Goal: Task Accomplishment & Management: Complete application form

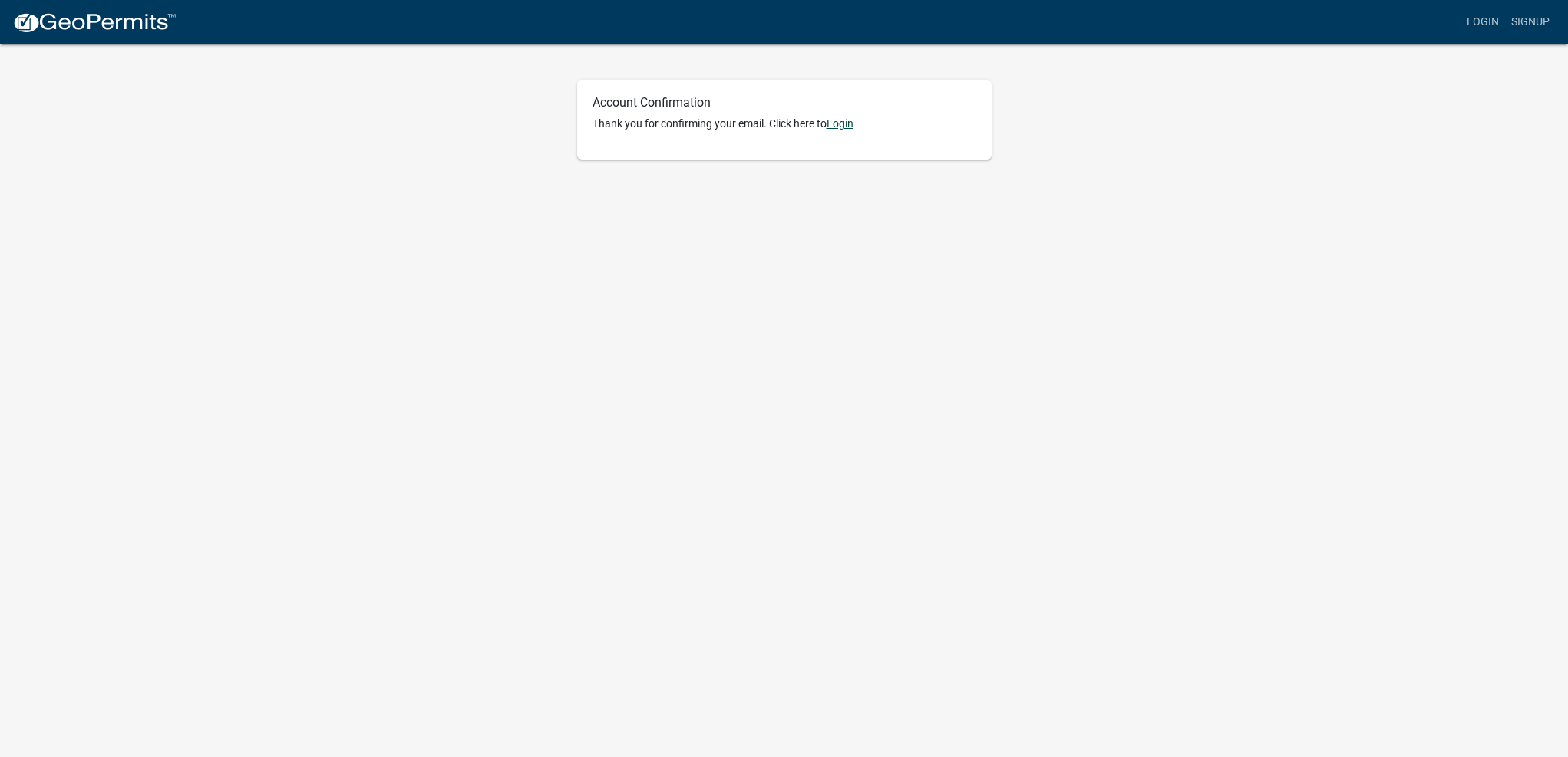
click at [841, 119] on link "Login" at bounding box center [840, 124] width 27 height 13
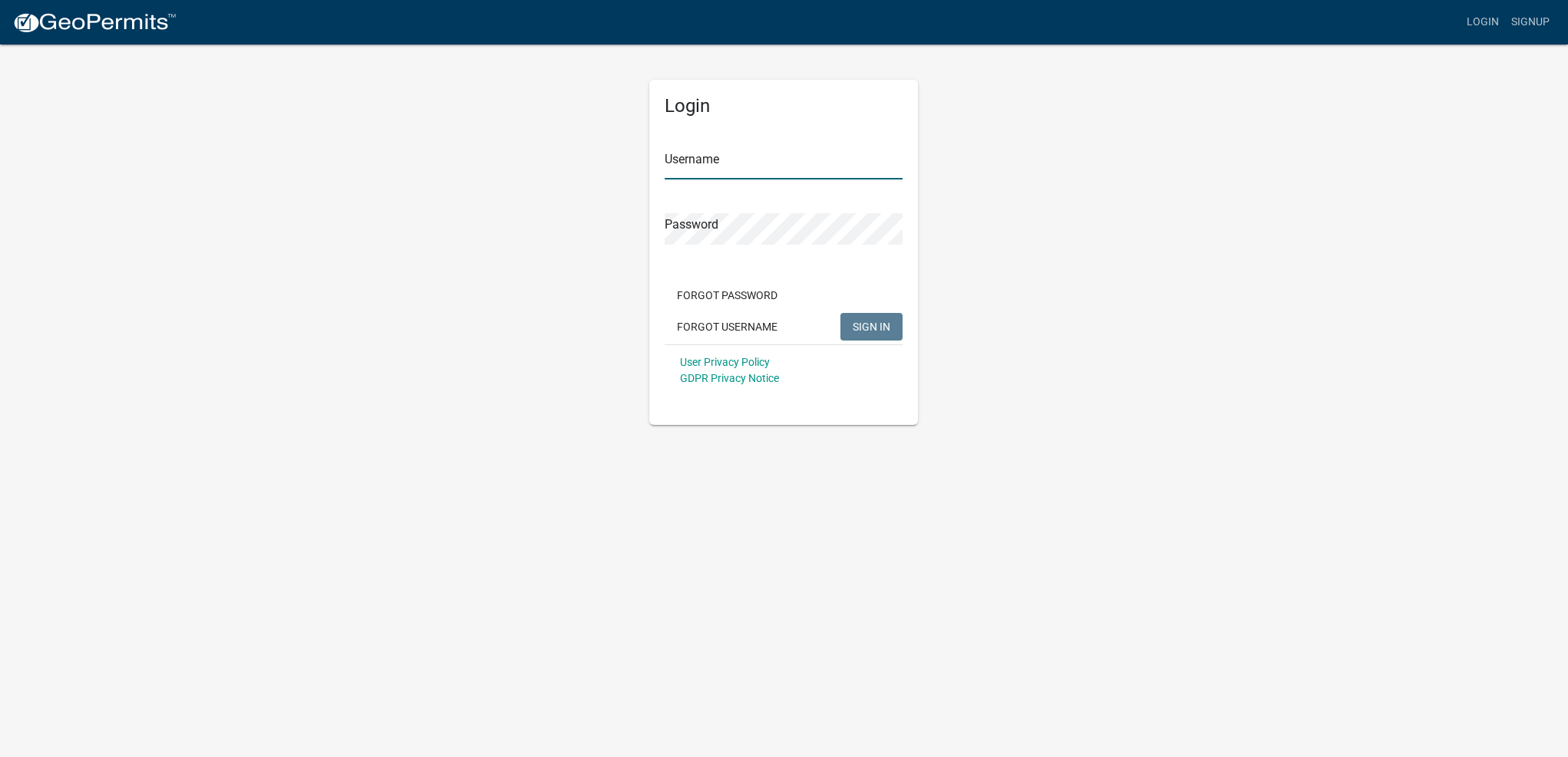
click at [714, 161] on input "Username" at bounding box center [783, 163] width 238 height 31
type input "cgerdes7"
click at [841, 313] on button "SIGN IN" at bounding box center [871, 327] width 62 height 28
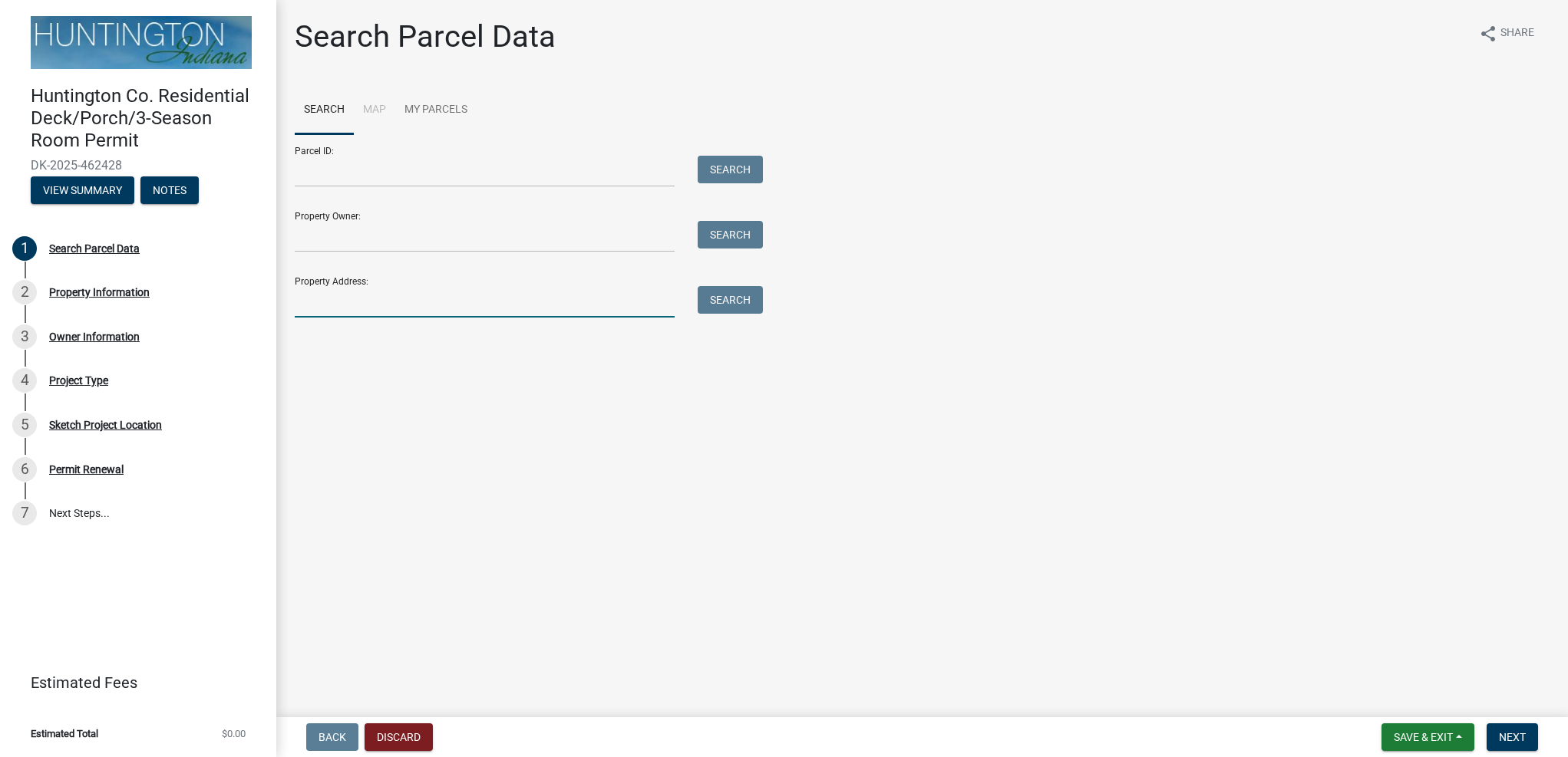
click at [375, 317] on input "Property Address:" at bounding box center [484, 302] width 380 height 31
type input "[STREET_ADDRESS][PERSON_NAME]"
type input "[PERSON_NAME]"
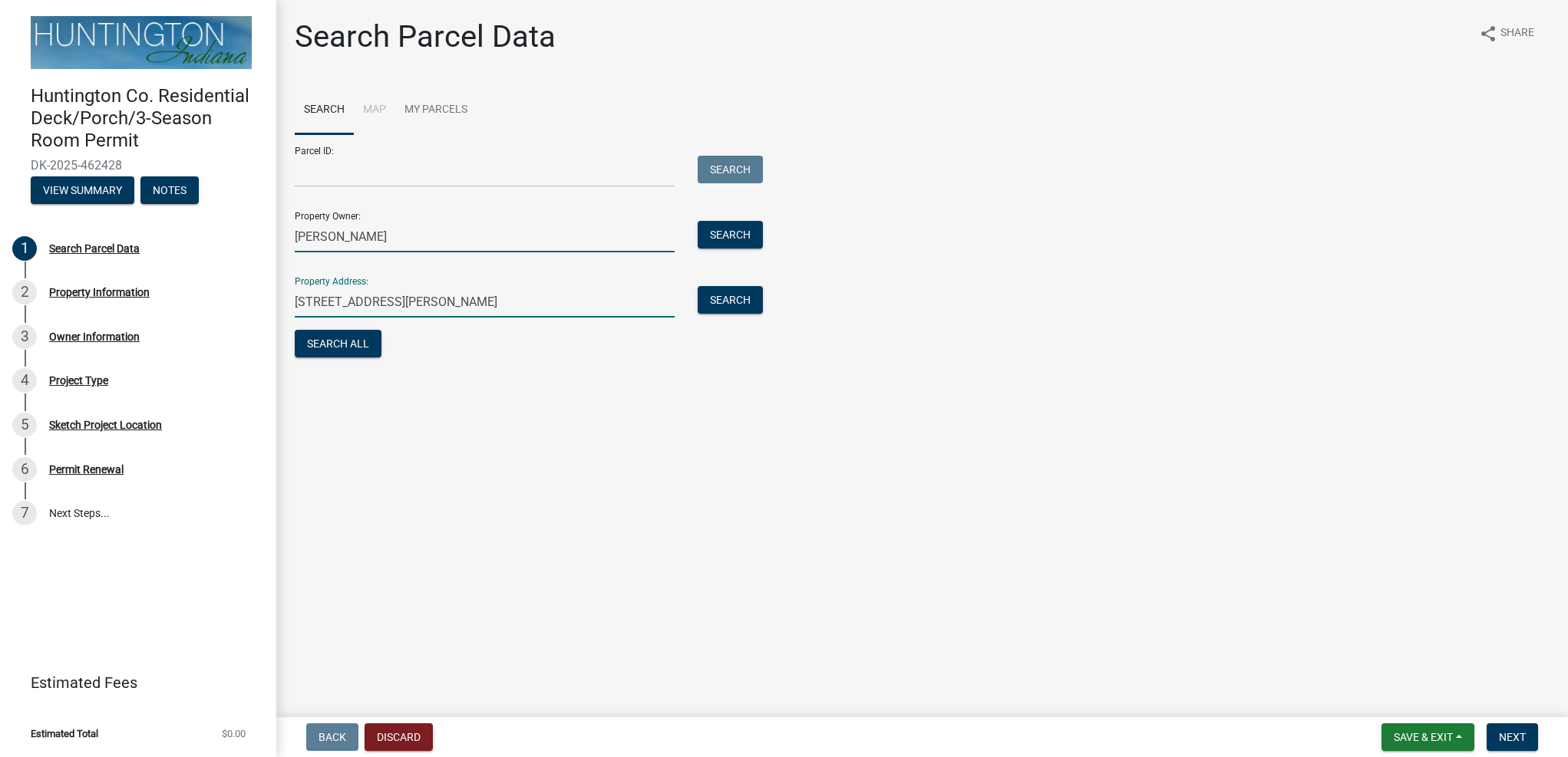
click at [382, 240] on input "[PERSON_NAME]" at bounding box center [484, 236] width 380 height 31
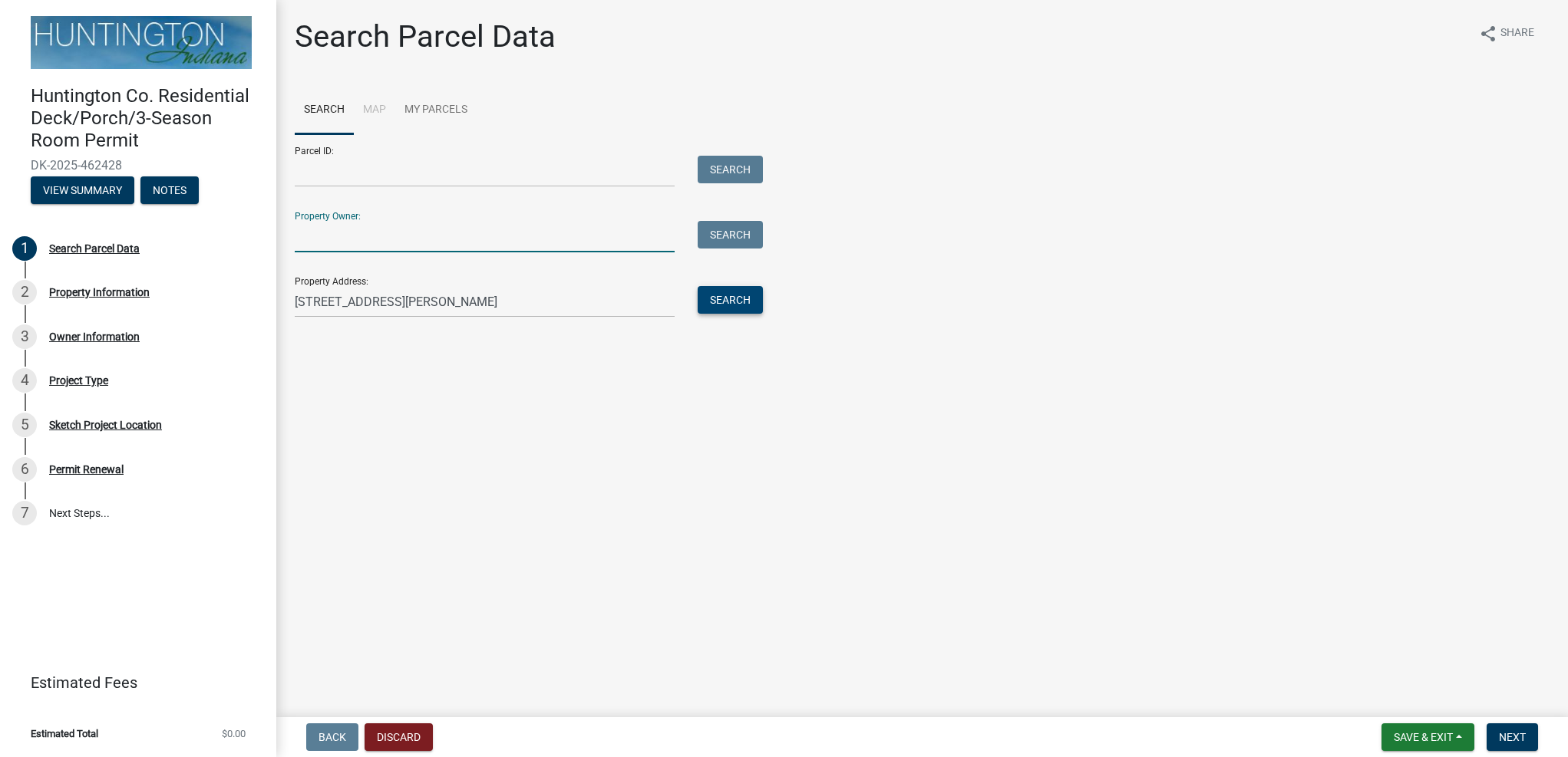
click at [724, 301] on button "Search" at bounding box center [730, 300] width 66 height 28
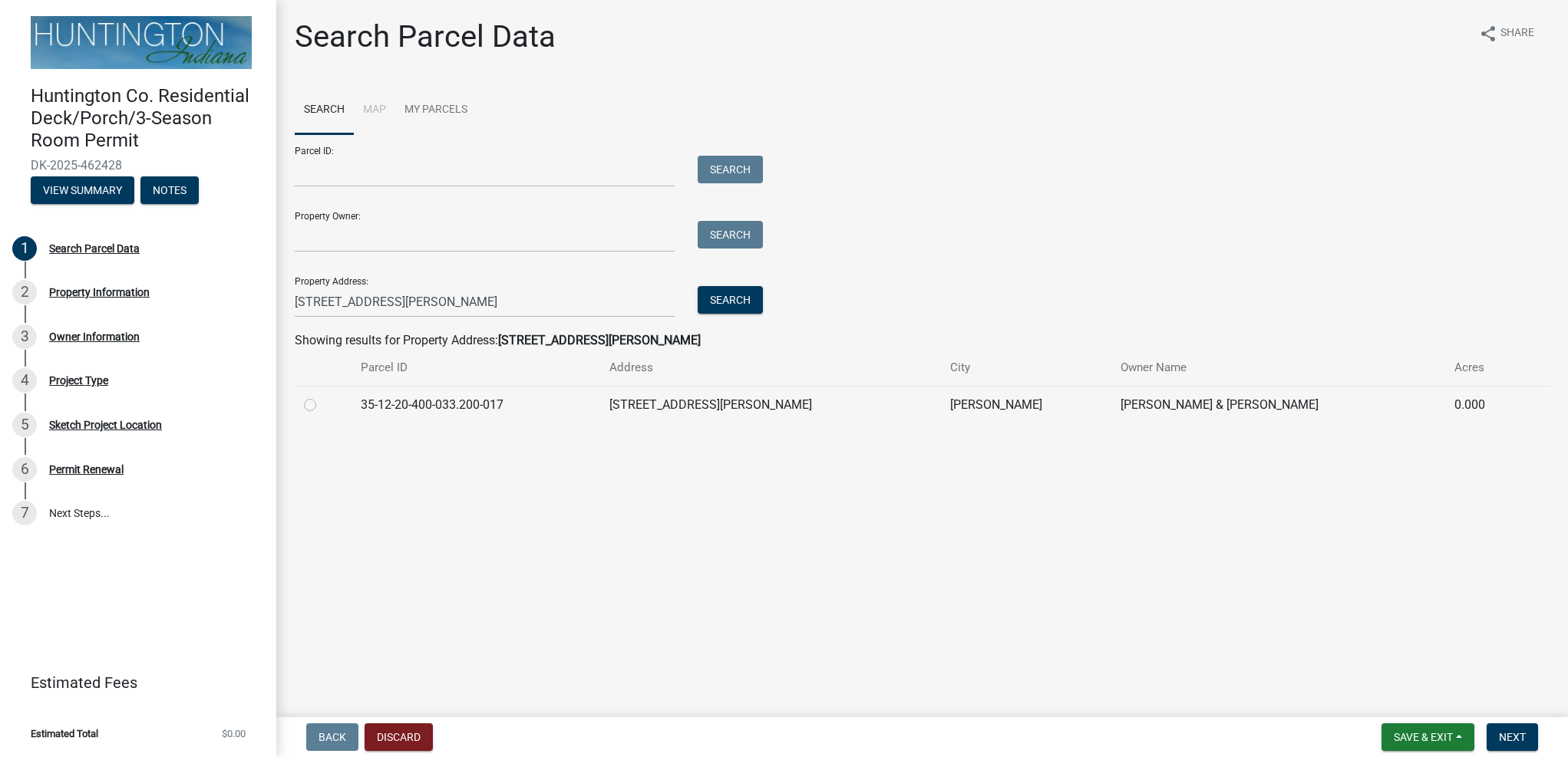
click at [318, 411] on div at bounding box center [322, 405] width 39 height 19
click at [322, 396] on label at bounding box center [322, 396] width 0 height 0
click at [322, 403] on input "radio" at bounding box center [327, 401] width 10 height 10
radio input "true"
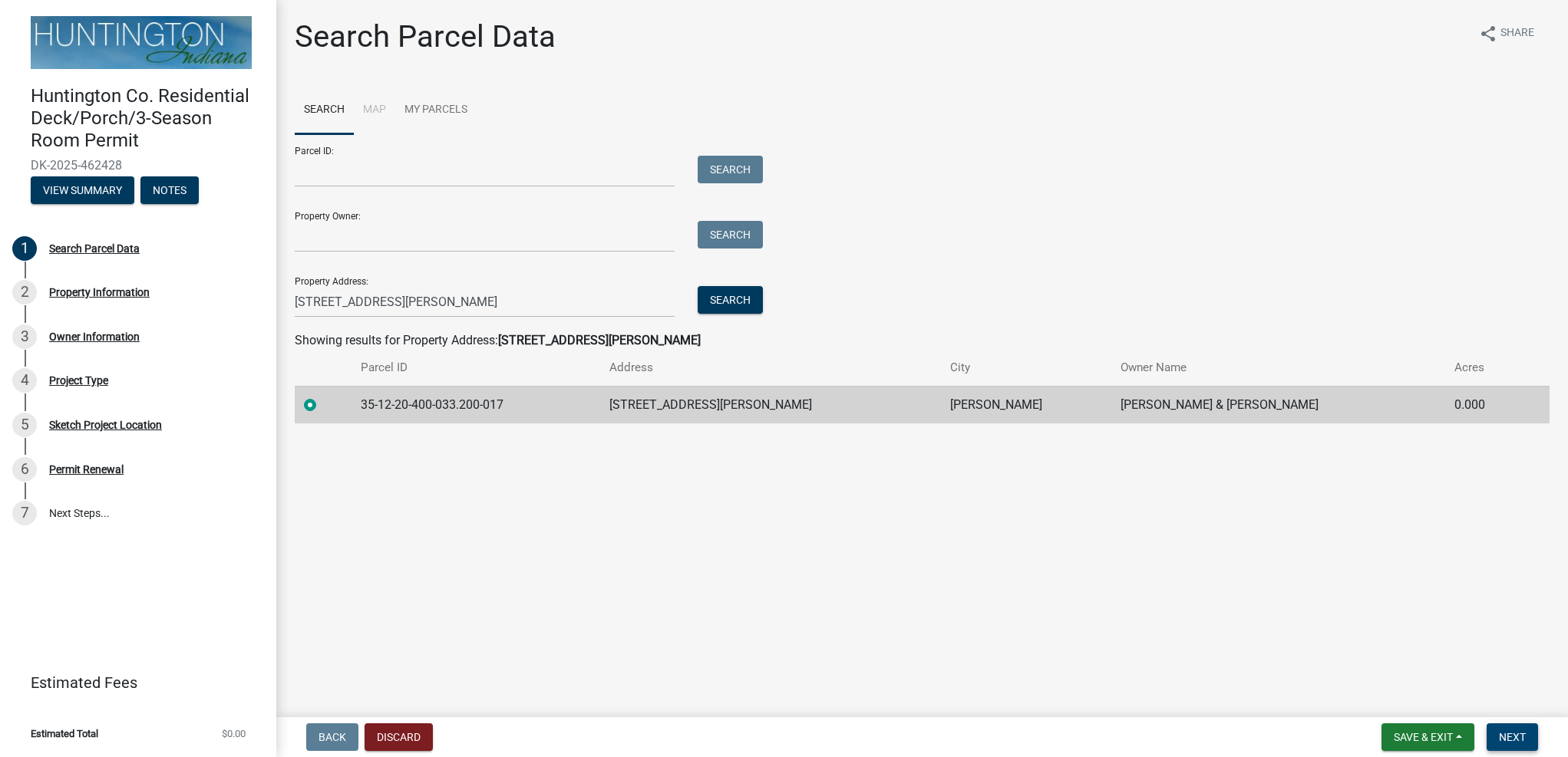
click at [1519, 736] on span "Next" at bounding box center [1512, 737] width 27 height 13
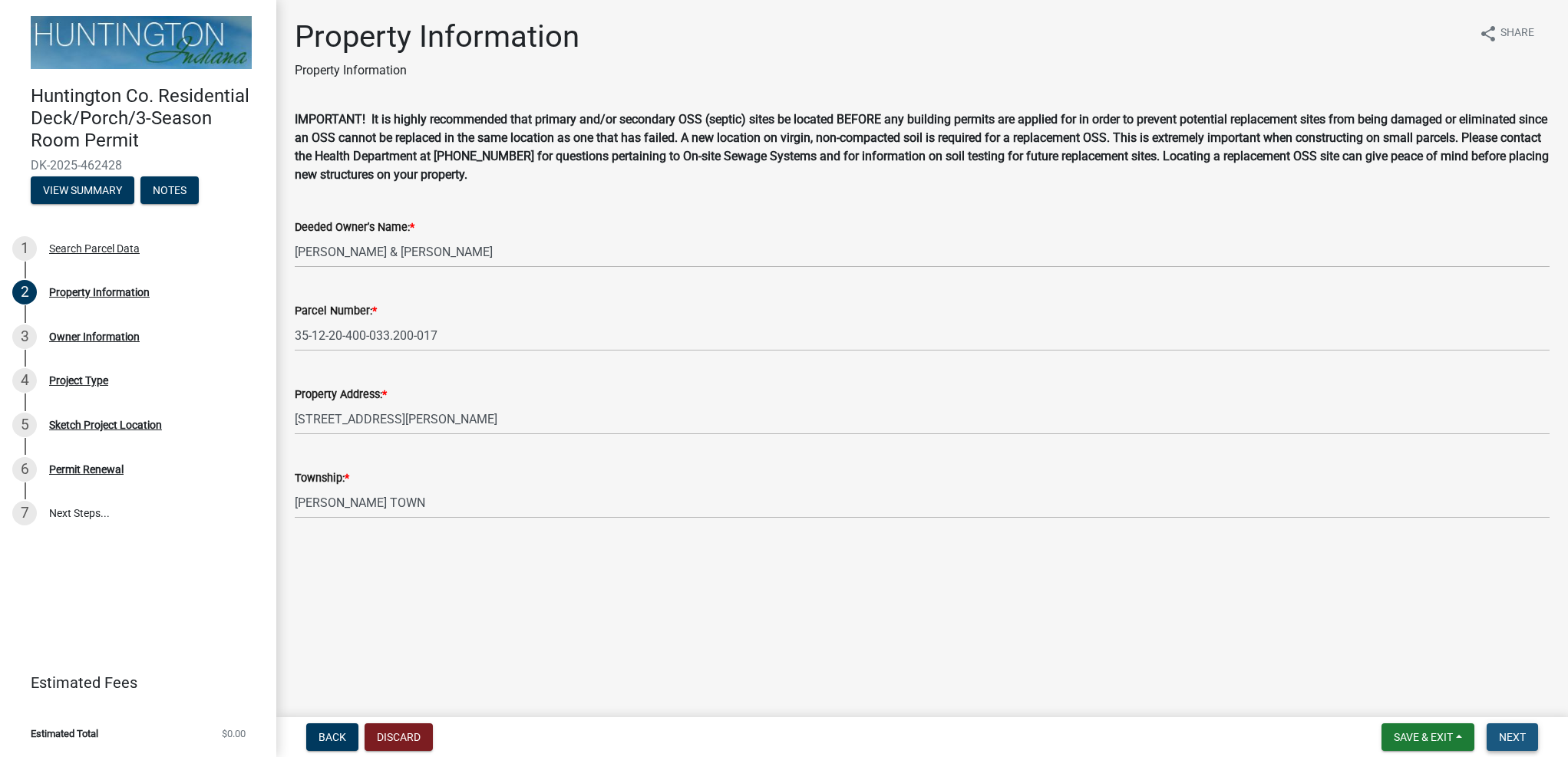
click at [1519, 740] on span "Next" at bounding box center [1512, 737] width 27 height 13
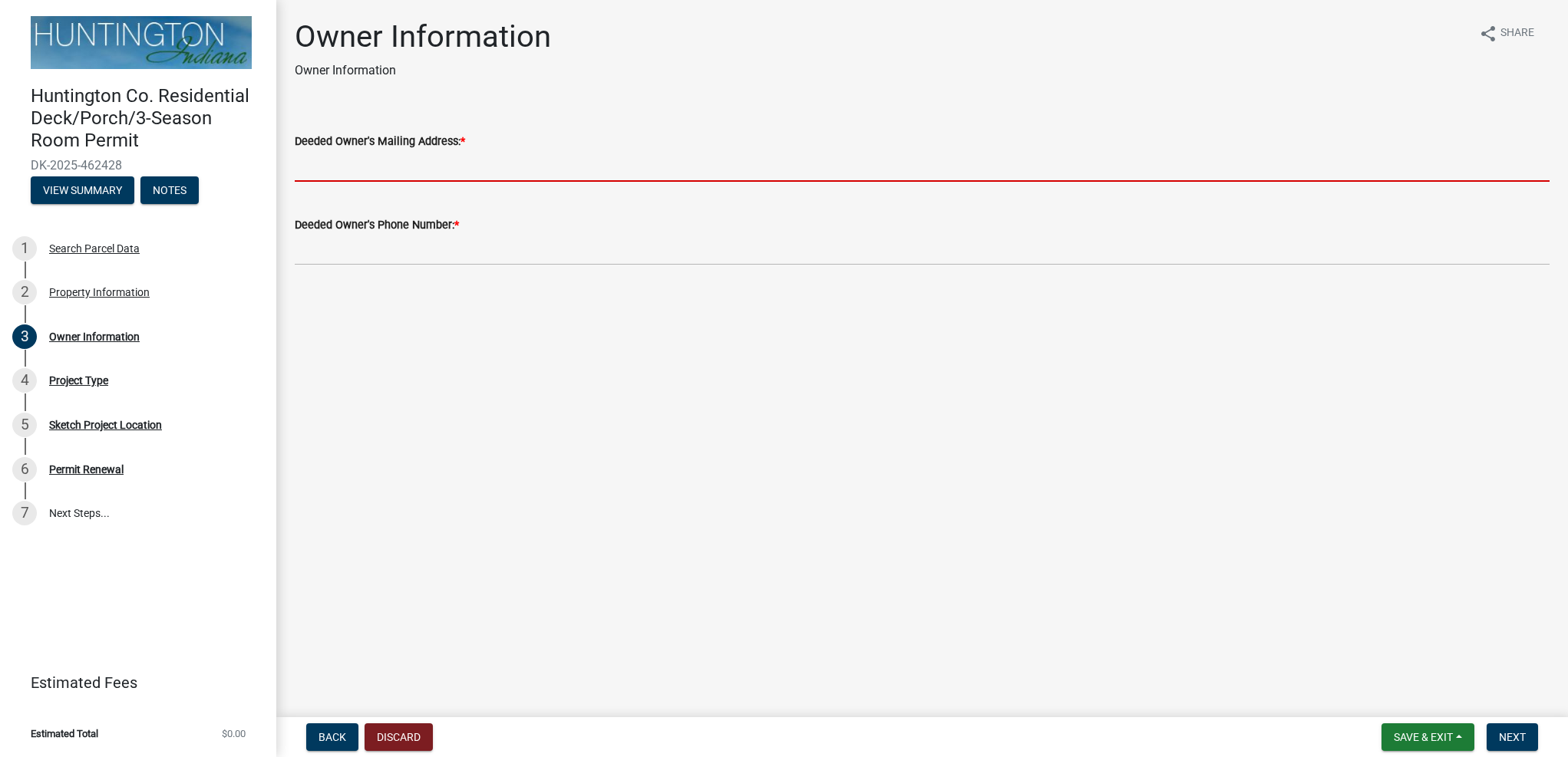
click at [355, 161] on input "Deeded Owner's Mailing Address: *" at bounding box center [921, 165] width 1255 height 31
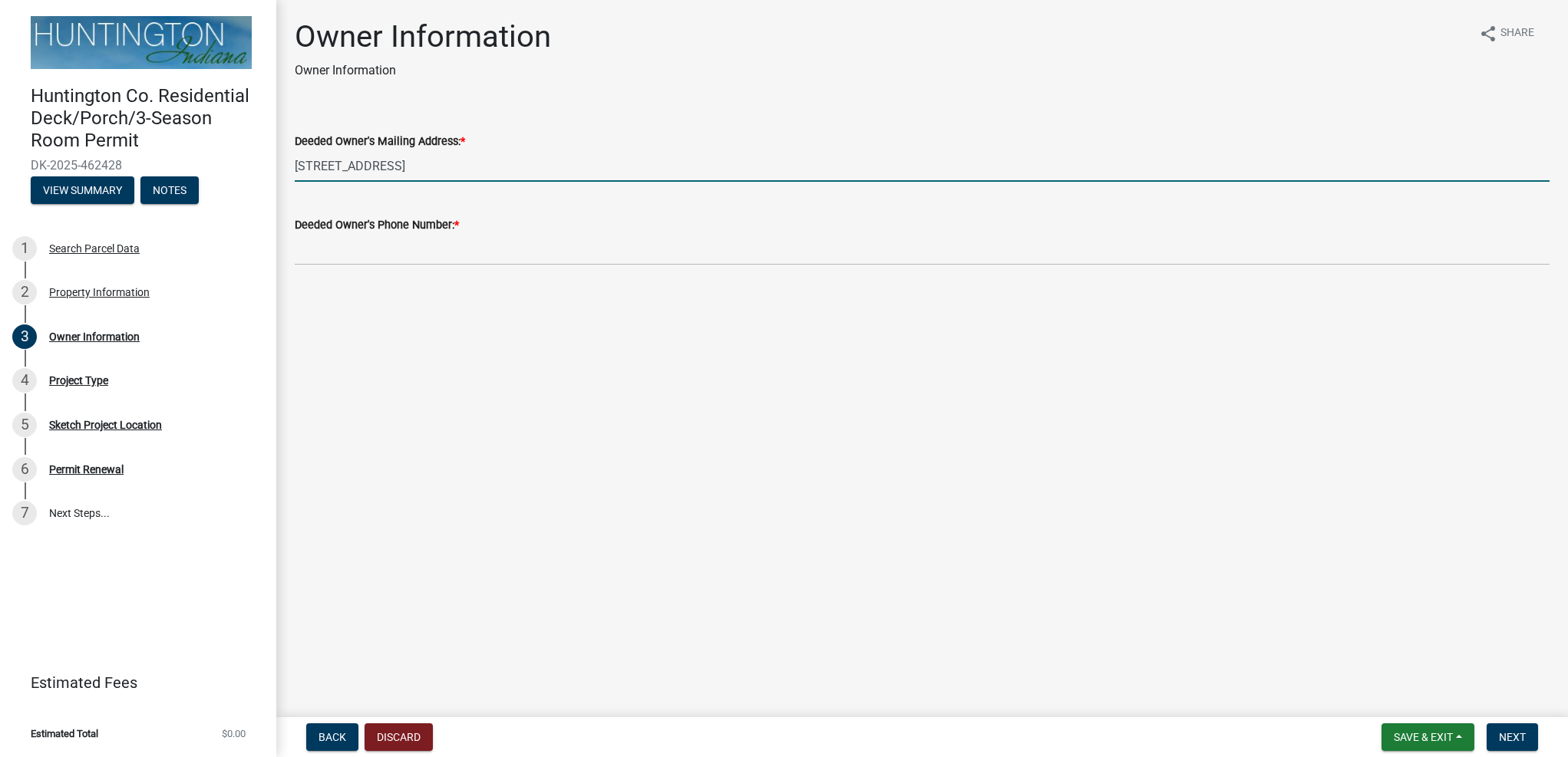
type input "[STREET_ADDRESS]"
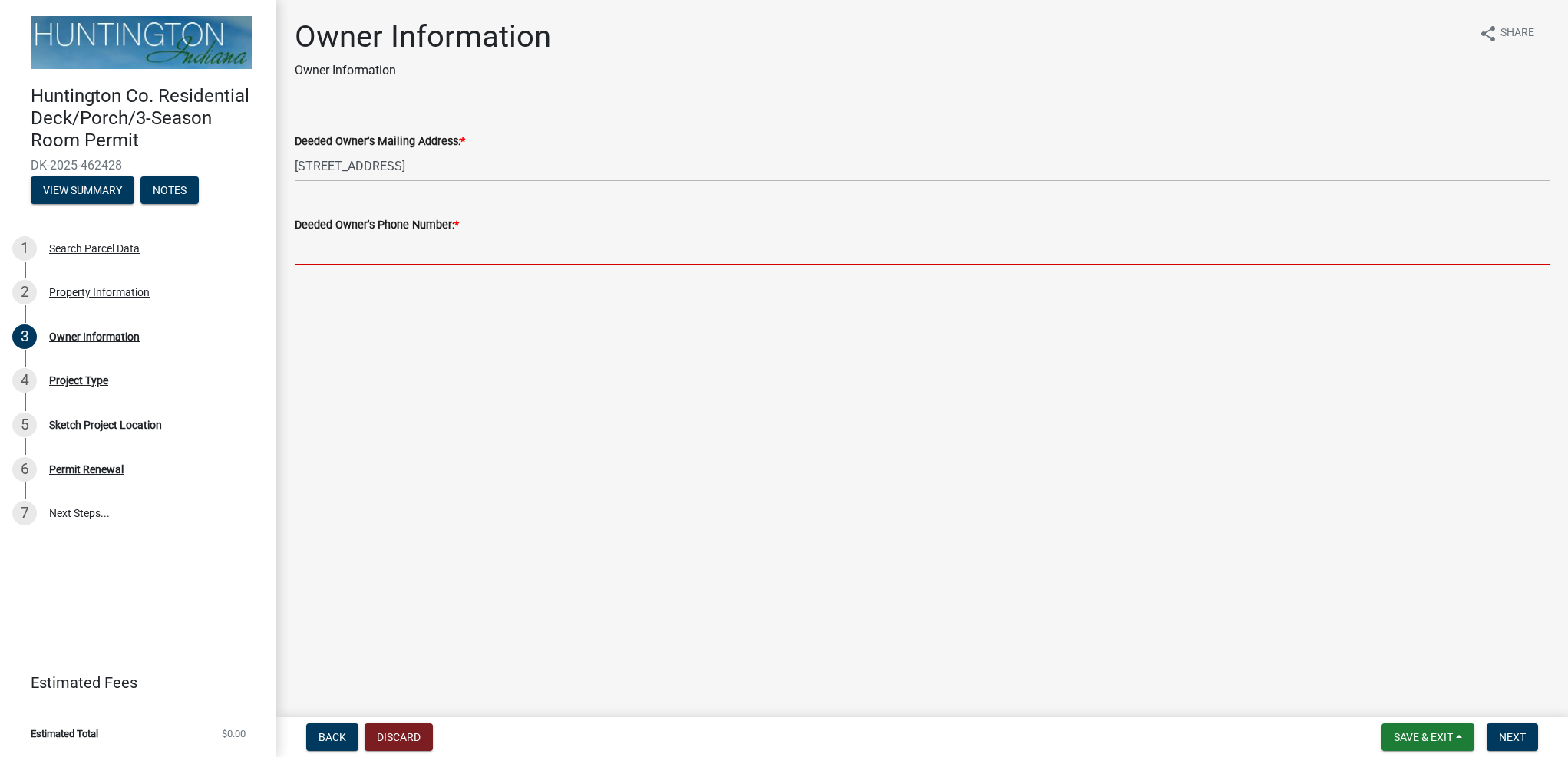
click at [400, 247] on input "Deeded Owner's Phone Number: *" at bounding box center [921, 250] width 1255 height 31
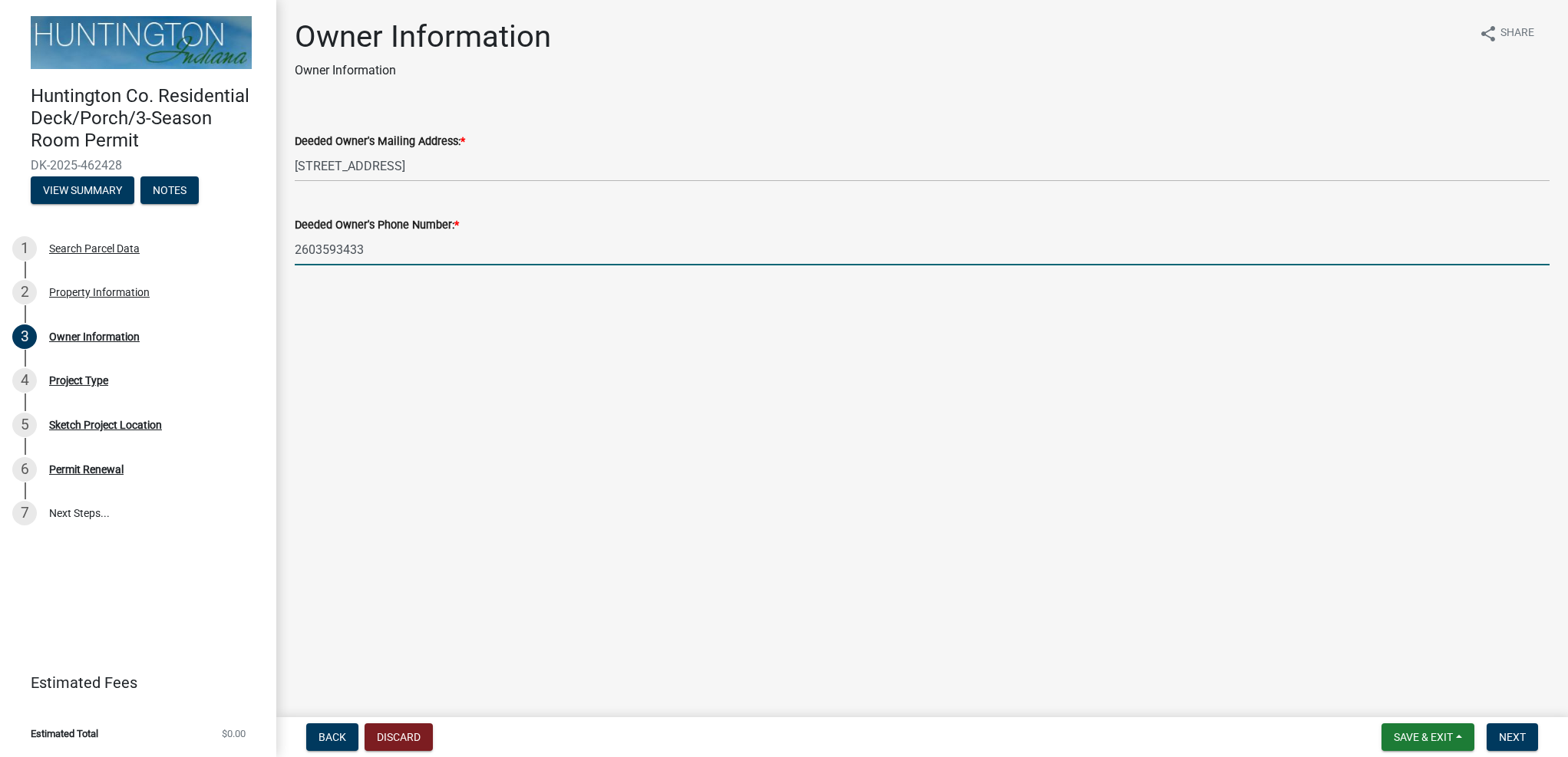
type input "2603593433"
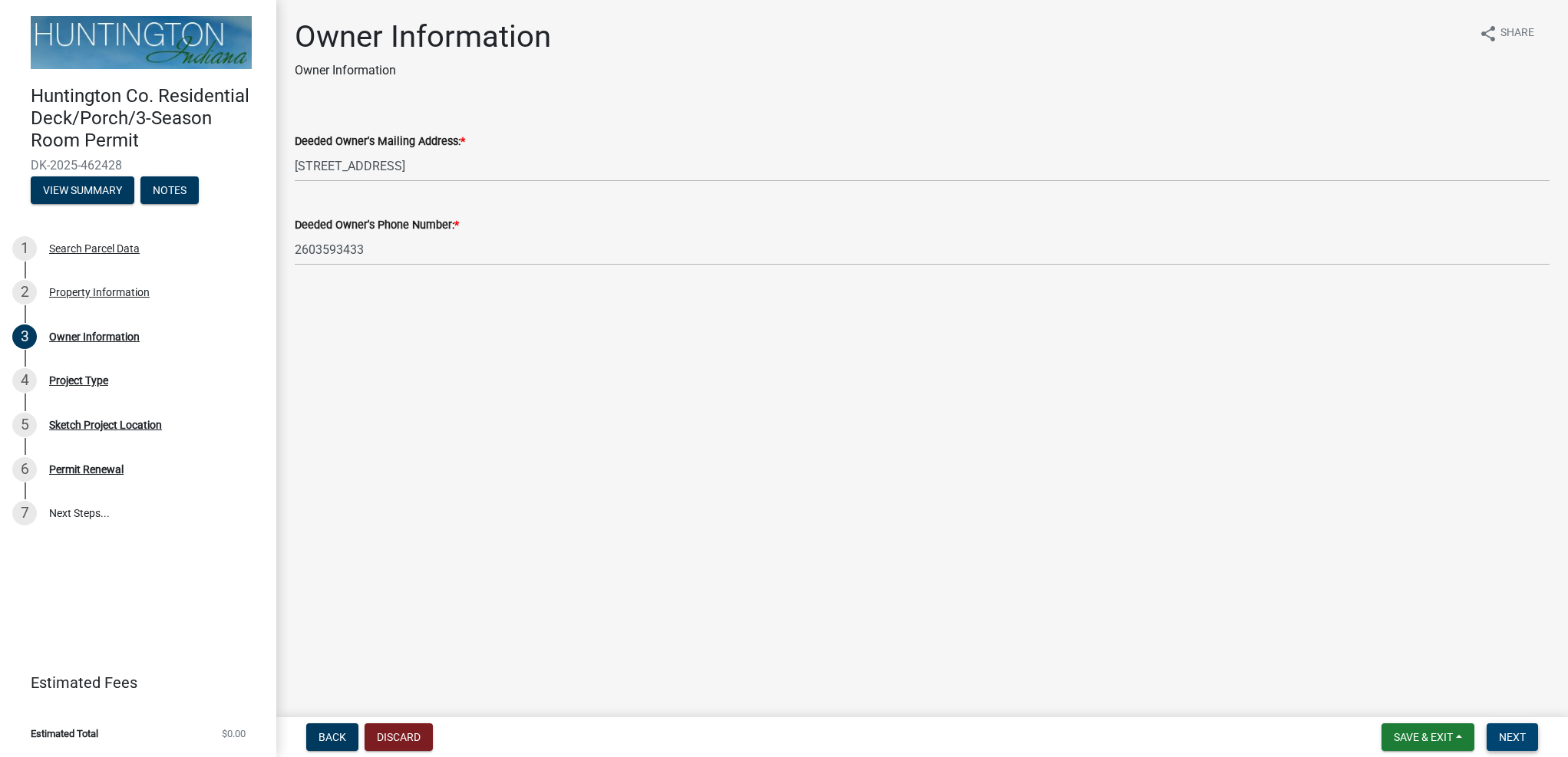
drag, startPoint x: 1493, startPoint y: 722, endPoint x: 1503, endPoint y: 729, distance: 12.2
click at [1497, 725] on nav "Back Discard Save & Exit Save Save & Exit Next" at bounding box center [922, 737] width 1291 height 40
click at [1503, 729] on button "Next" at bounding box center [1511, 737] width 51 height 28
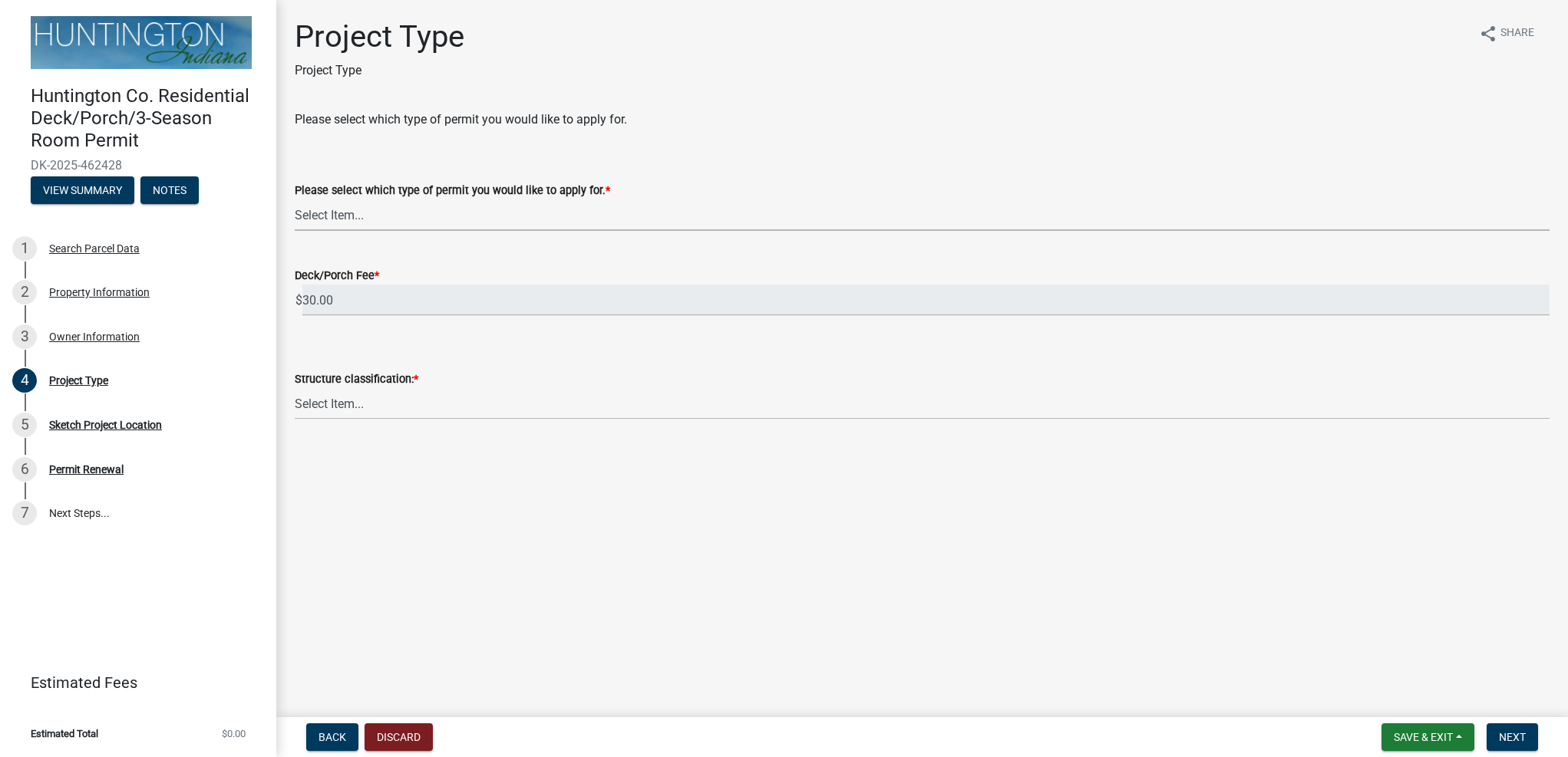
click at [469, 208] on select "Select Item... wood deck with roof wood deck without roof roof over existing wo…" at bounding box center [921, 215] width 1255 height 31
click at [295, 199] on select "Select Item... wood deck with roof wood deck without roof roof over existing wo…" at bounding box center [921, 215] width 1255 height 31
select select "7ddfe559-f7ca-4dac-a83d-10332e9f03b1"
click at [369, 407] on select "Select Item... Single-family Two-family Multi-family Accessory structure" at bounding box center [921, 403] width 1255 height 31
click at [295, 388] on select "Select Item... Single-family Two-family Multi-family Accessory structure" at bounding box center [921, 403] width 1255 height 31
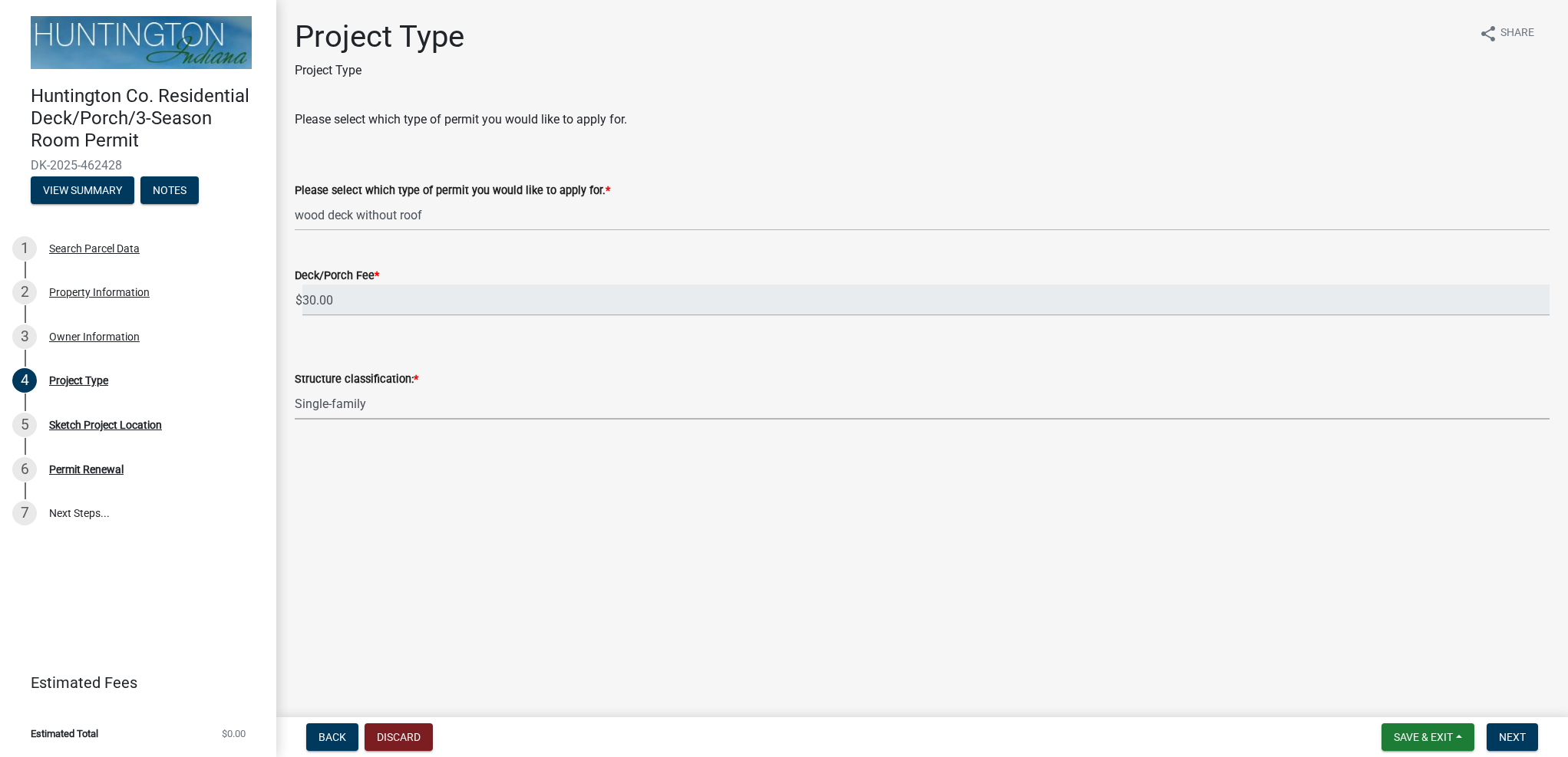
select select "974be428-3fb2-44e5-8e9f-39d0bd83e453"
click at [1500, 735] on span "Next" at bounding box center [1512, 737] width 27 height 13
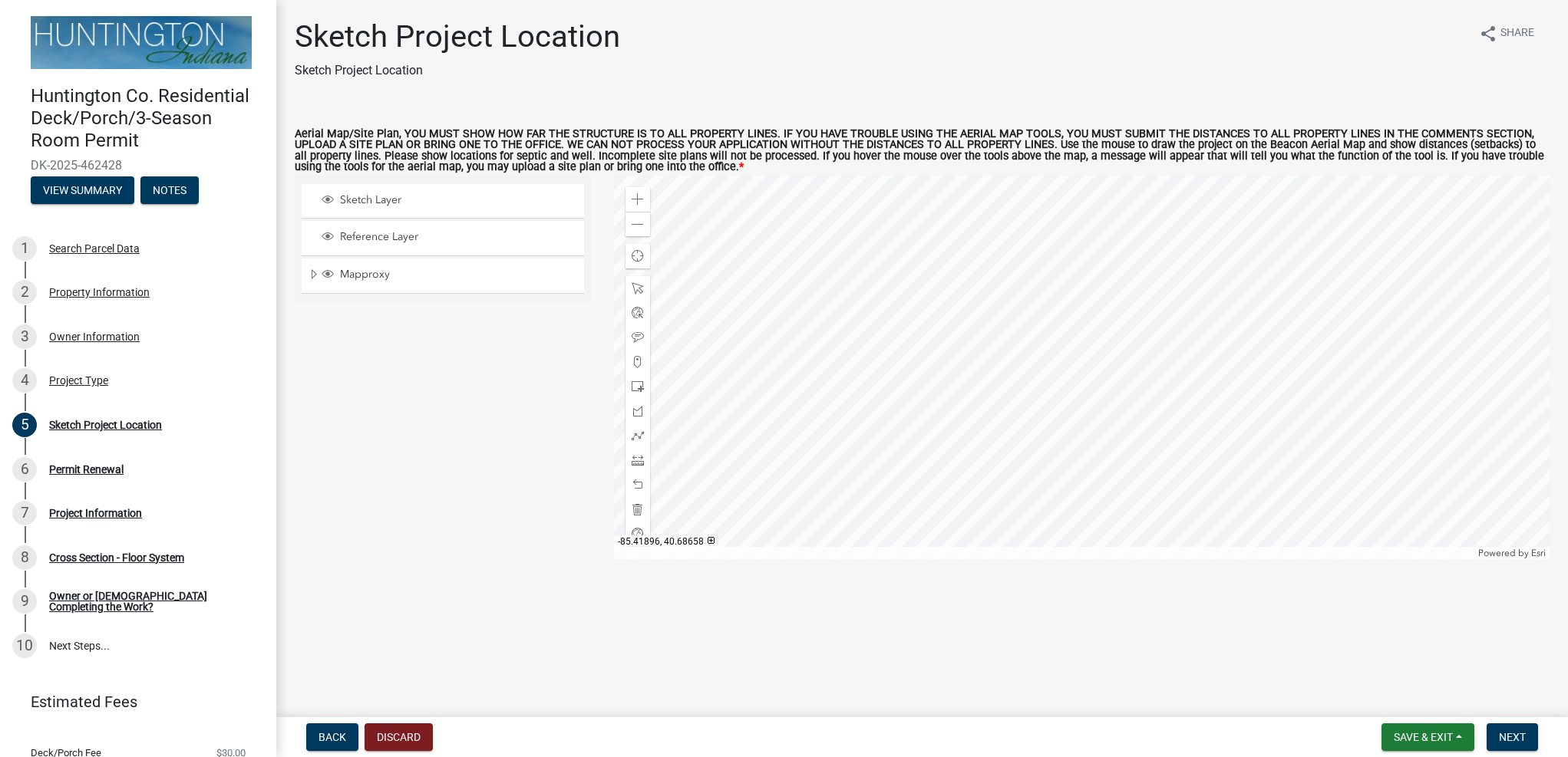
click at [1083, 384] on div at bounding box center [1082, 367] width 936 height 383
click at [1107, 339] on div at bounding box center [1082, 367] width 936 height 383
click at [640, 289] on span at bounding box center [638, 288] width 13 height 13
click at [1073, 340] on div at bounding box center [1082, 367] width 936 height 383
click at [640, 199] on span at bounding box center [638, 199] width 13 height 13
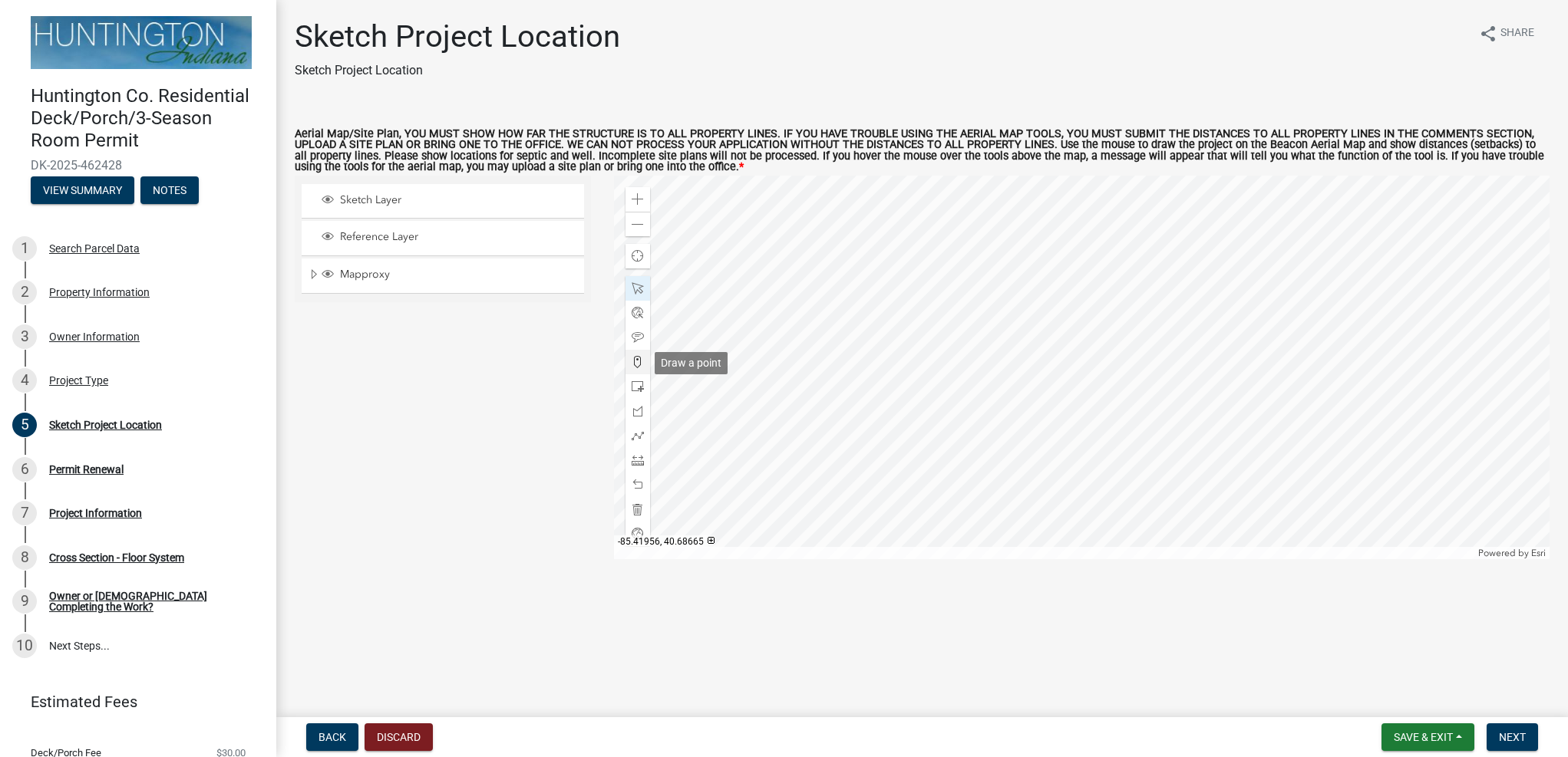
click at [640, 365] on span at bounding box center [638, 362] width 13 height 13
click at [1072, 324] on div at bounding box center [1082, 367] width 936 height 383
click at [1072, 322] on div at bounding box center [1082, 367] width 936 height 383
click at [1090, 379] on div at bounding box center [1082, 367] width 936 height 383
click at [1012, 409] on div at bounding box center [1082, 367] width 936 height 383
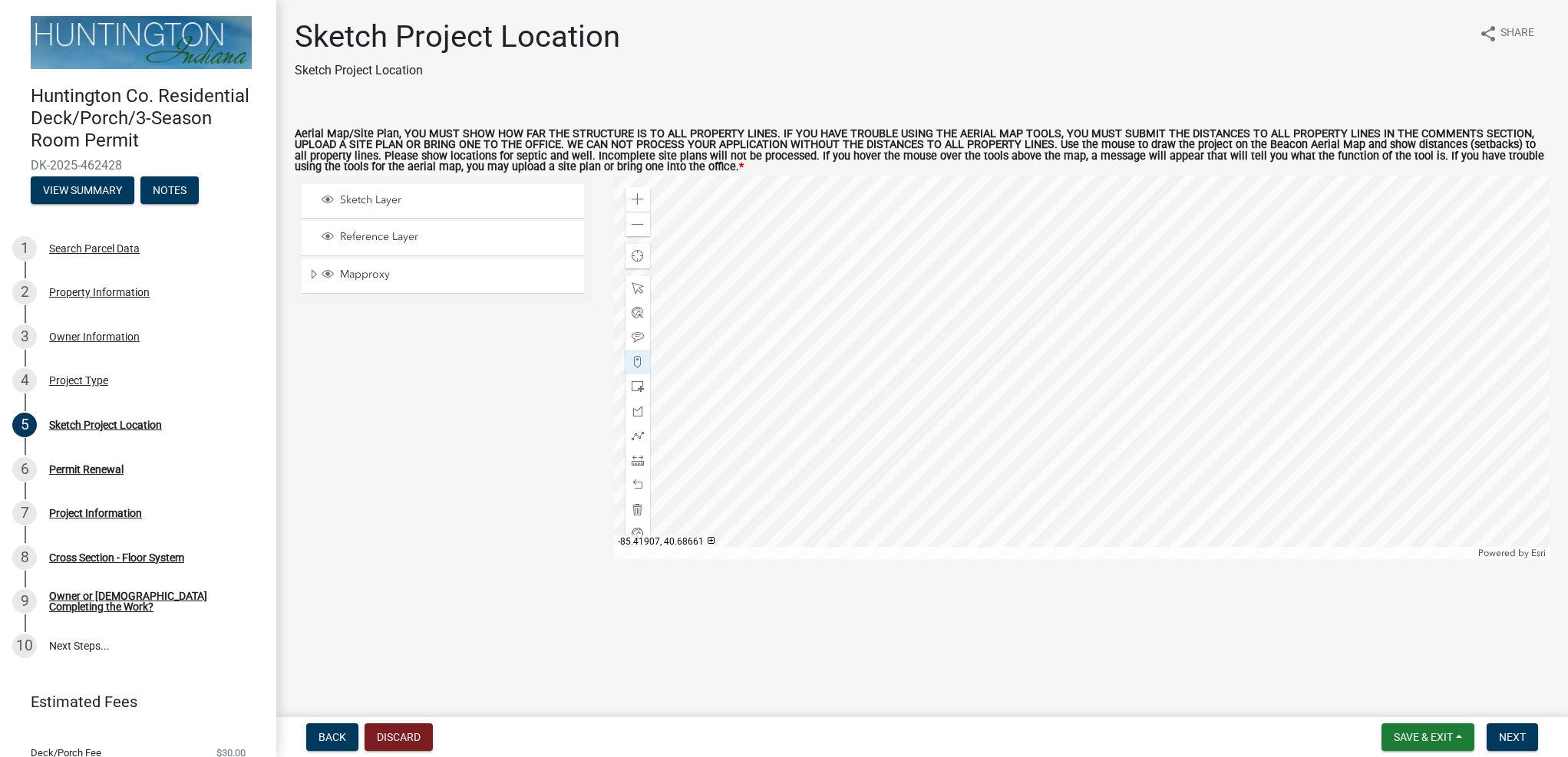
click at [1009, 399] on div at bounding box center [1082, 367] width 936 height 383
click at [549, 370] on div "Sketch Layer Reference Layer Mapproxy City/Town Limits Townships Parcels Roads …" at bounding box center [442, 367] width 319 height 383
click at [635, 508] on span at bounding box center [638, 509] width 13 height 13
click at [639, 439] on span at bounding box center [638, 436] width 13 height 13
click at [1009, 398] on div at bounding box center [1082, 367] width 936 height 383
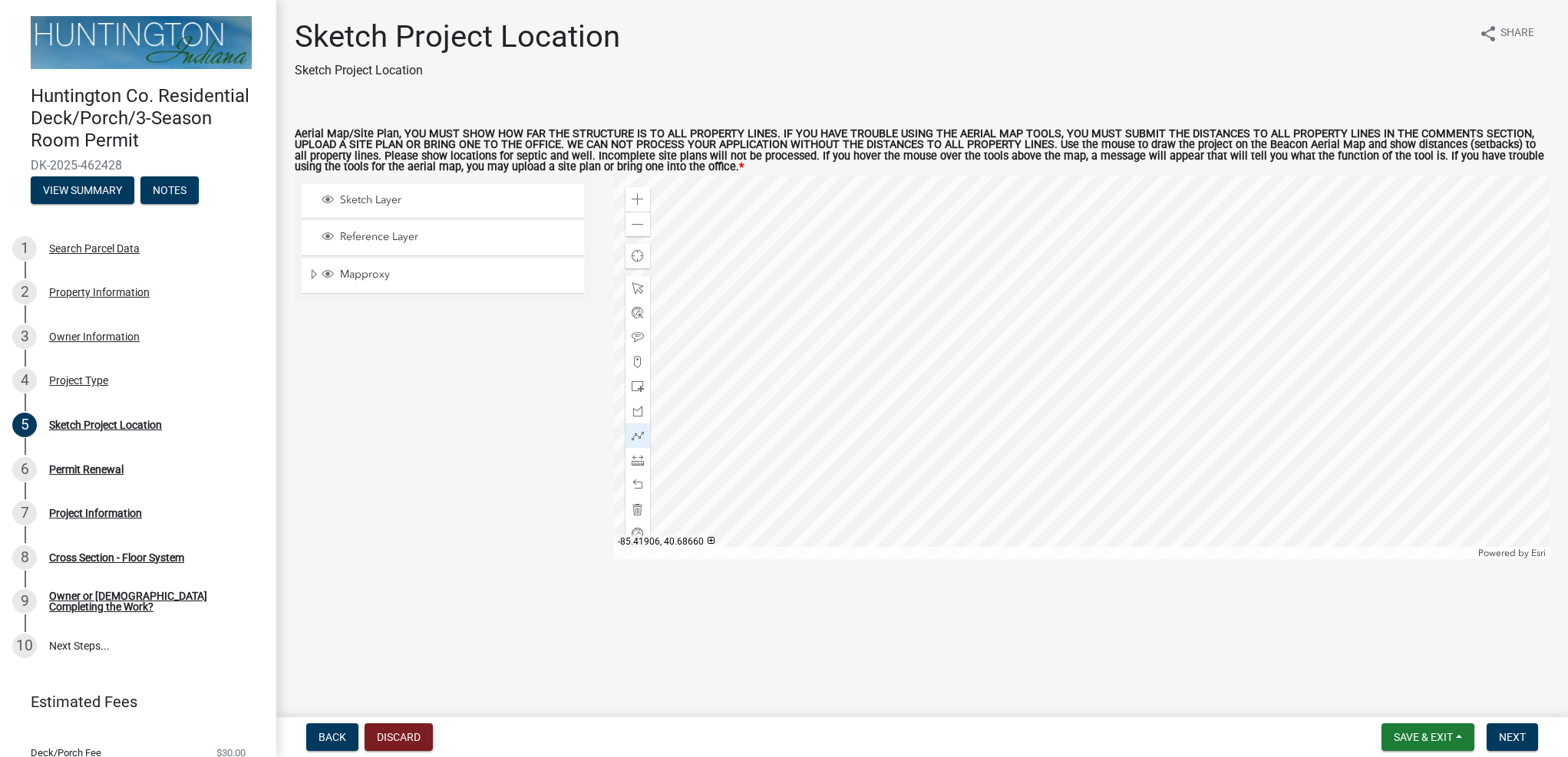
click at [1013, 411] on div at bounding box center [1082, 367] width 936 height 383
click at [1088, 382] on div at bounding box center [1082, 367] width 936 height 383
click at [1071, 322] on div at bounding box center [1082, 367] width 936 height 383
click at [629, 293] on div at bounding box center [637, 288] width 24 height 24
click at [640, 429] on div at bounding box center [637, 436] width 24 height 24
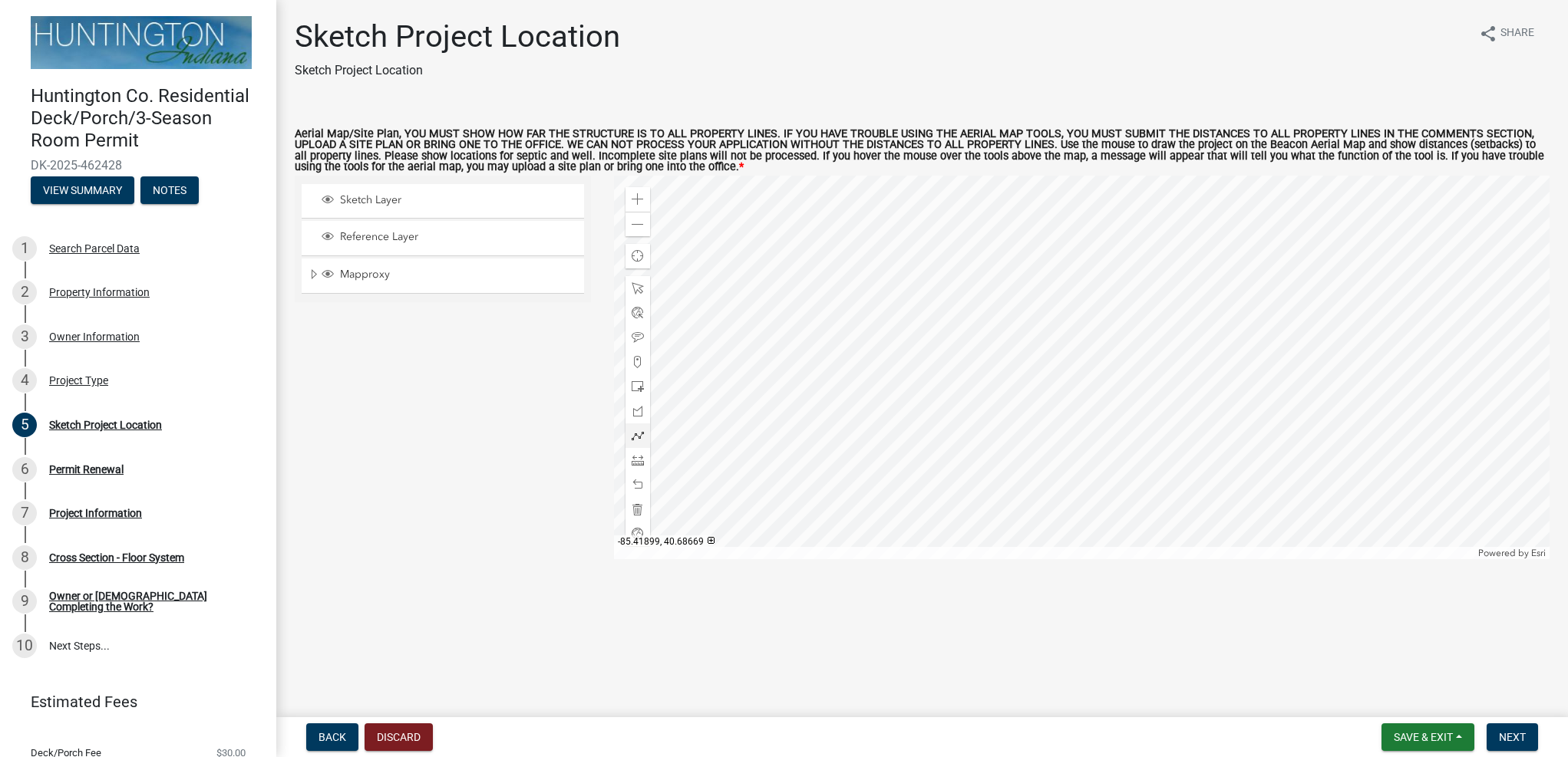
click at [1070, 322] on div at bounding box center [1082, 367] width 936 height 383
click at [1091, 381] on div at bounding box center [1082, 367] width 936 height 383
click at [1016, 411] on div at bounding box center [1082, 367] width 936 height 383
click at [1009, 397] on div at bounding box center [1082, 367] width 936 height 383
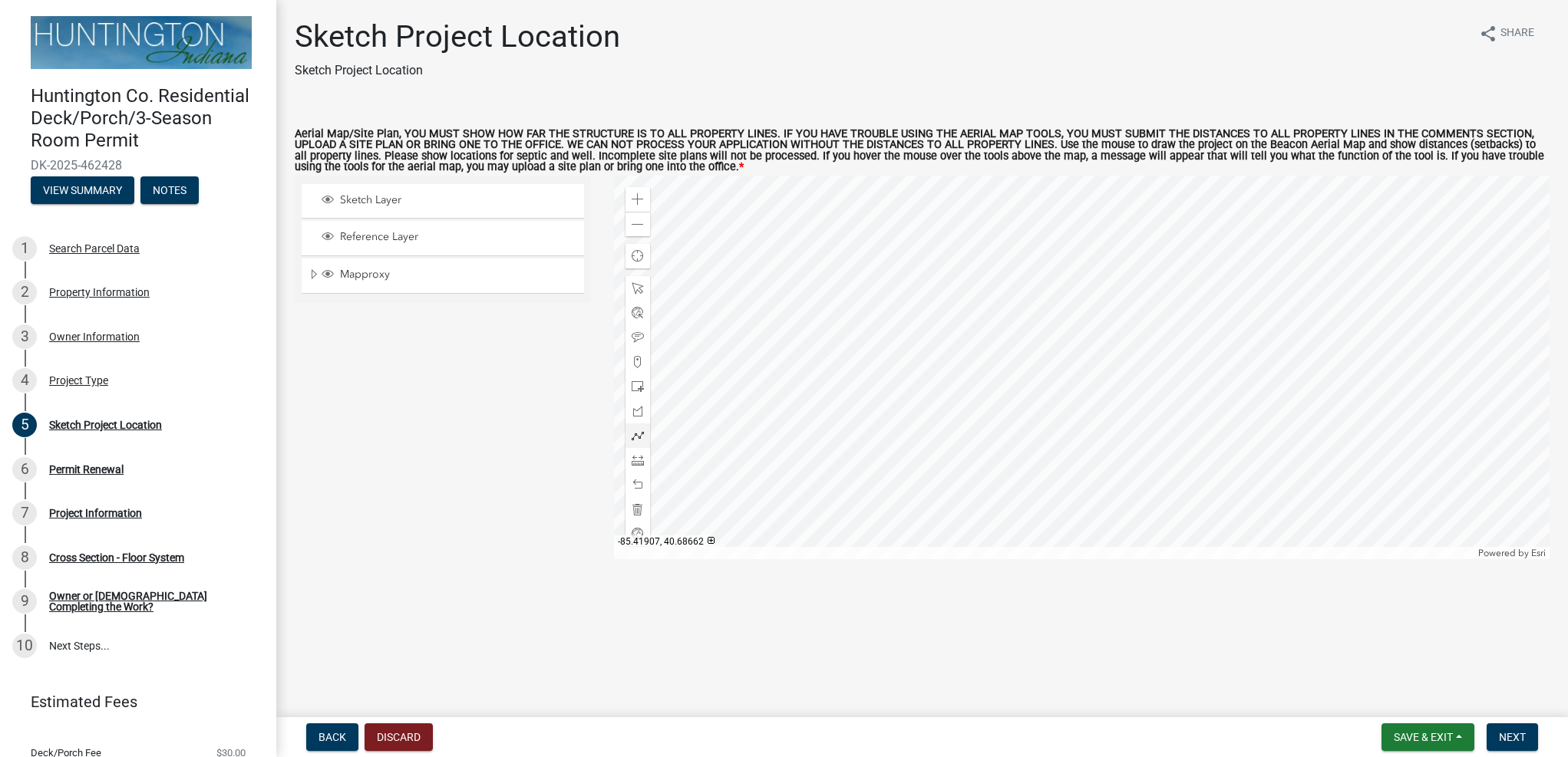
click at [1009, 395] on div at bounding box center [1082, 367] width 936 height 383
click at [635, 202] on span at bounding box center [638, 199] width 13 height 13
click at [633, 365] on span at bounding box center [638, 362] width 13 height 13
click at [1012, 388] on div at bounding box center [1082, 367] width 936 height 383
click at [641, 431] on span at bounding box center [638, 436] width 13 height 13
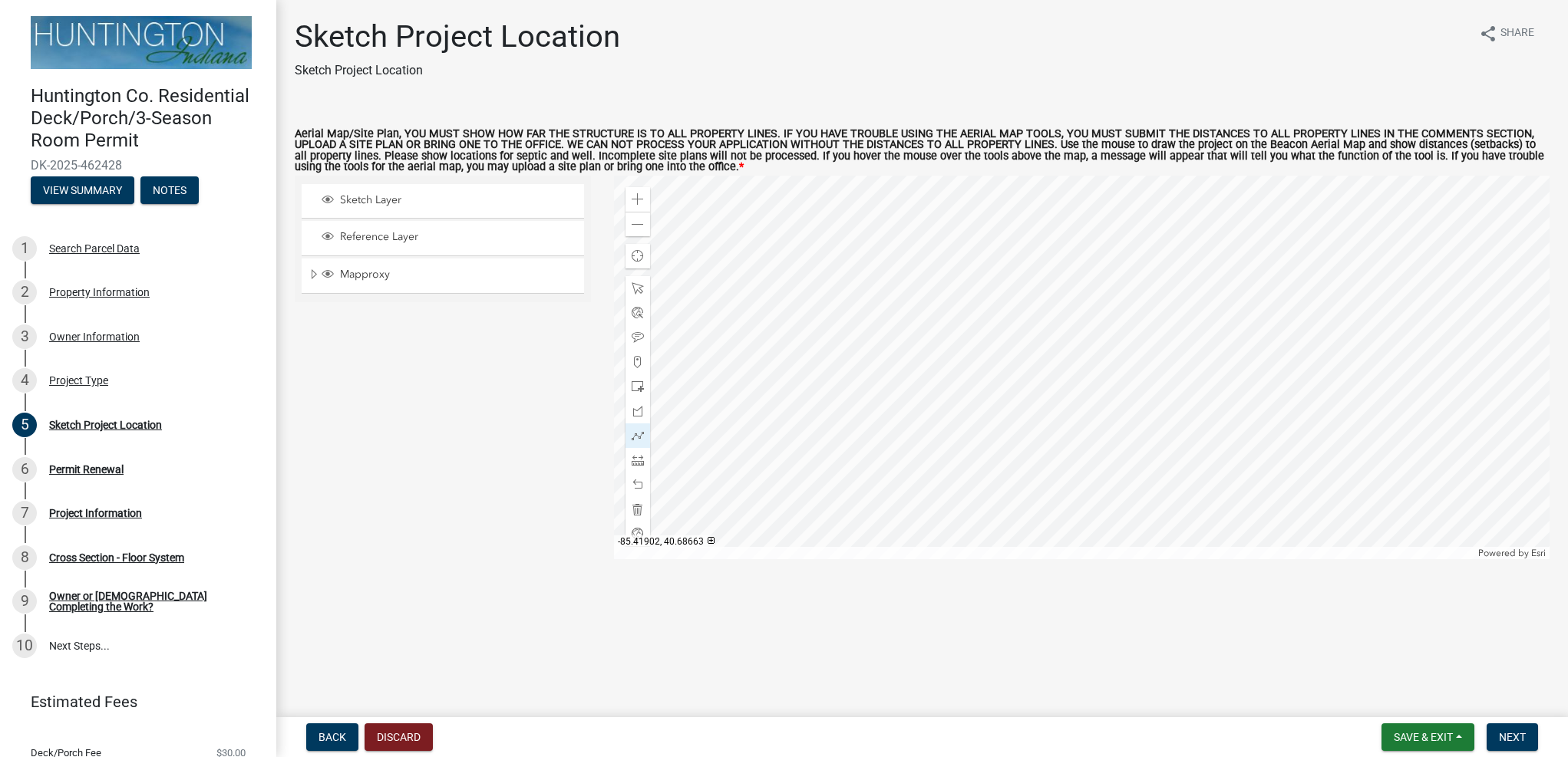
click at [1014, 389] on div at bounding box center [1082, 367] width 936 height 383
click at [1111, 355] on div at bounding box center [1082, 367] width 936 height 383
click at [1110, 356] on div at bounding box center [1082, 367] width 936 height 383
click at [639, 339] on span at bounding box center [638, 338] width 13 height 13
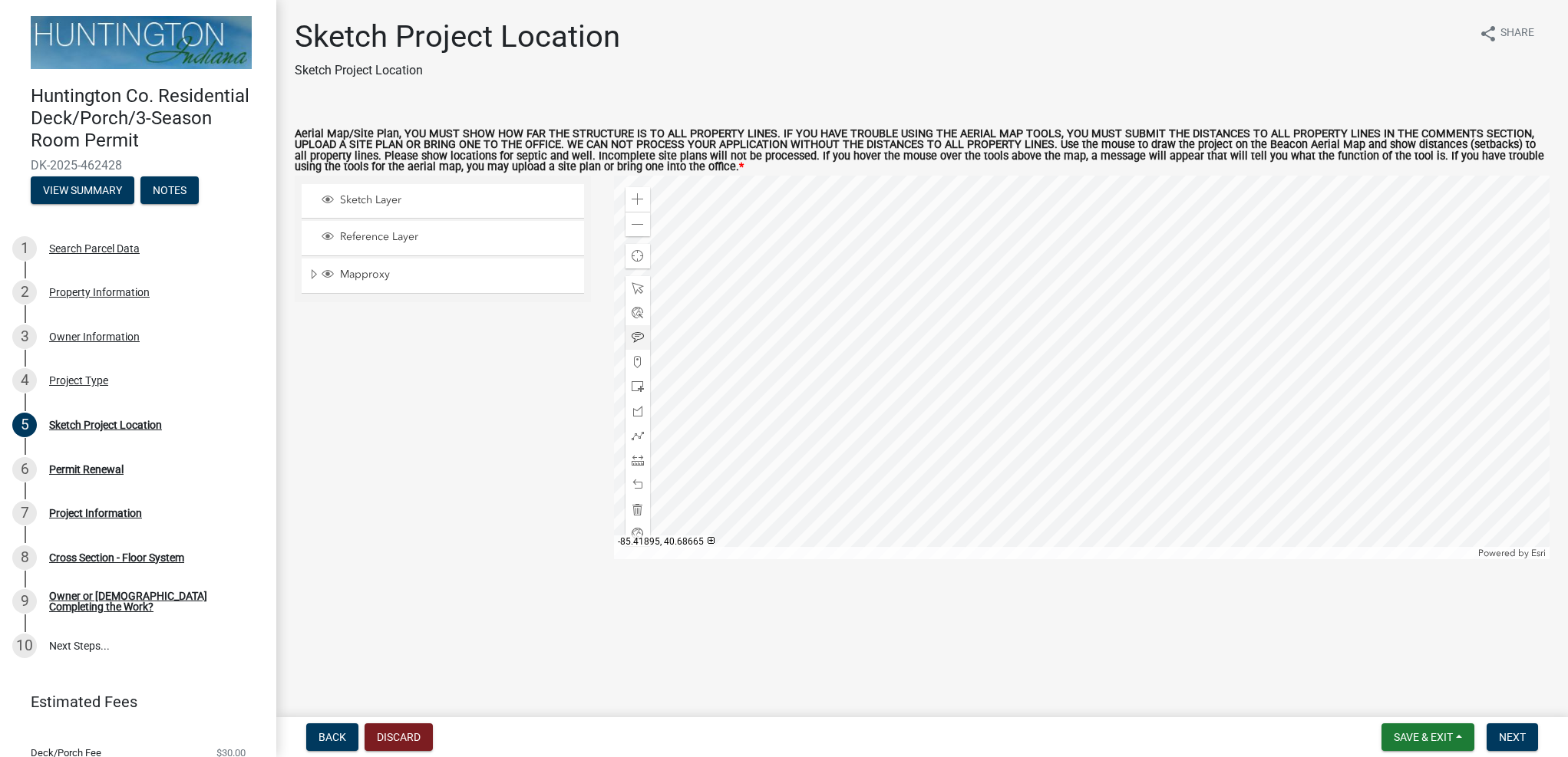
click at [1116, 353] on div at bounding box center [1082, 367] width 936 height 383
click at [637, 437] on span at bounding box center [638, 436] width 13 height 13
click at [1111, 354] on div at bounding box center [1082, 367] width 936 height 383
click at [1059, 198] on div at bounding box center [1082, 367] width 936 height 383
click at [1057, 198] on div at bounding box center [1082, 367] width 936 height 383
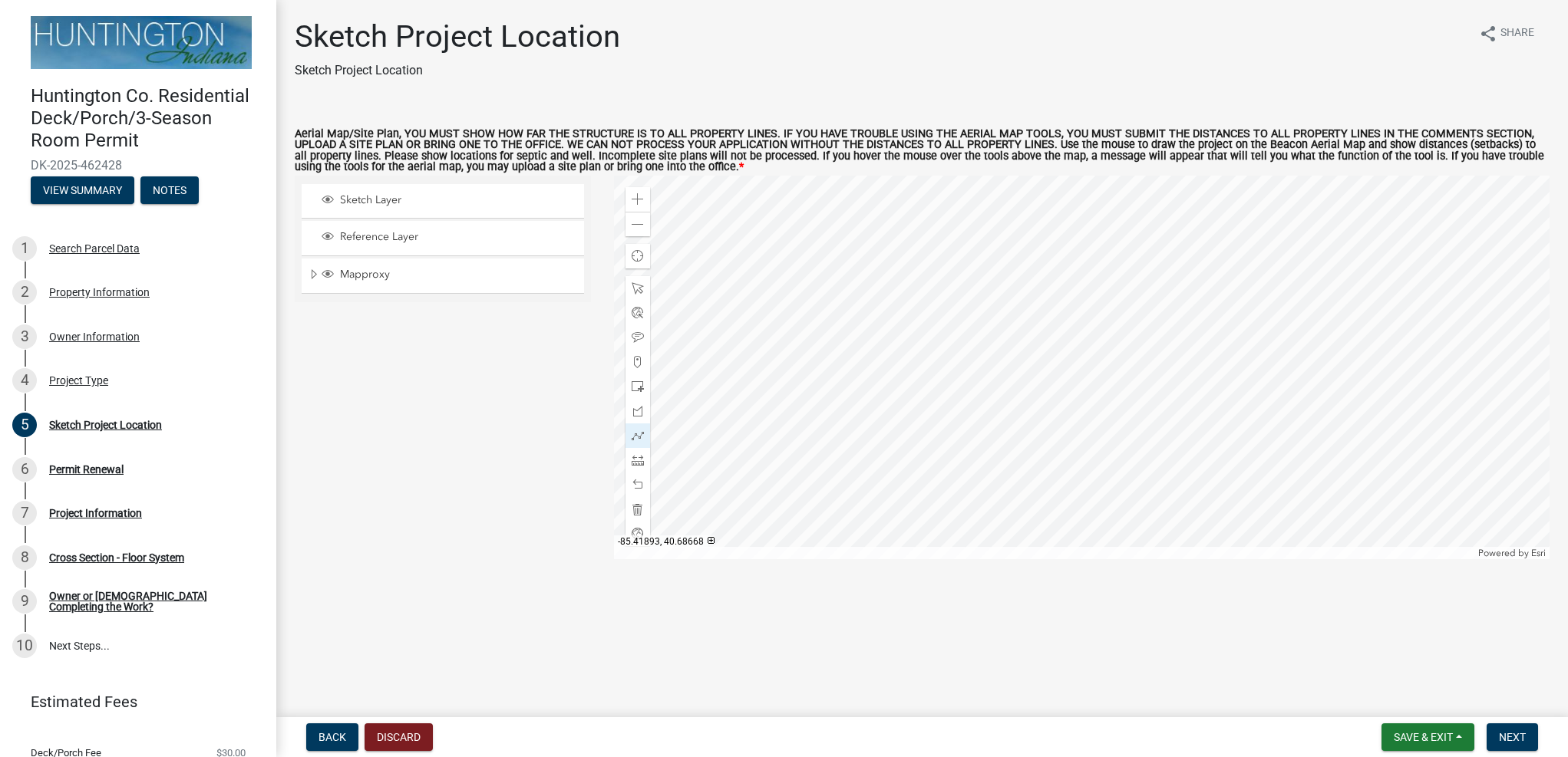
click at [1105, 296] on div at bounding box center [1082, 367] width 936 height 383
click at [646, 224] on div "Zoom out" at bounding box center [637, 224] width 24 height 24
click at [1035, 219] on div at bounding box center [1082, 367] width 936 height 383
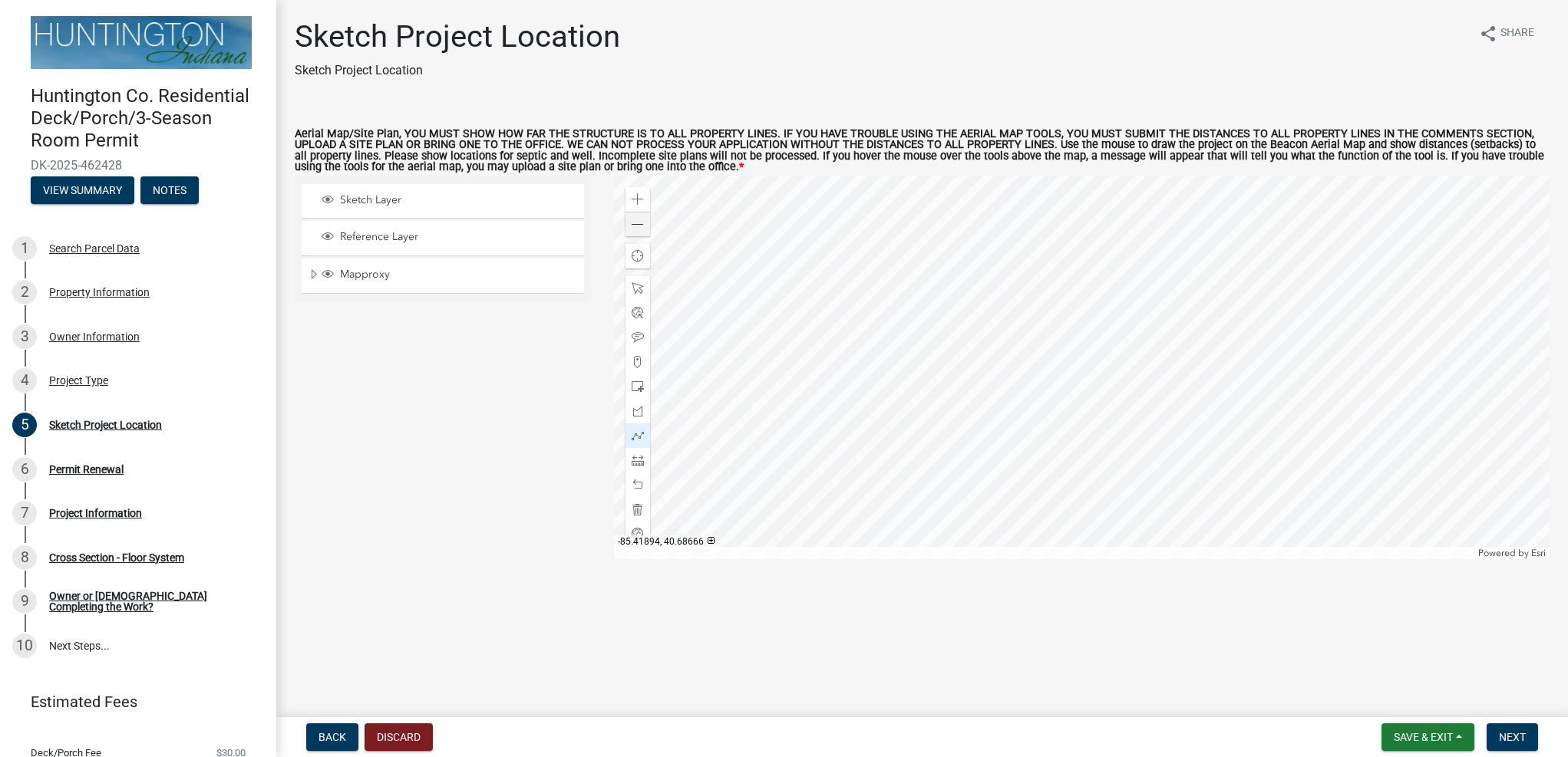
click at [1089, 347] on div at bounding box center [1082, 367] width 936 height 383
click at [635, 480] on span at bounding box center [638, 485] width 13 height 13
click at [639, 481] on span at bounding box center [638, 485] width 13 height 13
click at [638, 438] on span at bounding box center [638, 436] width 13 height 13
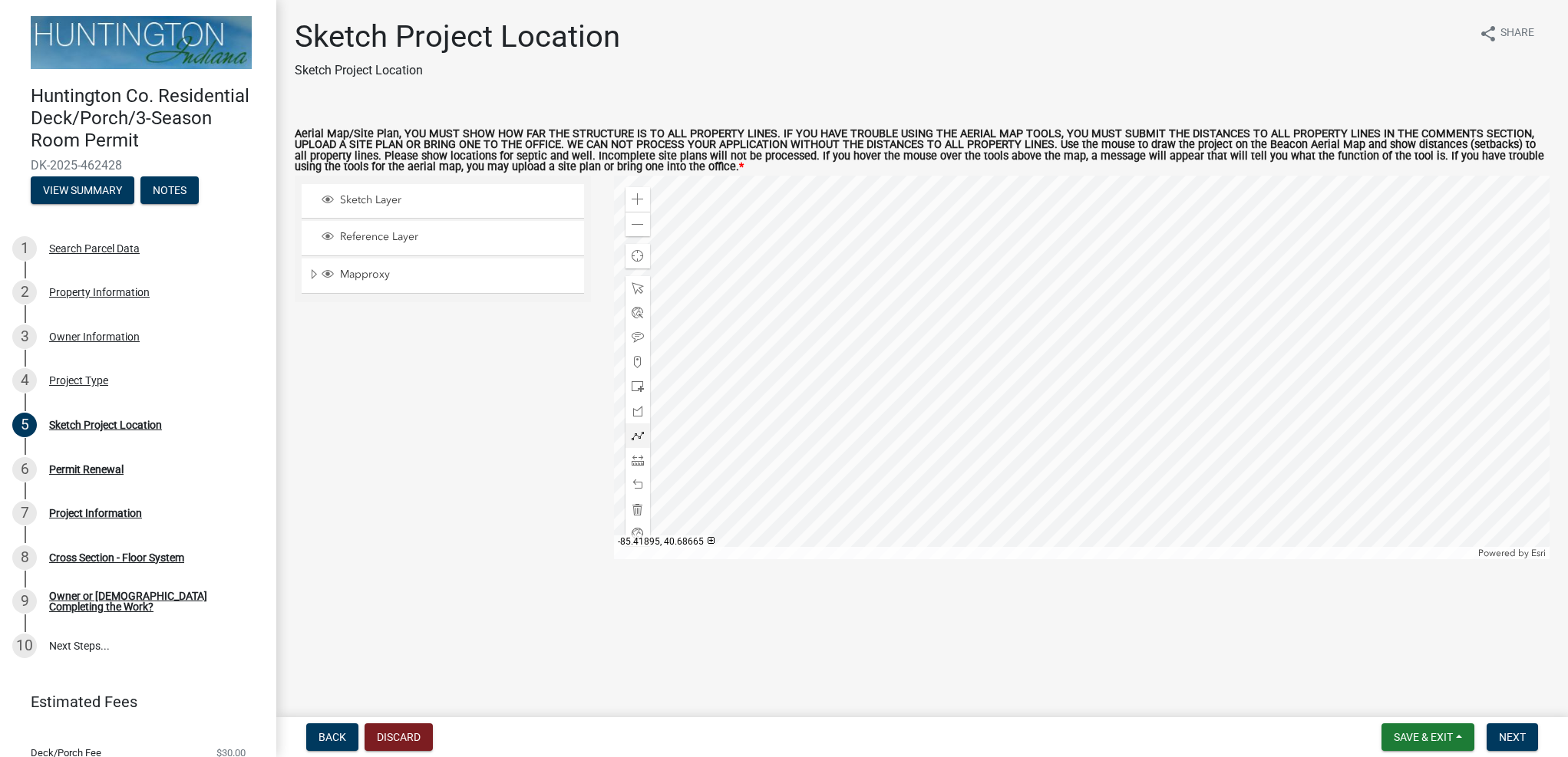
click at [1080, 353] on div at bounding box center [1082, 367] width 936 height 383
click at [1035, 227] on div at bounding box center [1082, 367] width 936 height 383
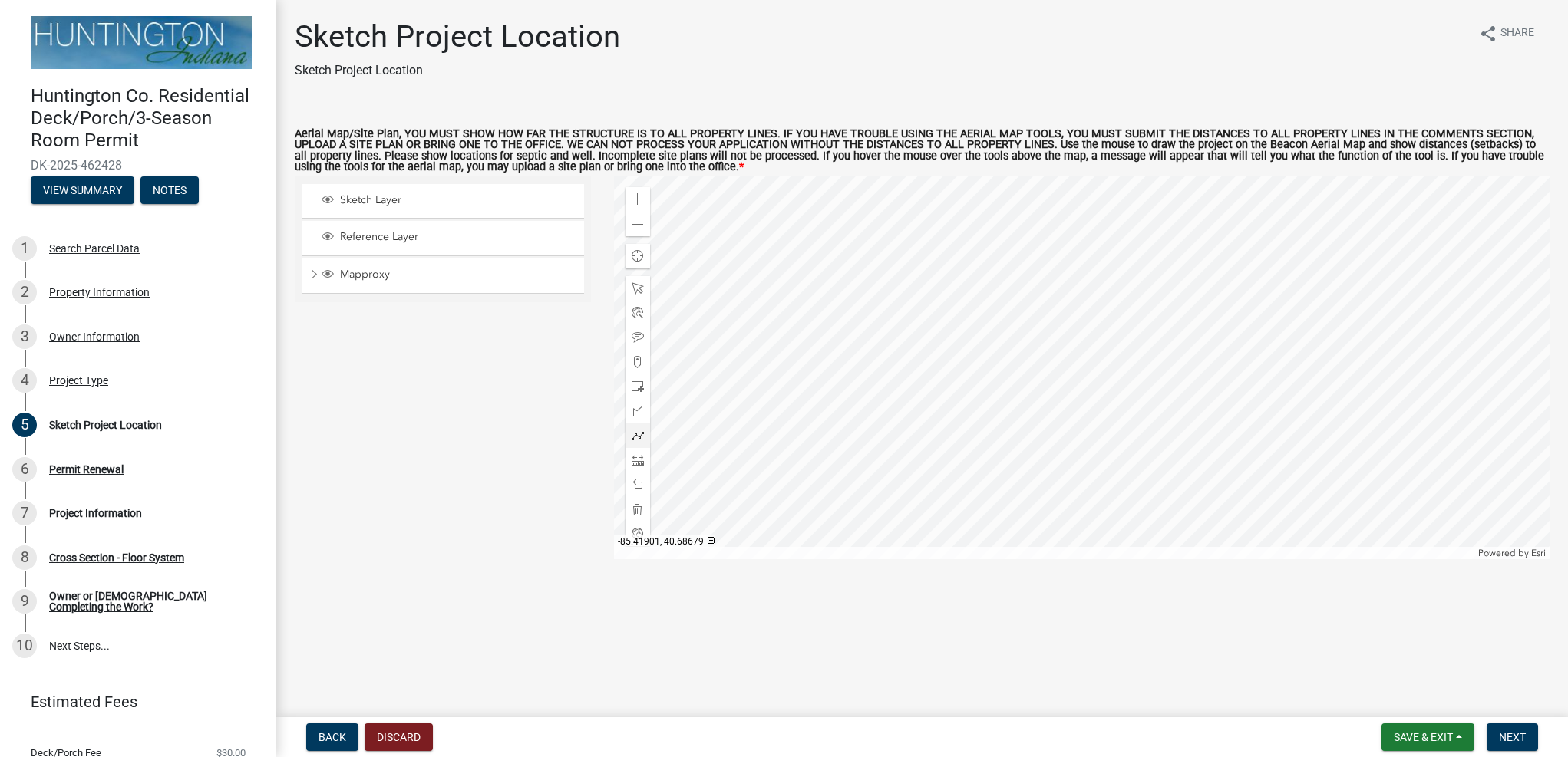
click at [1035, 227] on div at bounding box center [1082, 367] width 936 height 383
click at [640, 335] on span at bounding box center [638, 338] width 13 height 13
click at [1031, 224] on div at bounding box center [1082, 367] width 936 height 383
click at [637, 434] on span at bounding box center [638, 436] width 13 height 13
click at [1032, 365] on div at bounding box center [1082, 367] width 936 height 383
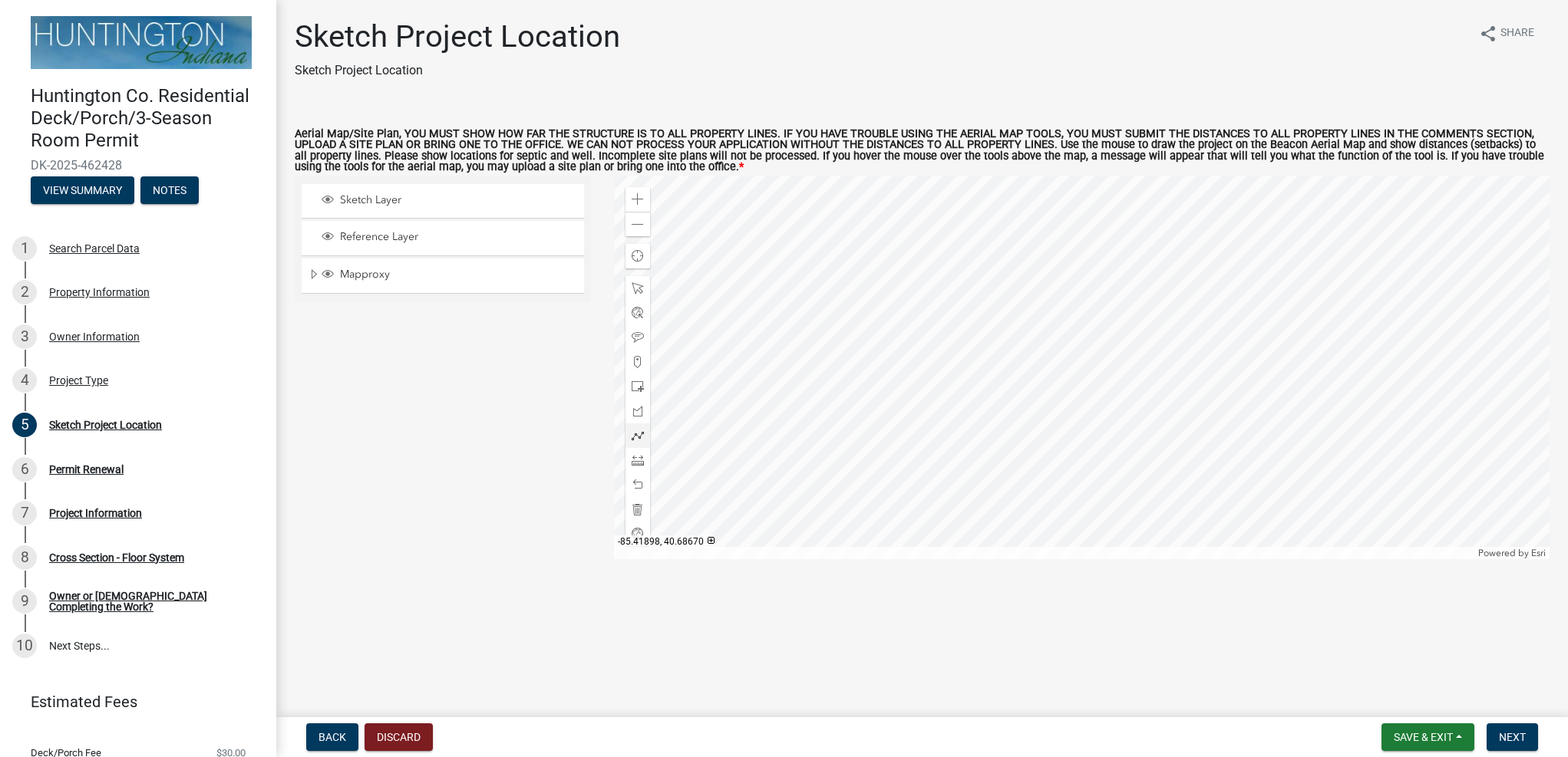
click at [1060, 309] on div at bounding box center [1082, 367] width 936 height 383
click at [1038, 250] on div at bounding box center [1082, 367] width 936 height 383
click at [1030, 248] on div at bounding box center [1082, 367] width 936 height 383
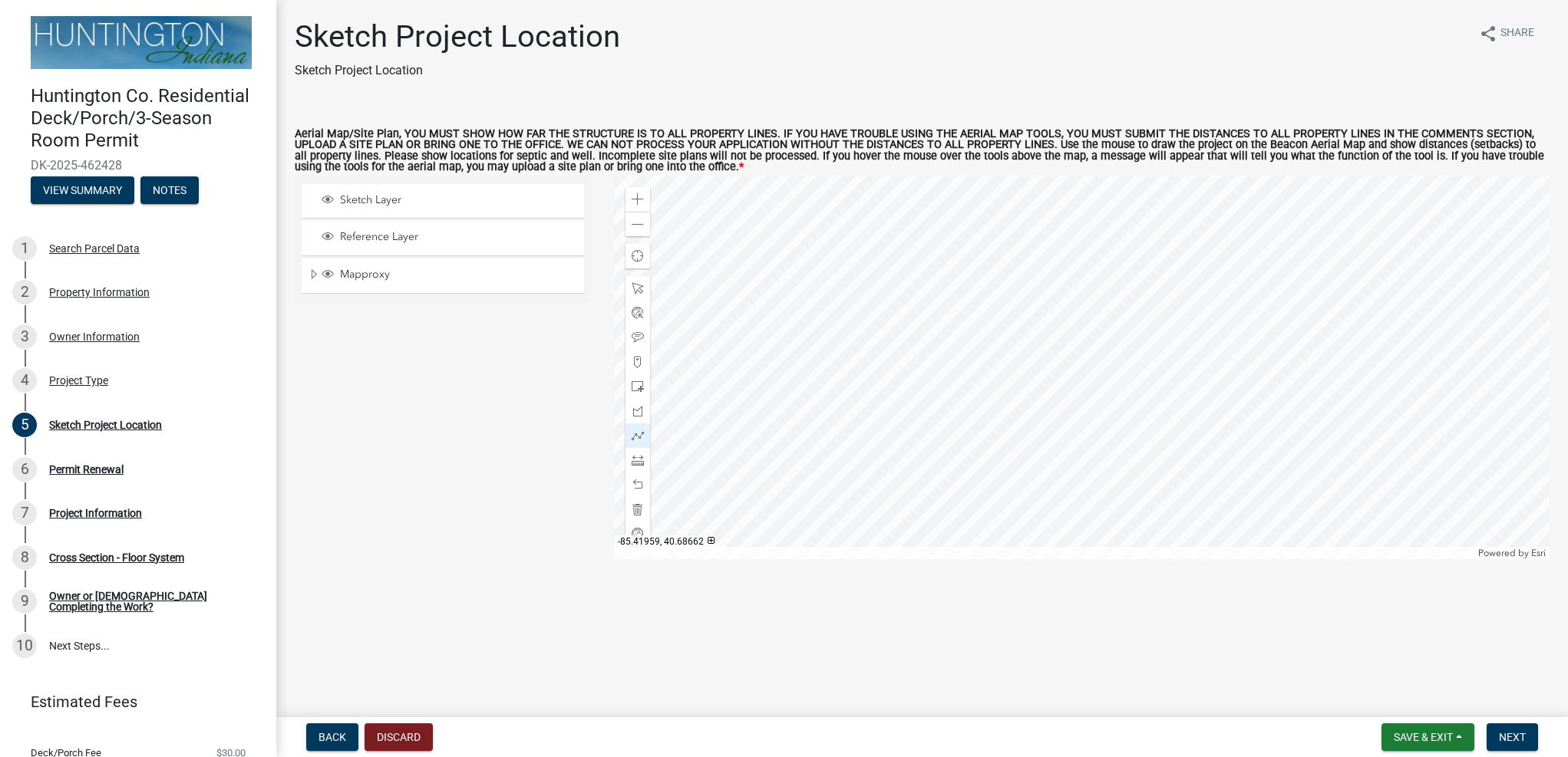
click at [579, 463] on div "Sketch Layer Reference Layer Mapproxy City/Town Limits Townships Parcels Roads …" at bounding box center [442, 367] width 319 height 383
click at [638, 487] on span at bounding box center [638, 485] width 13 height 13
click at [641, 337] on span at bounding box center [638, 338] width 13 height 13
click at [1026, 249] on div at bounding box center [1082, 367] width 936 height 383
click at [639, 365] on span at bounding box center [638, 362] width 13 height 13
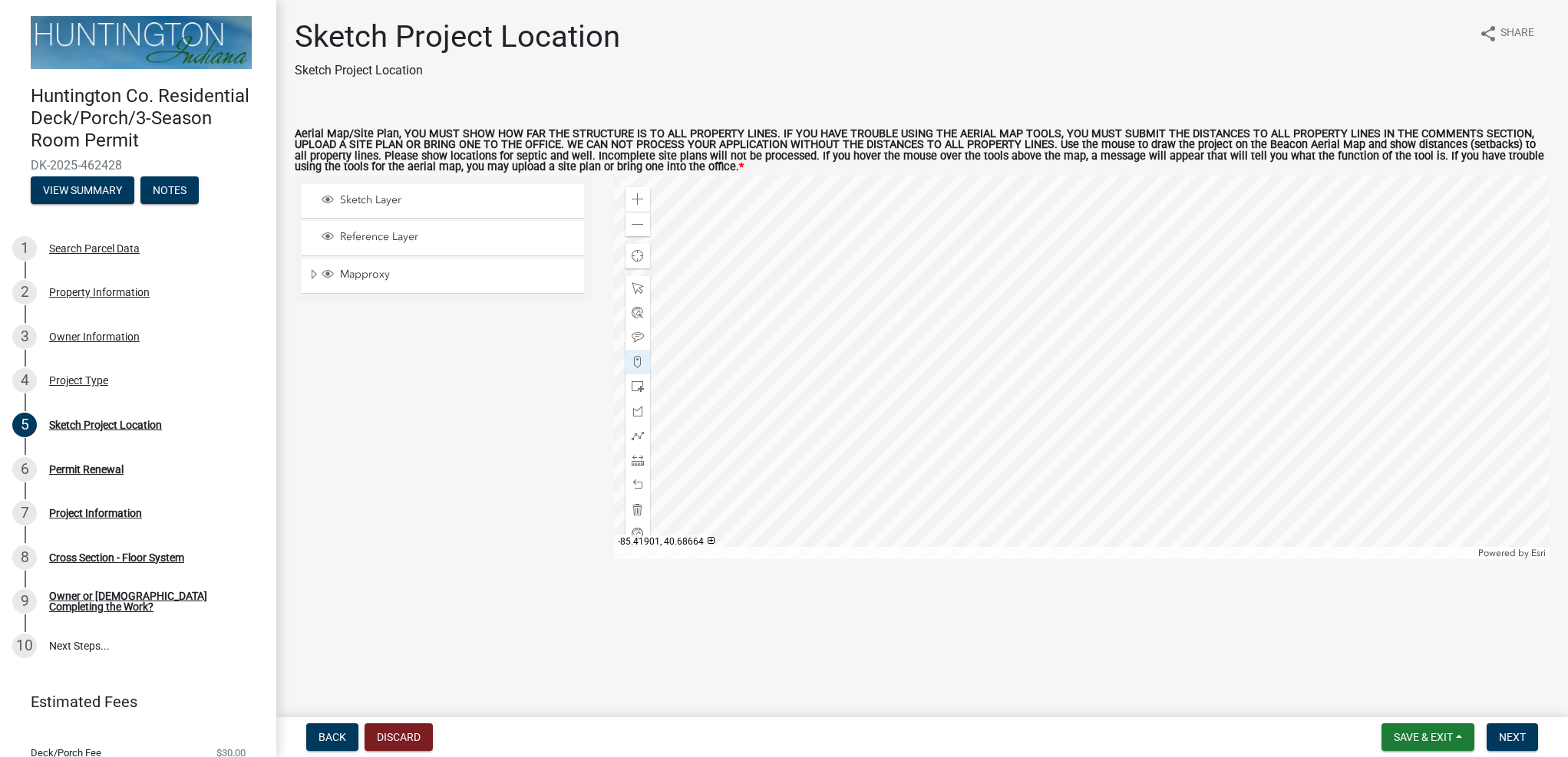
click at [1035, 361] on div at bounding box center [1082, 367] width 936 height 383
click at [494, 392] on div "Sketch Layer Reference Layer Mapproxy City/Town Limits Townships Parcels Roads …" at bounding box center [442, 367] width 319 height 383
click at [345, 199] on span "Sketch Layer" at bounding box center [457, 199] width 242 height 13
click at [372, 274] on span "Mapproxy" at bounding box center [457, 274] width 242 height 13
click at [394, 236] on span "Reference Layer" at bounding box center [457, 236] width 242 height 13
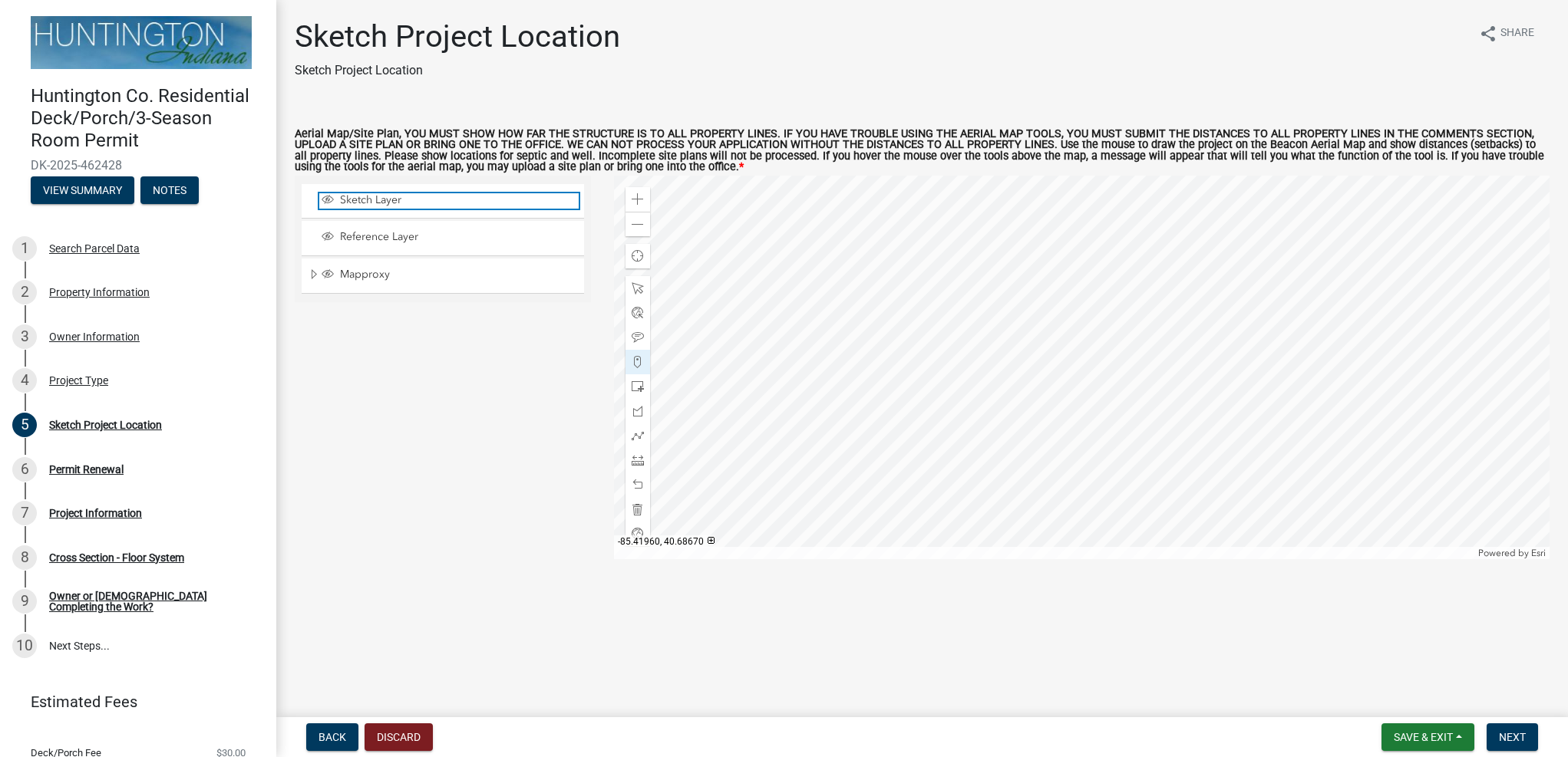
click at [368, 201] on span "Sketch Layer" at bounding box center [457, 199] width 242 height 13
click at [303, 277] on div "Mapproxy" at bounding box center [443, 276] width 282 height 34
click at [318, 276] on span "Expand" at bounding box center [314, 275] width 13 height 14
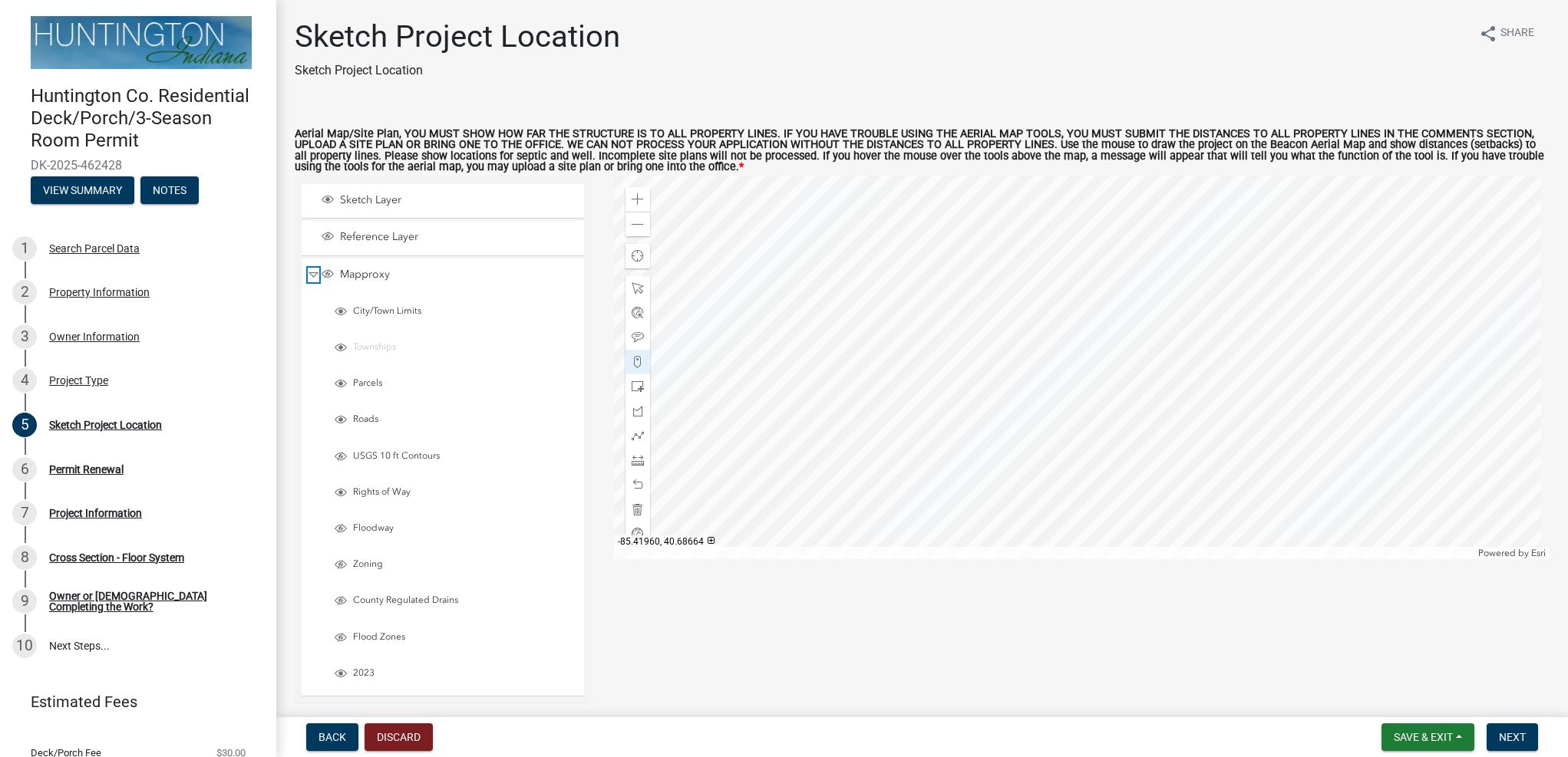
click at [311, 274] on span "Collapse" at bounding box center [313, 275] width 12 height 14
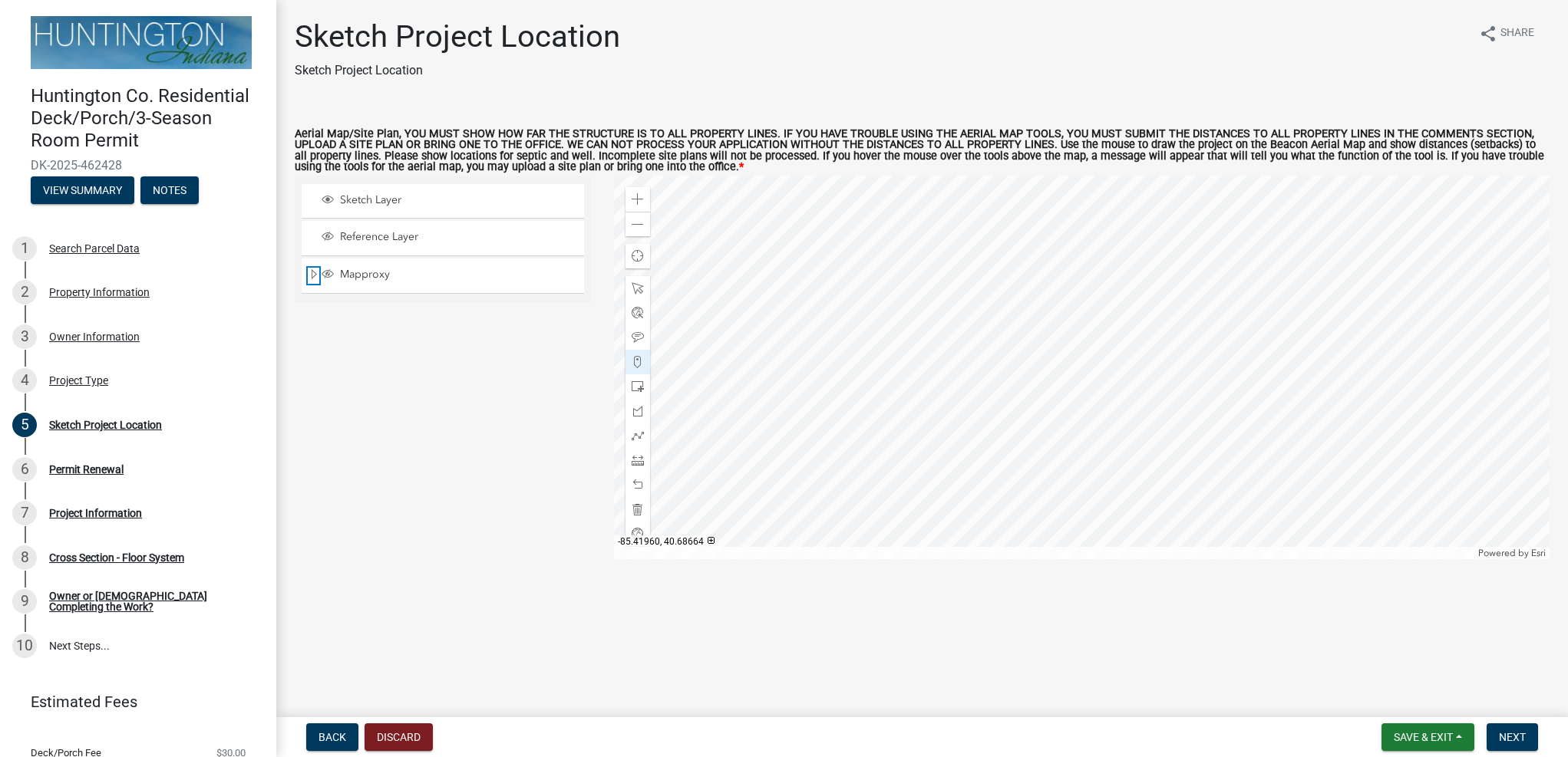
click at [310, 273] on span "Expand" at bounding box center [314, 275] width 13 height 14
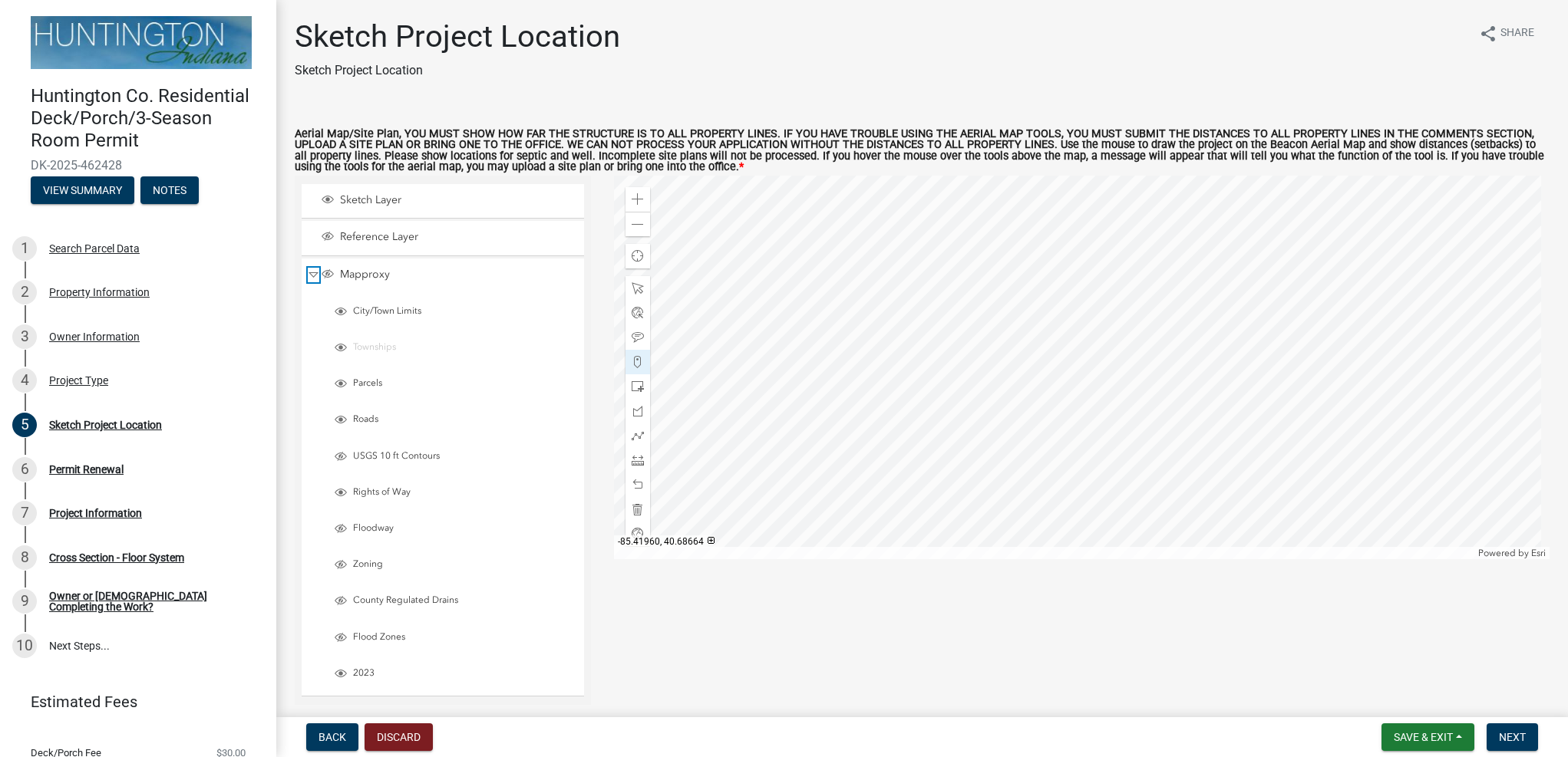
click at [310, 273] on span "Collapse" at bounding box center [313, 275] width 12 height 14
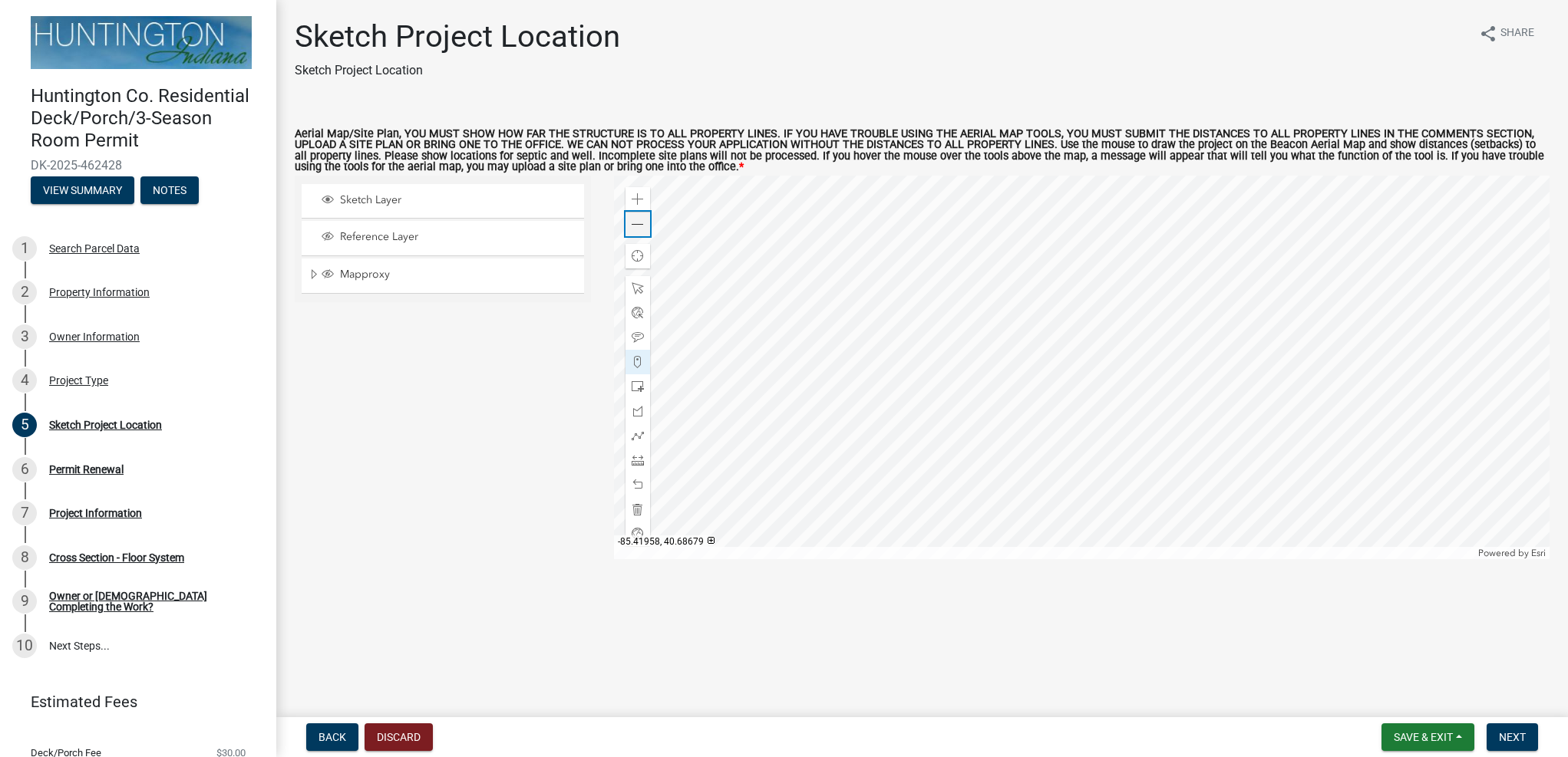
click at [632, 229] on span at bounding box center [638, 225] width 13 height 13
click at [636, 526] on div at bounding box center [637, 533] width 24 height 24
click at [999, 300] on div at bounding box center [1082, 367] width 936 height 383
click at [639, 196] on span at bounding box center [638, 199] width 13 height 13
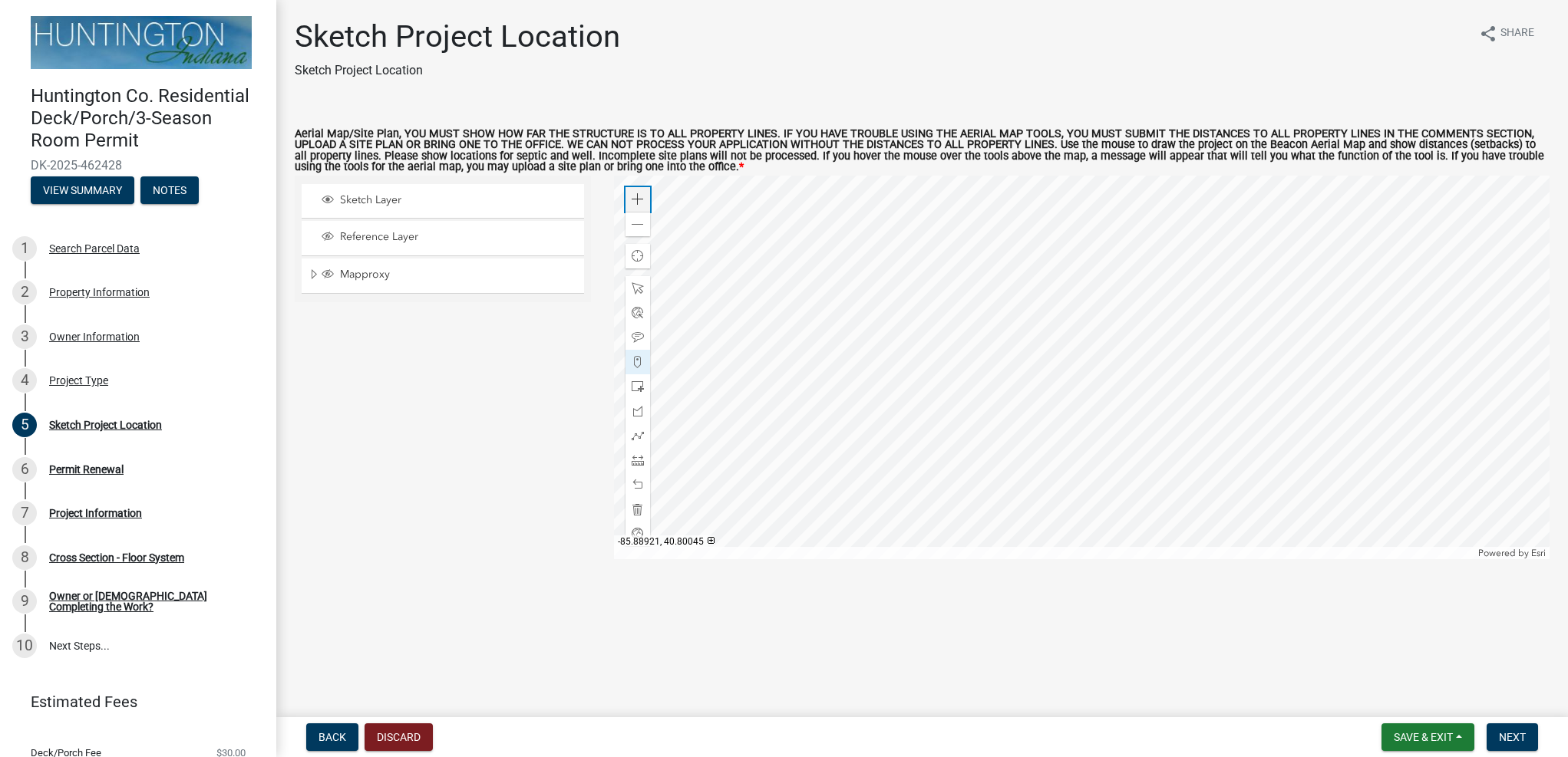
click at [639, 196] on span at bounding box center [638, 199] width 13 height 13
click at [1000, 321] on div at bounding box center [1082, 367] width 936 height 383
click at [1523, 735] on span "Next" at bounding box center [1512, 737] width 27 height 13
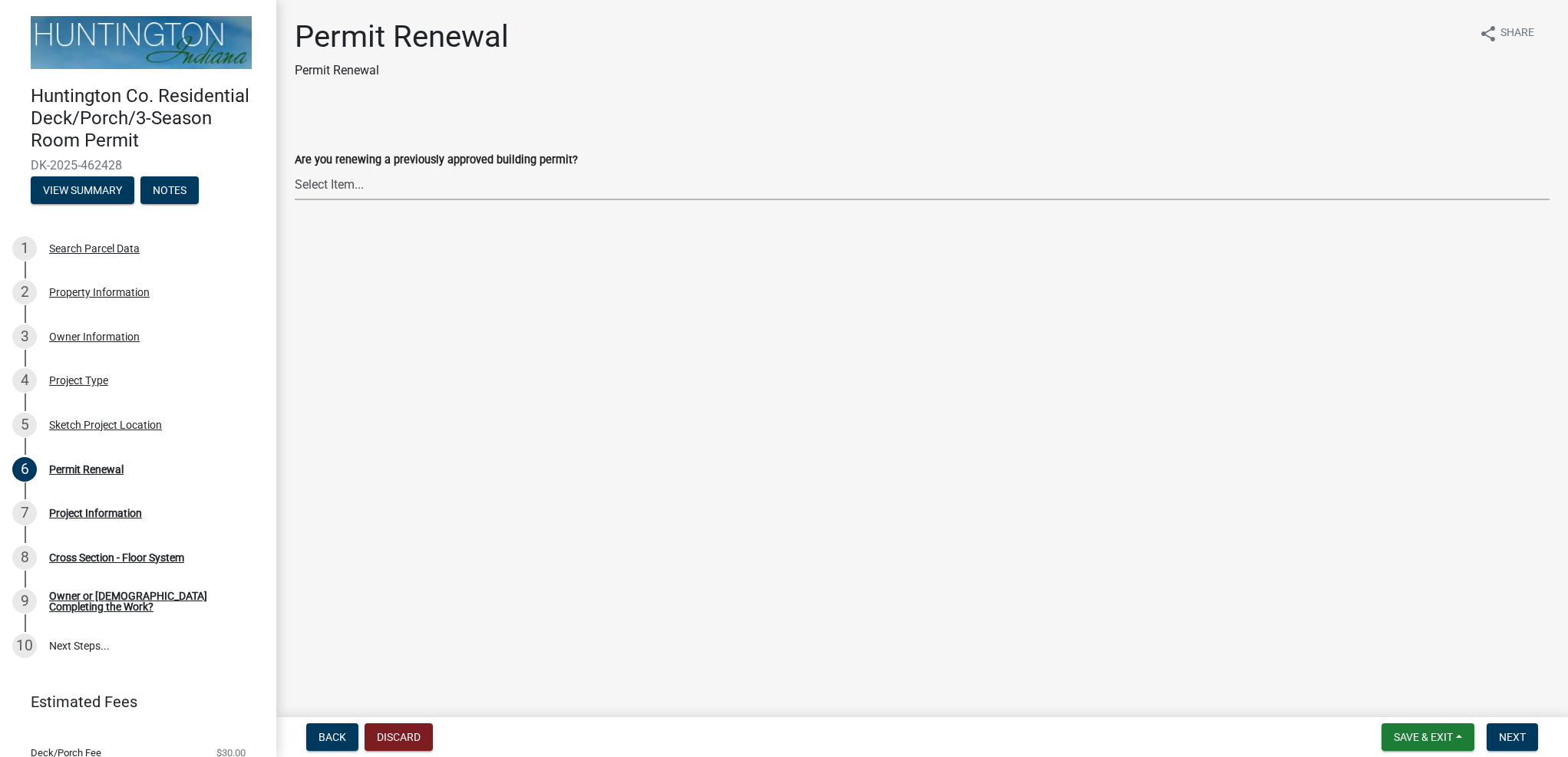
click at [406, 187] on select "Select Item... Yes No" at bounding box center [921, 184] width 1255 height 31
click at [295, 169] on select "Select Item... Yes No" at bounding box center [921, 184] width 1255 height 31
select select "75b696c2-8f3d-4cce-a970-cf0ce90adcc6"
click at [332, 738] on span "Back" at bounding box center [332, 737] width 28 height 13
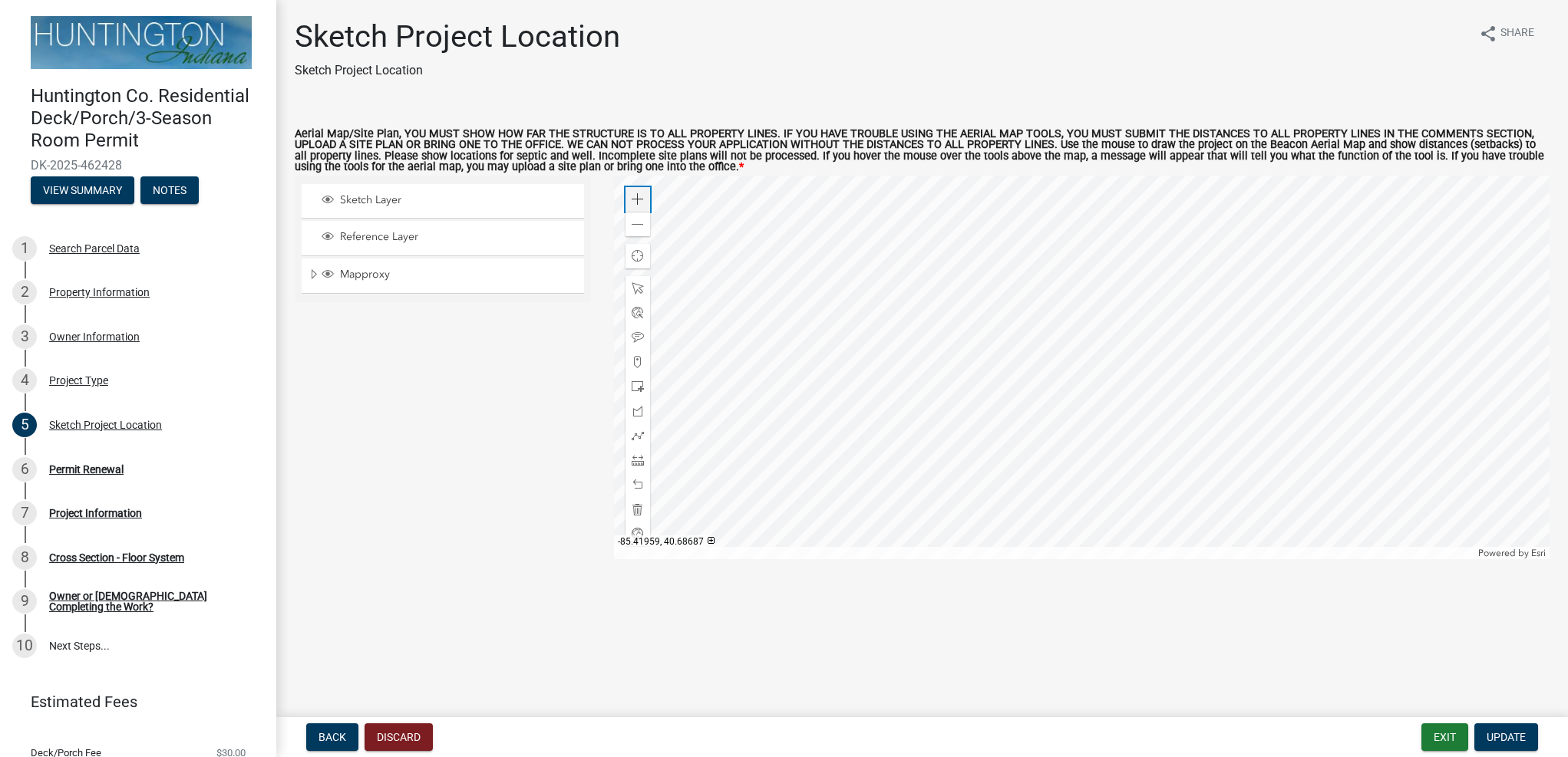
click at [646, 197] on div "Zoom in" at bounding box center [637, 198] width 24 height 24
click at [1034, 303] on div at bounding box center [1082, 367] width 936 height 383
click at [1304, 553] on div at bounding box center [1082, 367] width 936 height 383
click at [1225, 255] on div at bounding box center [1082, 367] width 936 height 383
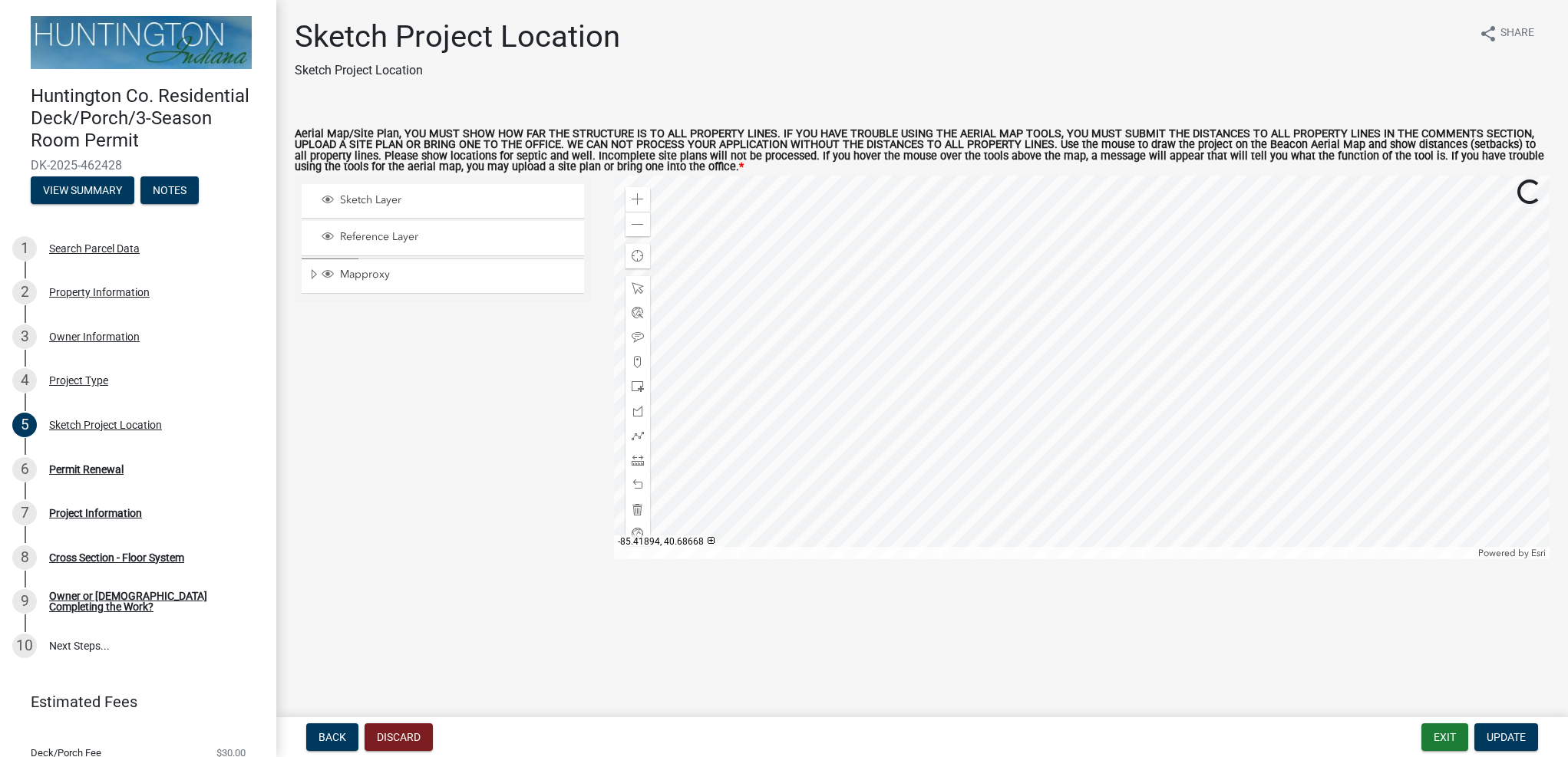
click at [1225, 232] on div at bounding box center [1082, 367] width 936 height 383
click at [635, 224] on span at bounding box center [638, 225] width 13 height 13
click at [639, 437] on span at bounding box center [638, 436] width 13 height 13
click at [1027, 392] on div at bounding box center [1082, 367] width 936 height 383
click at [1040, 419] on div at bounding box center [1082, 367] width 936 height 383
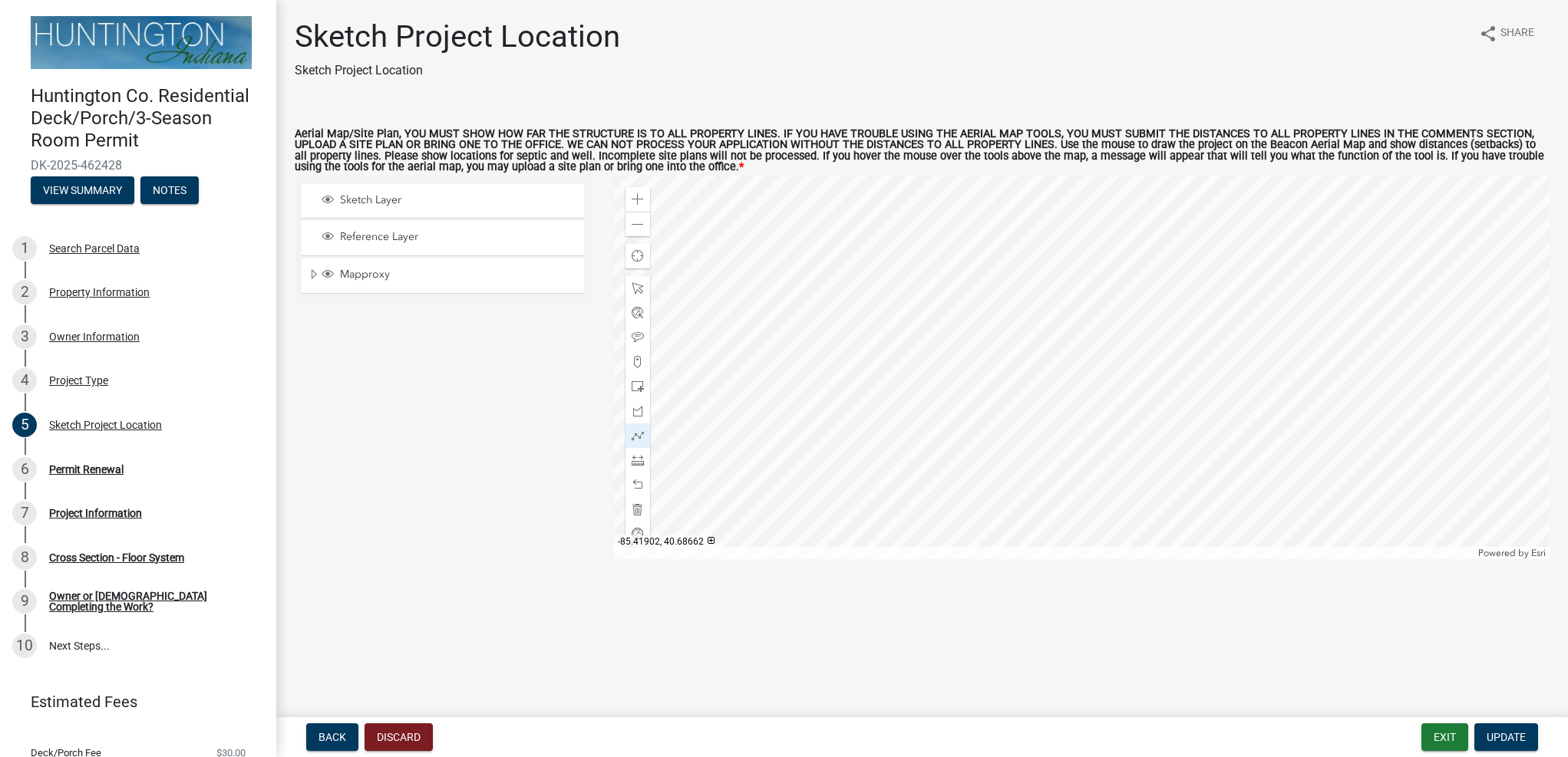
click at [1040, 419] on div at bounding box center [1082, 367] width 936 height 383
click at [635, 341] on span at bounding box center [638, 338] width 13 height 13
click at [1035, 407] on div at bounding box center [1082, 367] width 936 height 383
click at [1106, 319] on div at bounding box center [1082, 367] width 936 height 383
click at [957, 431] on div at bounding box center [1082, 367] width 936 height 383
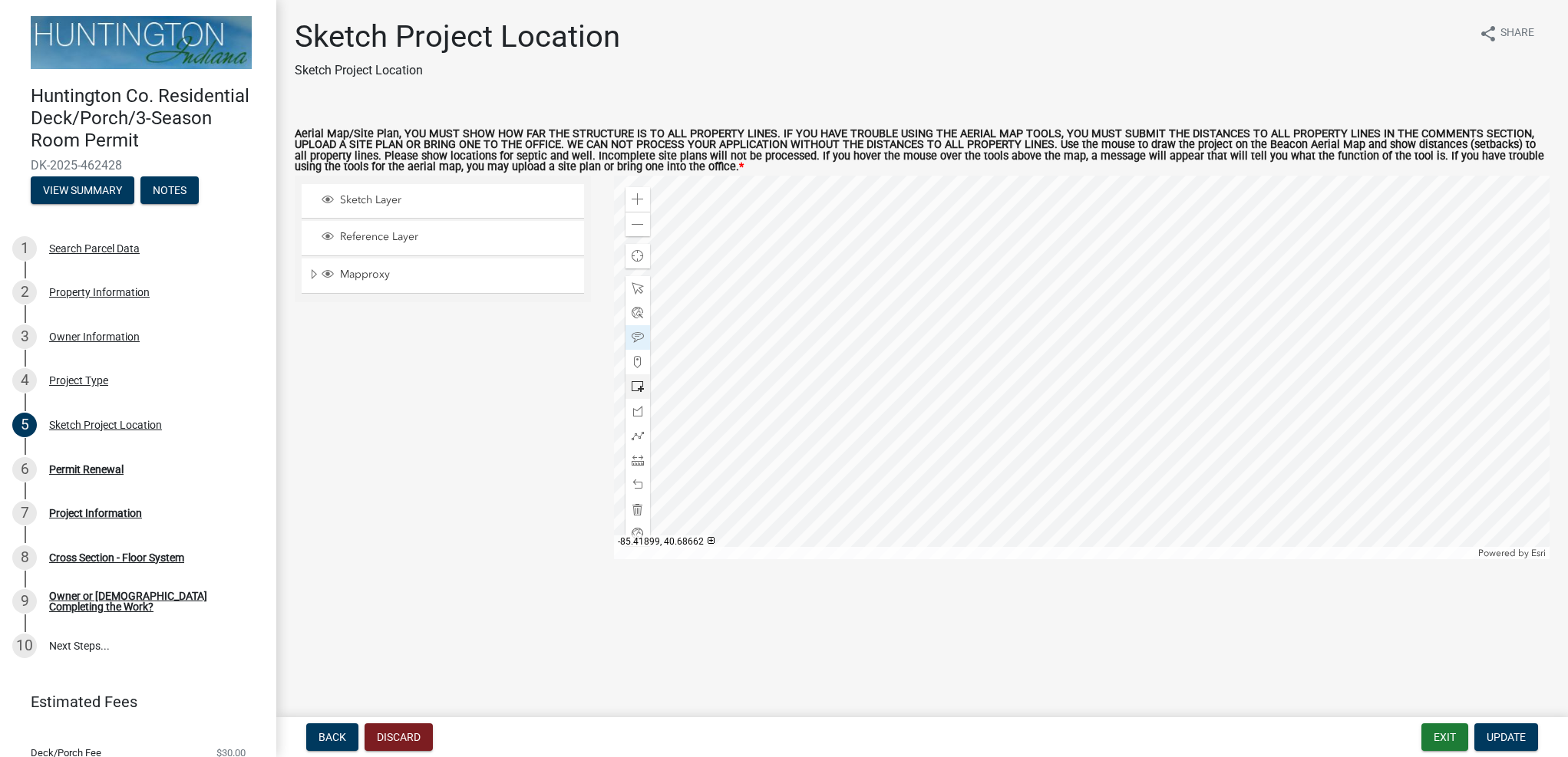
click at [1077, 407] on div at bounding box center [1082, 367] width 936 height 383
click at [1105, 312] on div at bounding box center [1082, 367] width 936 height 383
click at [1503, 733] on span "Update" at bounding box center [1506, 737] width 40 height 13
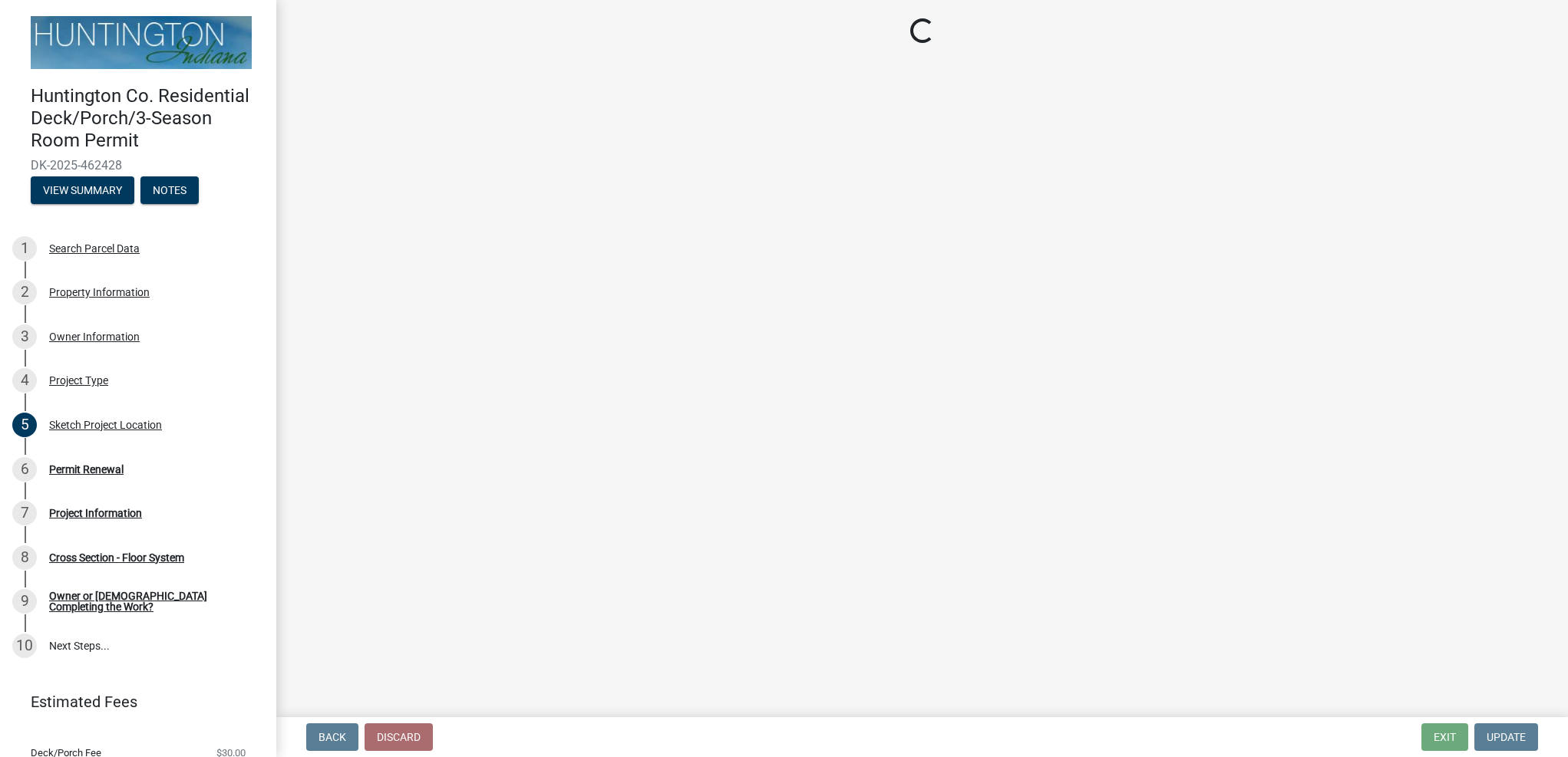
select select "75b696c2-8f3d-4cce-a970-cf0ce90adcc6"
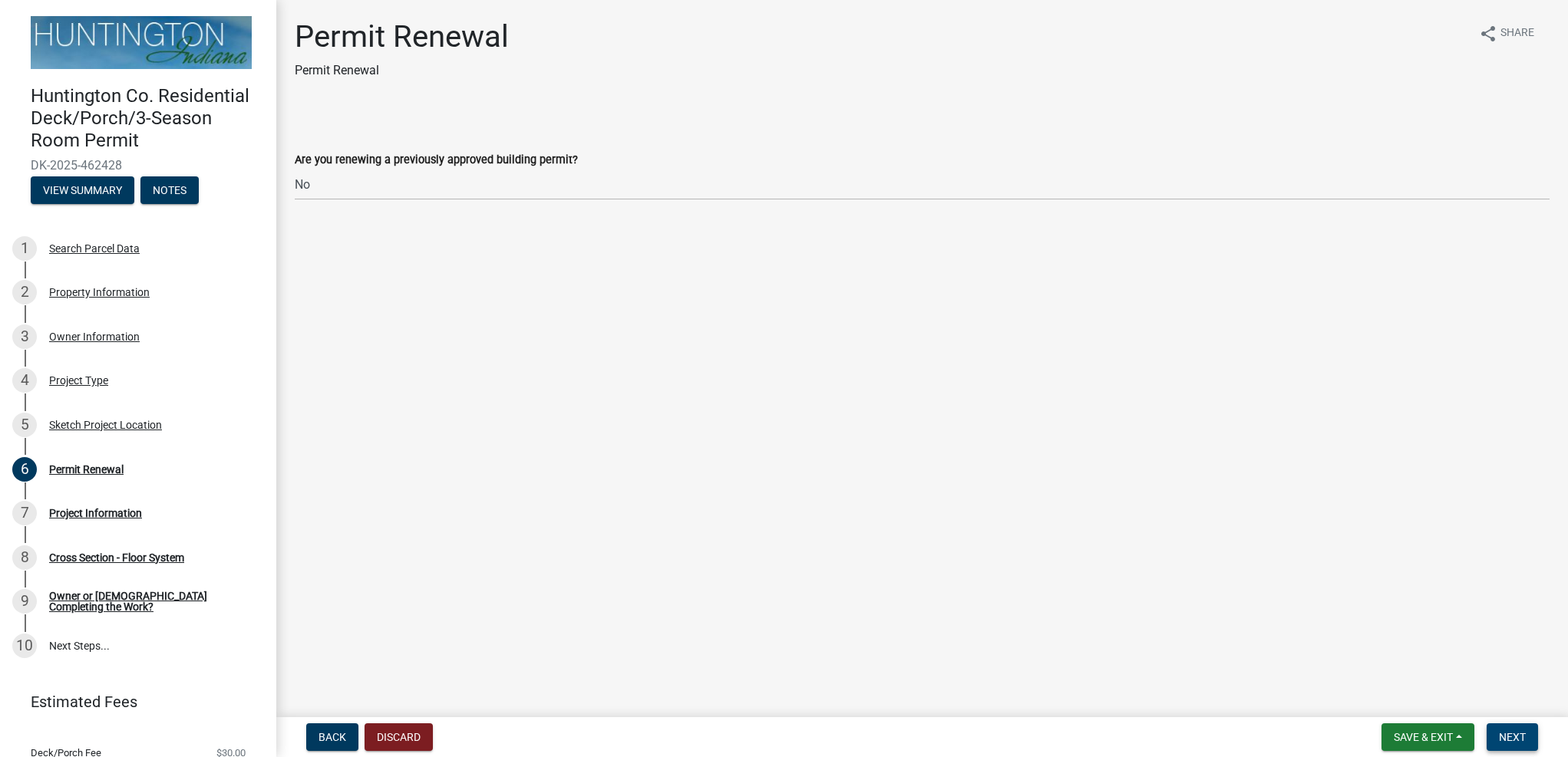
click at [1515, 735] on span "Next" at bounding box center [1512, 737] width 27 height 13
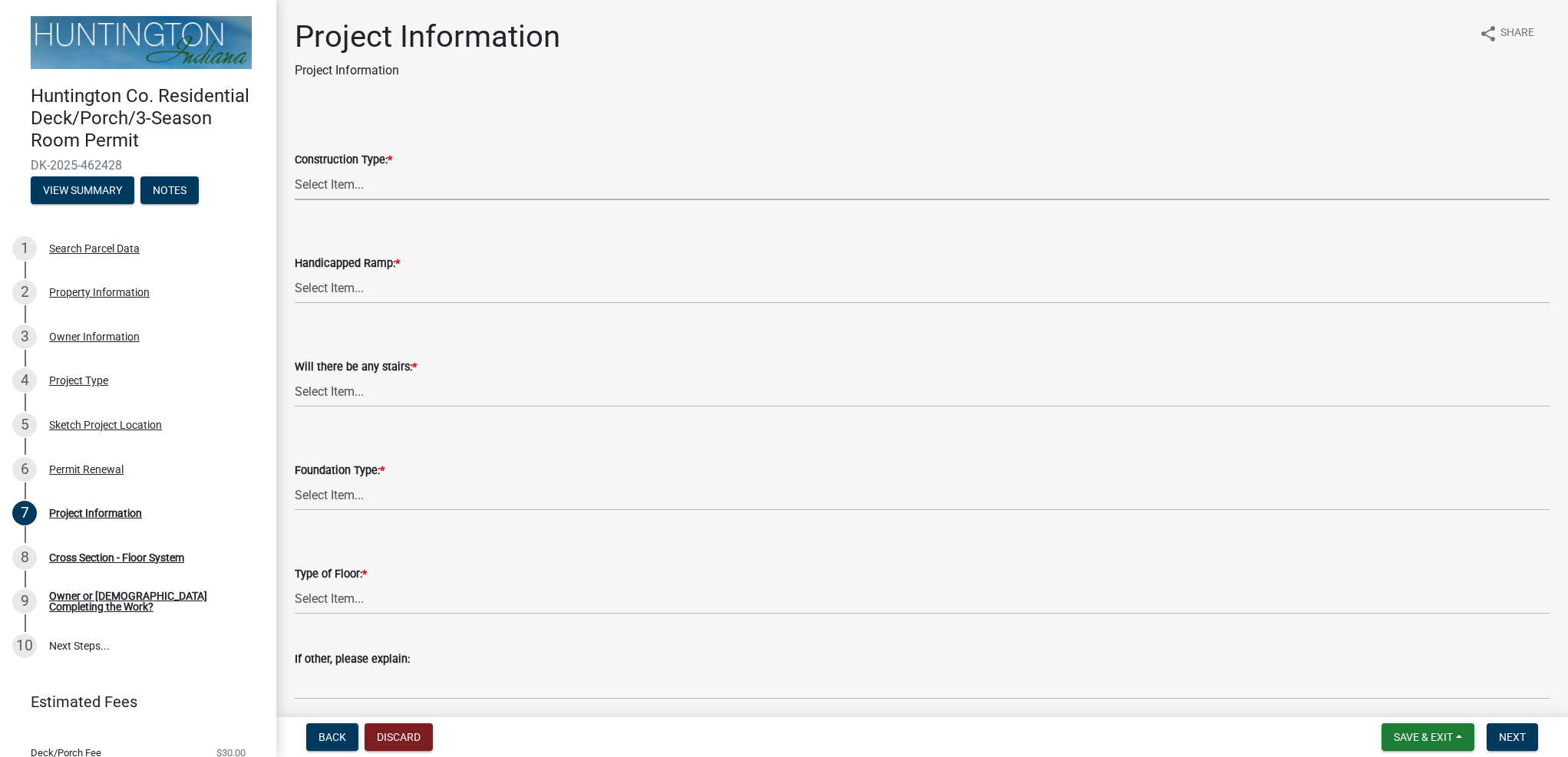
click at [403, 179] on select "Select Item... New Construction Addition to Existing Reconstruction or Alterati…" at bounding box center [921, 184] width 1255 height 31
click at [295, 169] on select "Select Item... New Construction Addition to Existing Reconstruction or Alterati…" at bounding box center [921, 184] width 1255 height 31
select select "26353ad6-95a6-43ee-a09f-46251fb17f31"
click at [466, 287] on select "Select Item... Yes No" at bounding box center [921, 287] width 1255 height 31
click at [295, 272] on select "Select Item... Yes No" at bounding box center [921, 287] width 1255 height 31
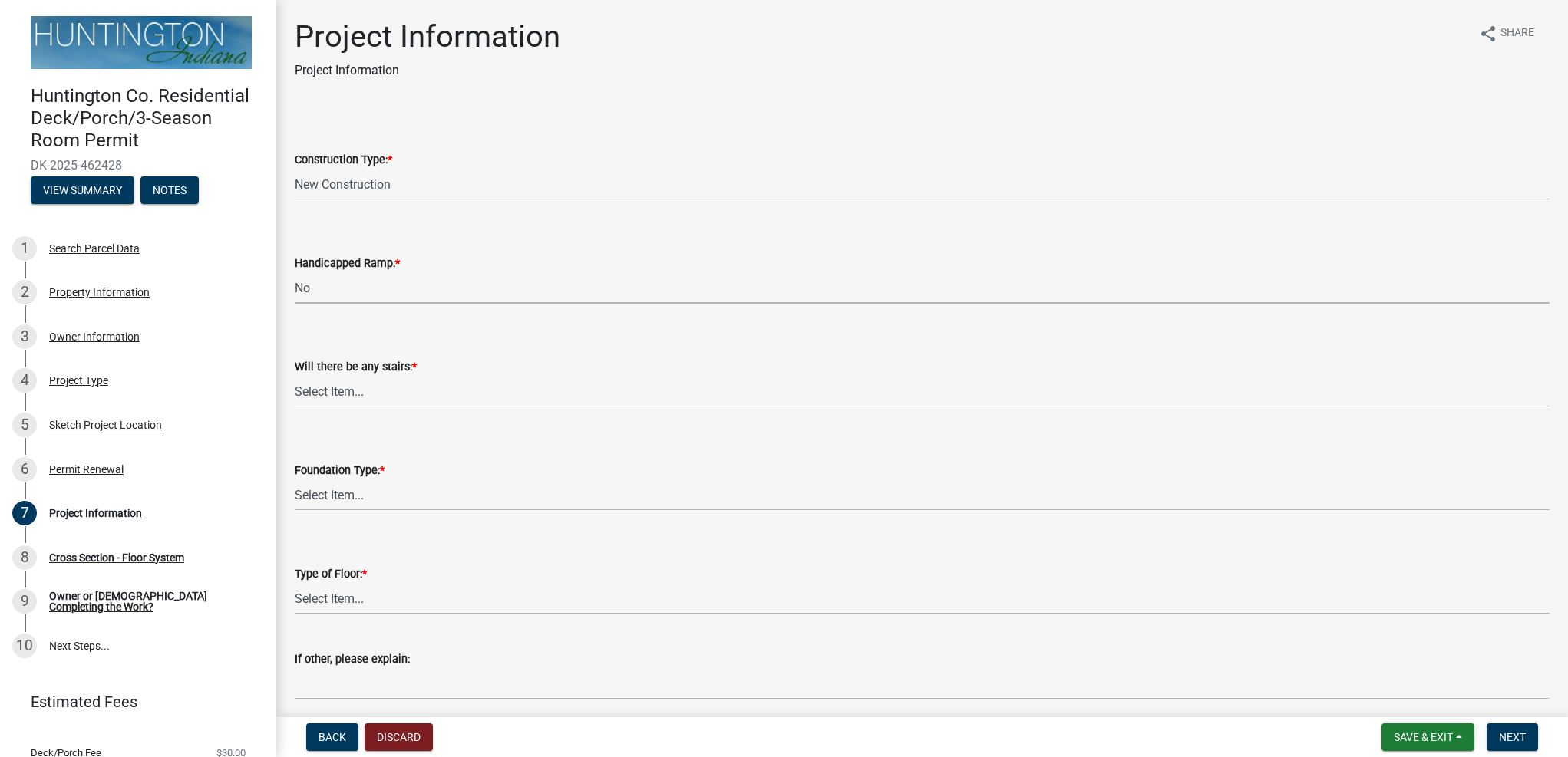
select select "fec0150a-b2e8-4a38-90fa-f28c390ef04e"
click at [445, 394] on select "Select Item... Yes No" at bounding box center [921, 392] width 1255 height 31
click at [295, 376] on select "Select Item... Yes No" at bounding box center [921, 392] width 1255 height 31
select select "ccf793fd-5dd4-4dab-b980-857ab6ddea0a"
click at [391, 493] on select "Select Item... Postholes (36-inches deep minimum) - required if attached Footer…" at bounding box center [921, 495] width 1255 height 31
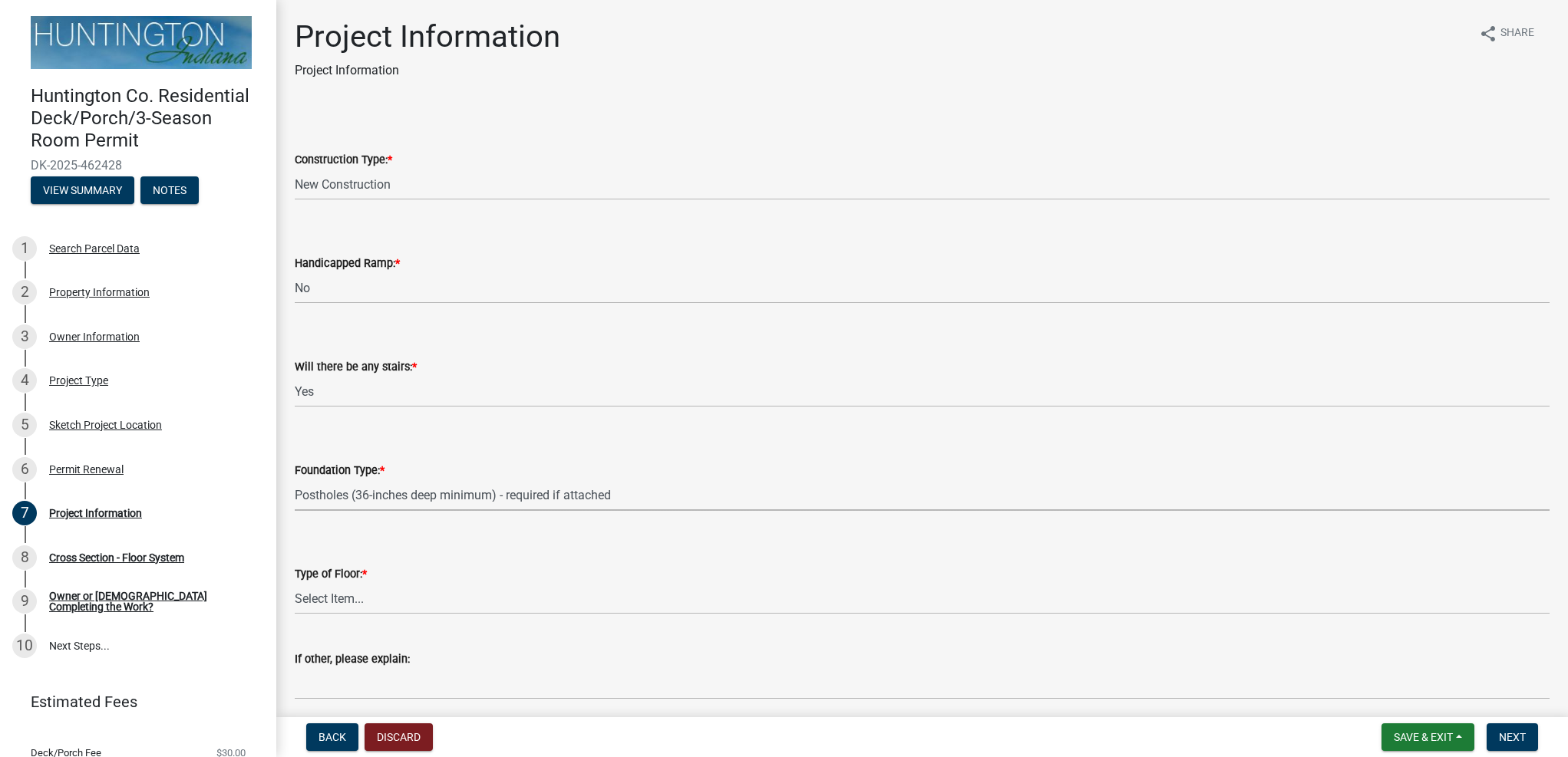
click at [295, 480] on select "Select Item... Postholes (36-inches deep minimum) - required if attached Footer…" at bounding box center [921, 495] width 1255 height 31
select select "f2ef55cb-80f2-4eb1-91fb-929be7ae3aa4"
click at [374, 600] on select "Select Item... Wood Composite Decking Concrete Slab Other" at bounding box center [921, 598] width 1255 height 31
click at [295, 583] on select "Select Item... Wood Composite Decking Concrete Slab Other" at bounding box center [921, 598] width 1255 height 31
select select "1d3d796e-739a-4d8d-82e4-aa6b0c220e16"
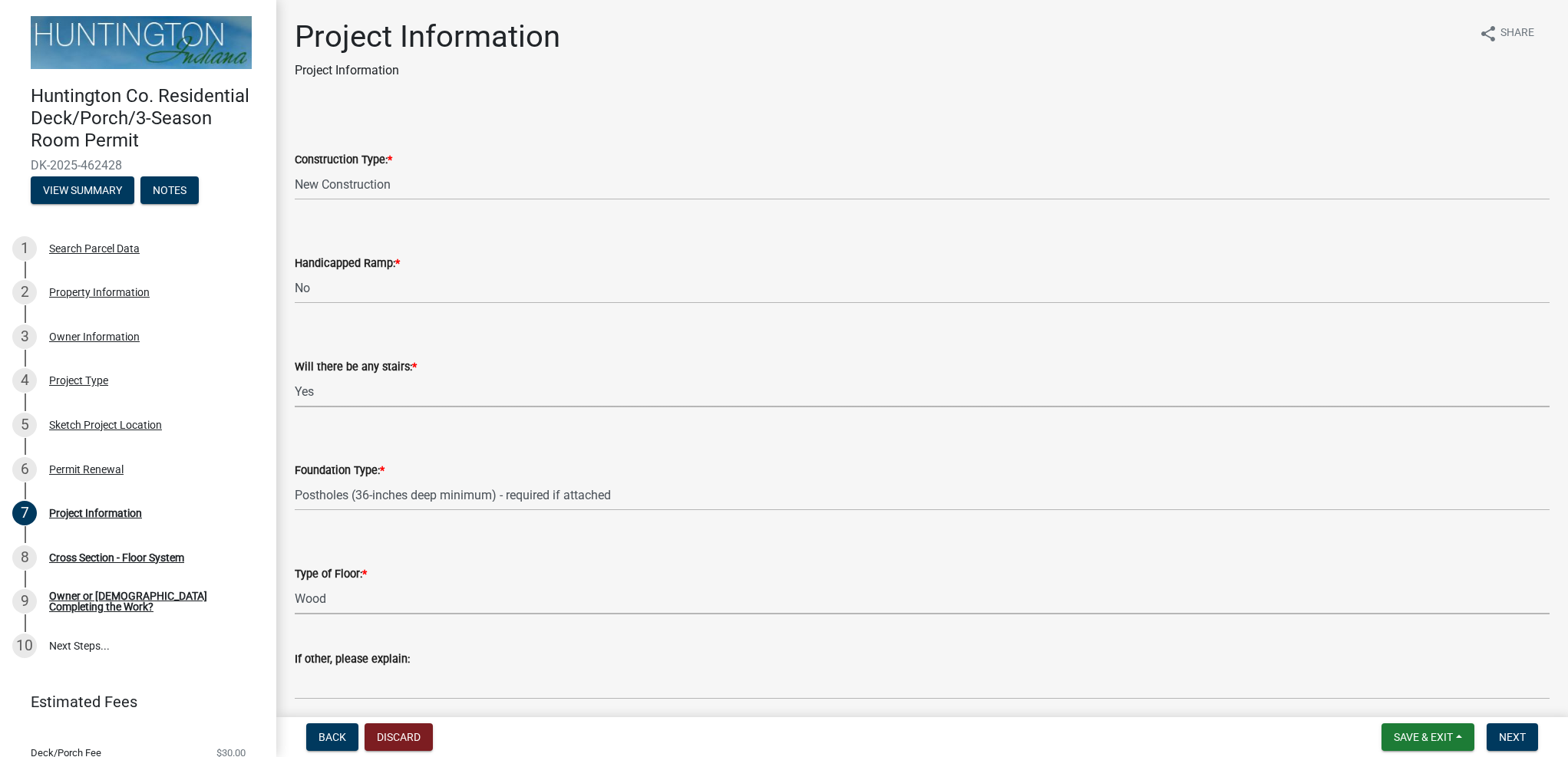
click at [397, 393] on select "Select Item... Yes No" at bounding box center [921, 392] width 1255 height 31
click at [419, 388] on select "Select Item... Yes No" at bounding box center [921, 392] width 1255 height 31
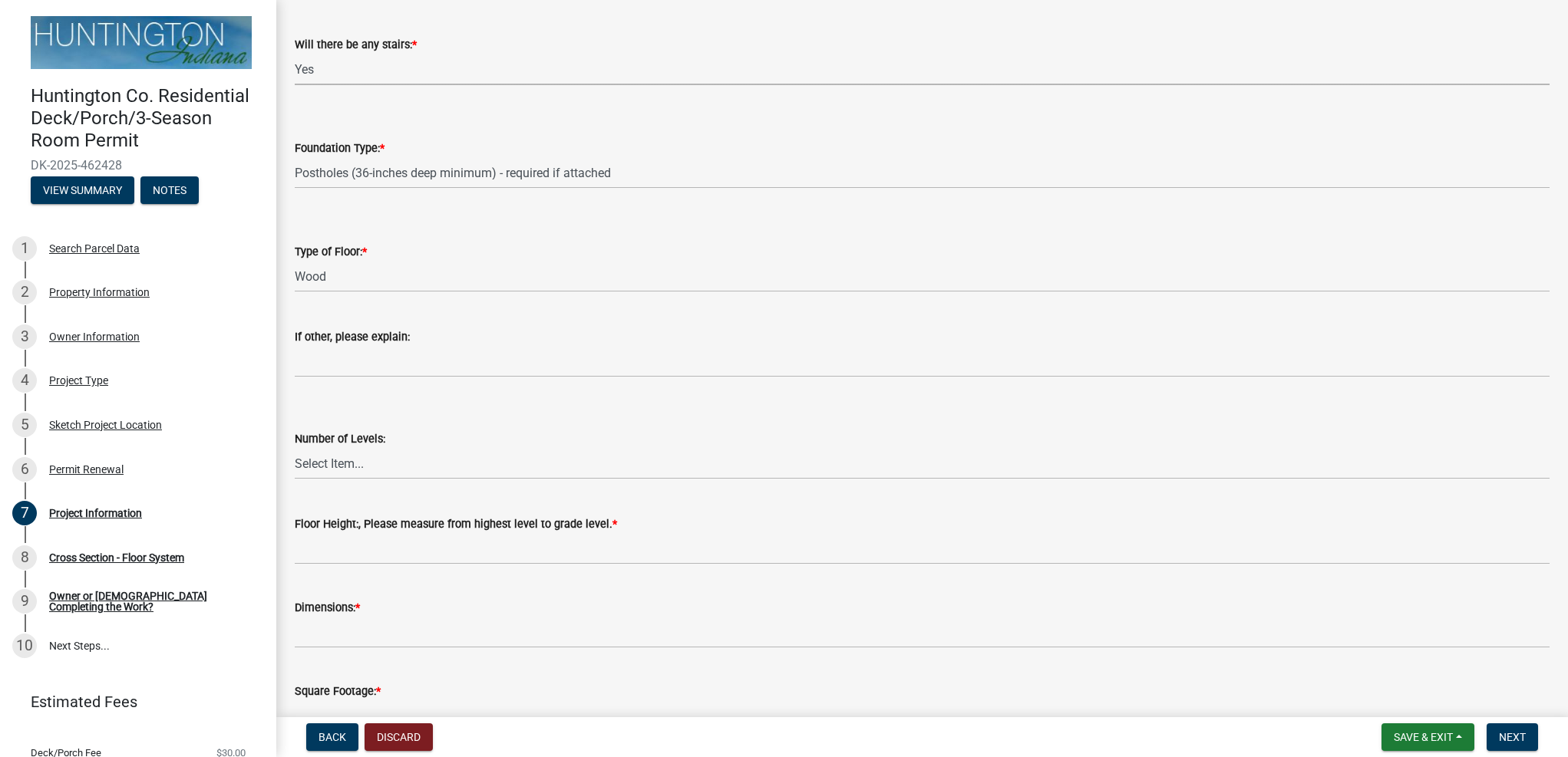
scroll to position [383, 0]
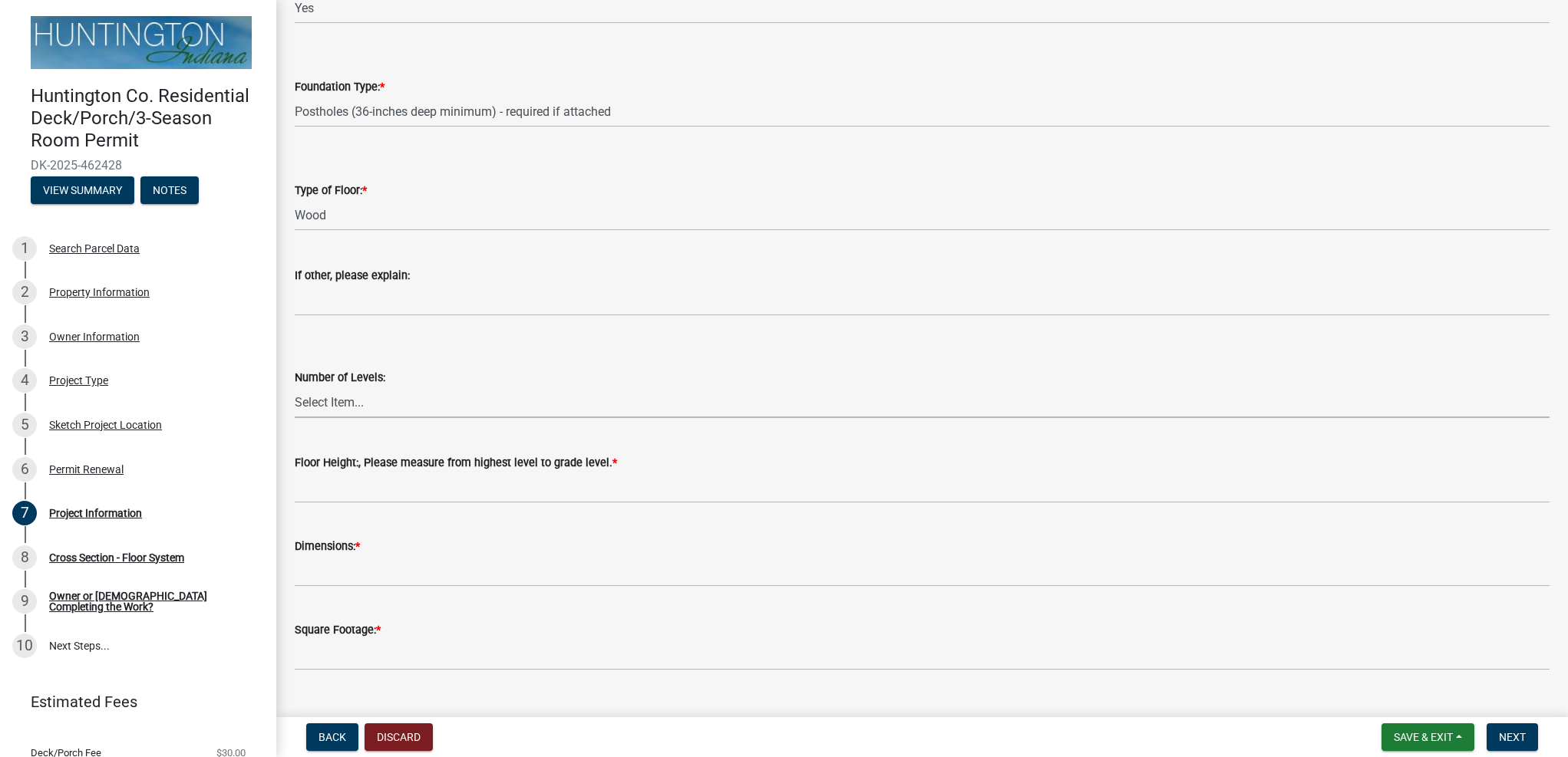
click at [398, 401] on select "Select Item... One Two Three Four" at bounding box center [921, 402] width 1255 height 31
click at [295, 387] on select "Select Item... One Two Three Four" at bounding box center [921, 402] width 1255 height 31
select select "54b2561f-7f95-4f13-92ca-232fb940fb55"
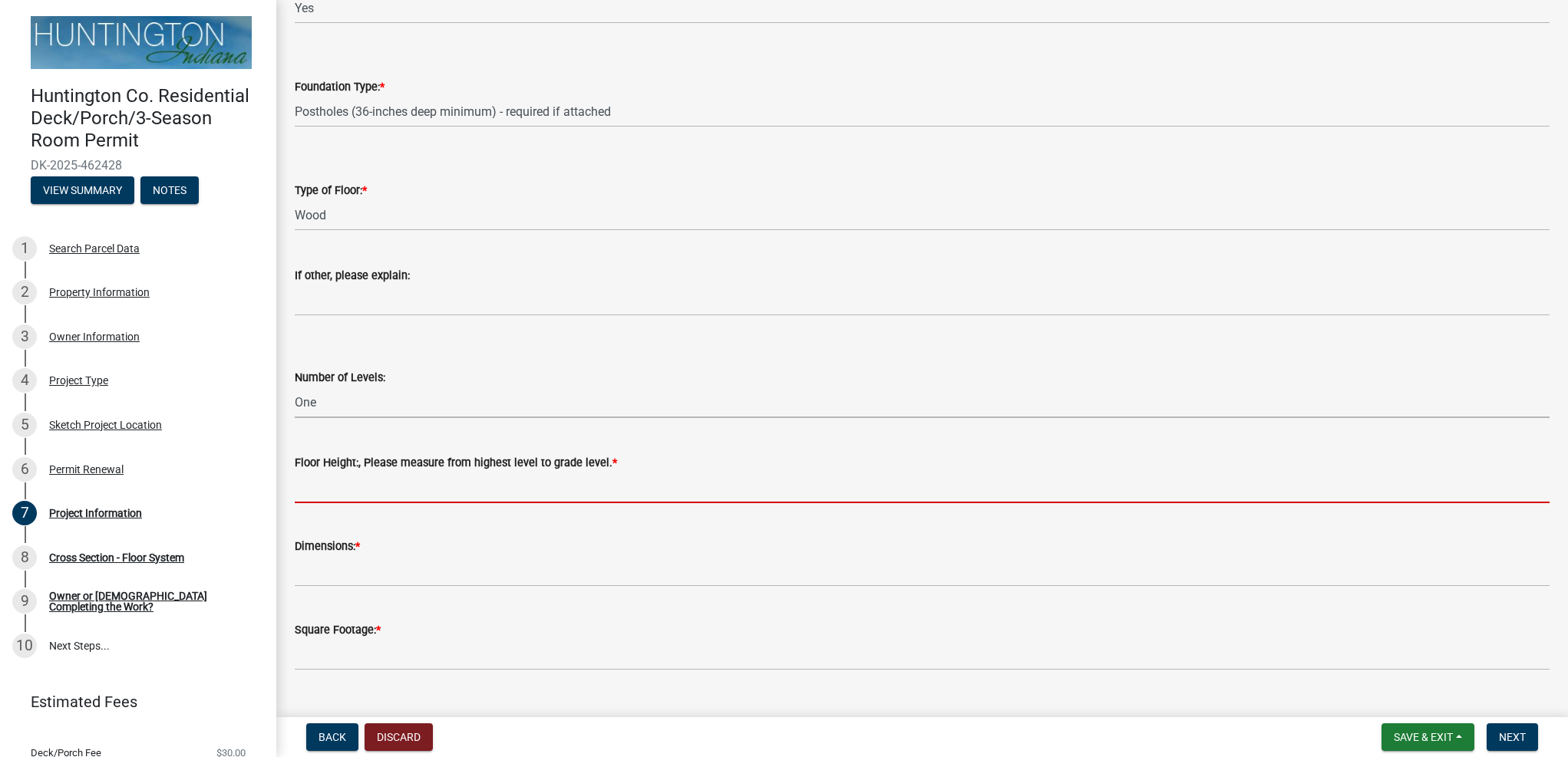
click at [484, 494] on input "Floor Height:, Please measure from highest level to grade level. *" at bounding box center [921, 487] width 1255 height 31
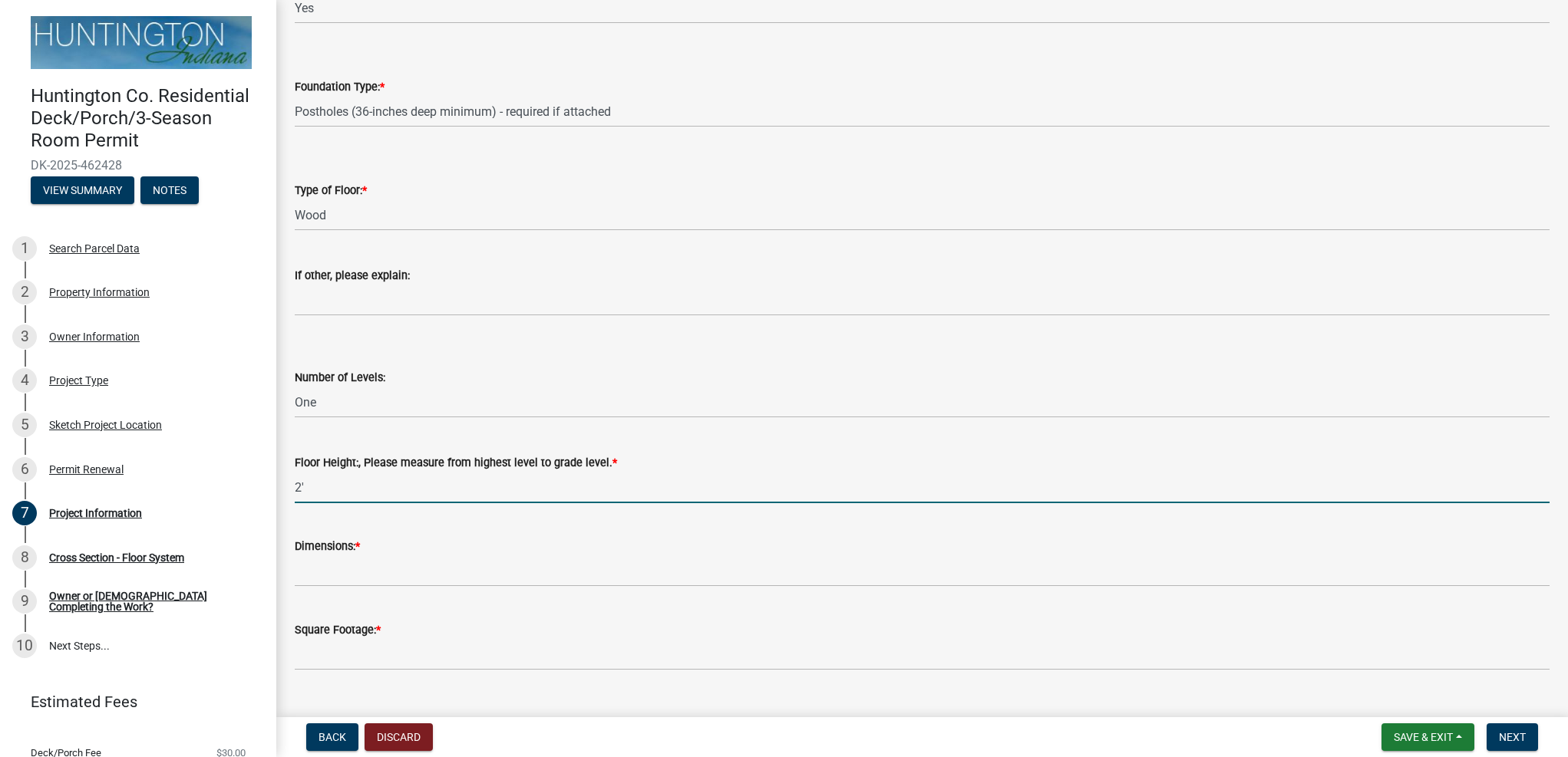
type input "2'"
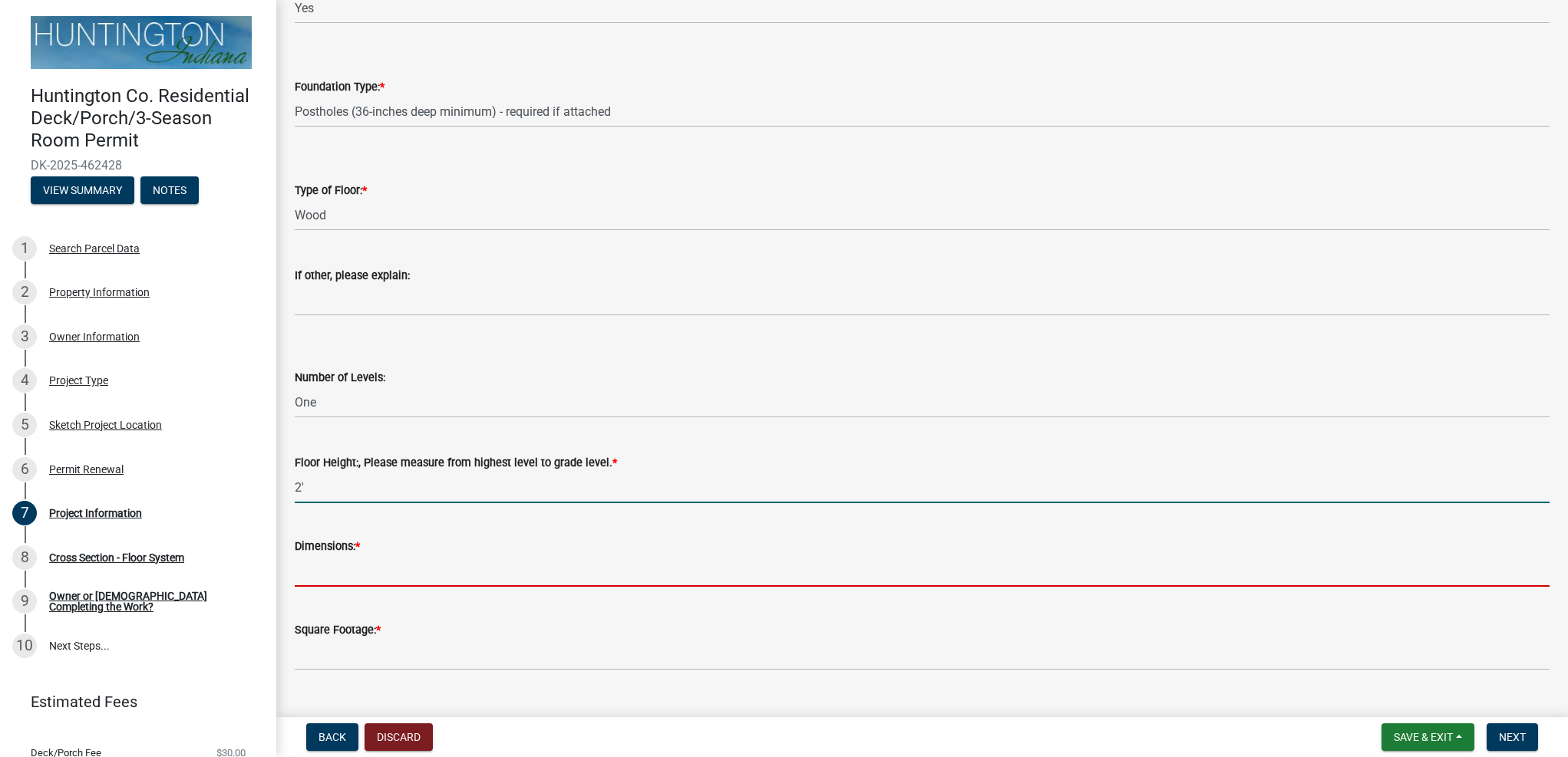
click at [422, 574] on input "Dimensions: *" at bounding box center [921, 571] width 1255 height 31
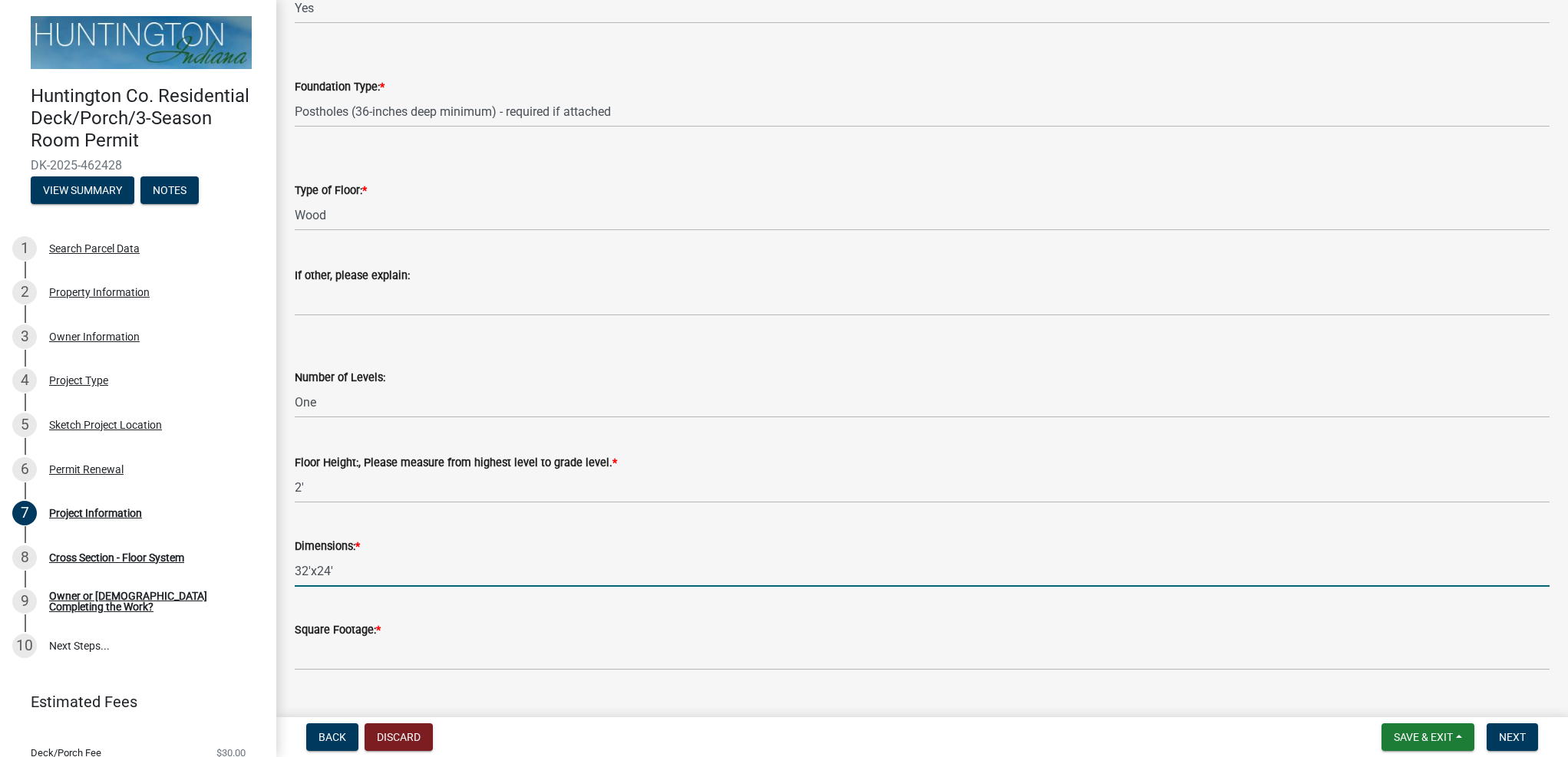
type input "32'x24'"
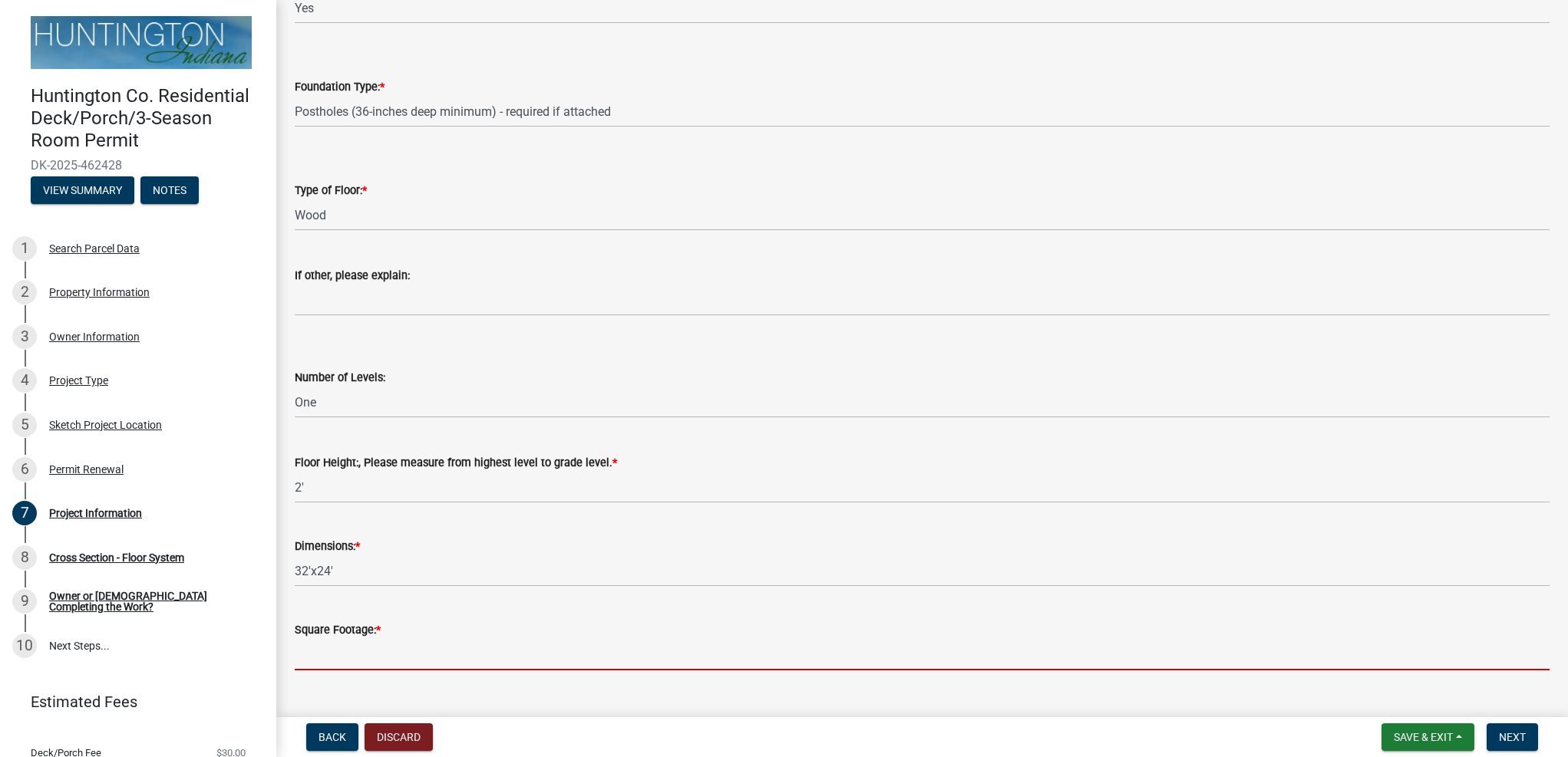
click at [421, 658] on input "Square Footage: *" at bounding box center [921, 655] width 1255 height 31
click at [434, 653] on input "Square Footage: *" at bounding box center [921, 655] width 1255 height 31
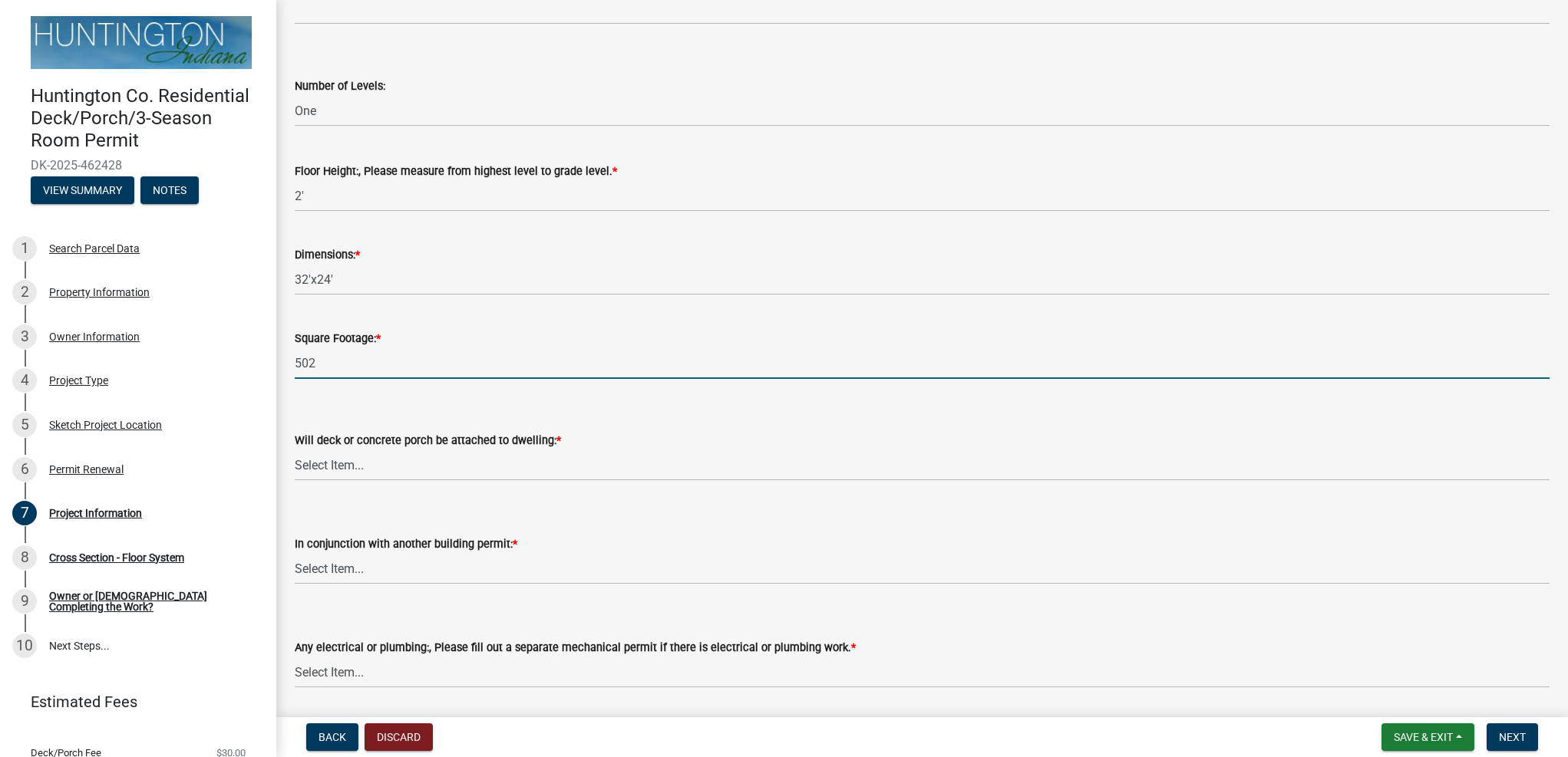
scroll to position [767, 0]
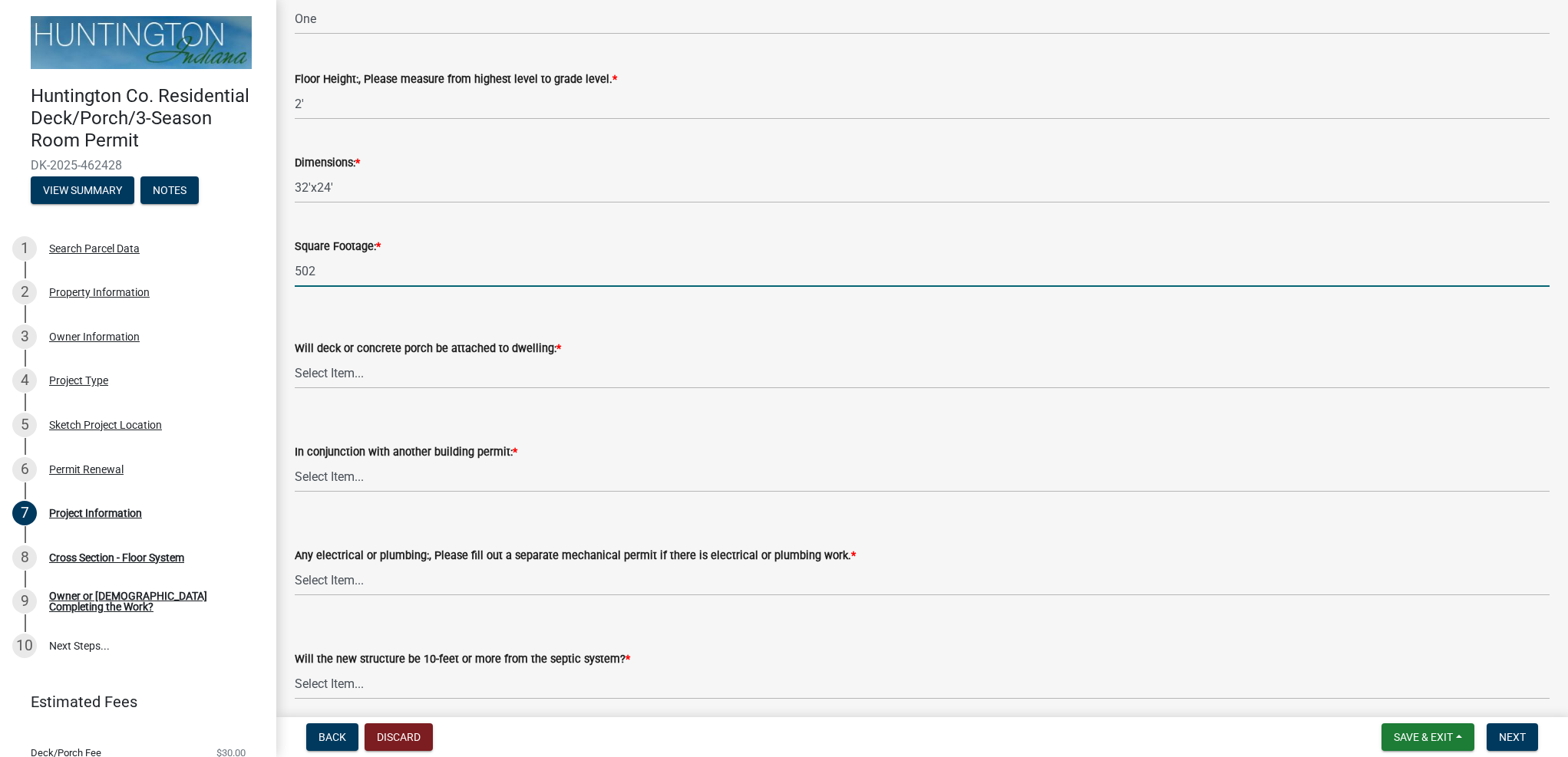
type input "502"
click at [592, 370] on select "Select Item... attached detached" at bounding box center [921, 373] width 1255 height 31
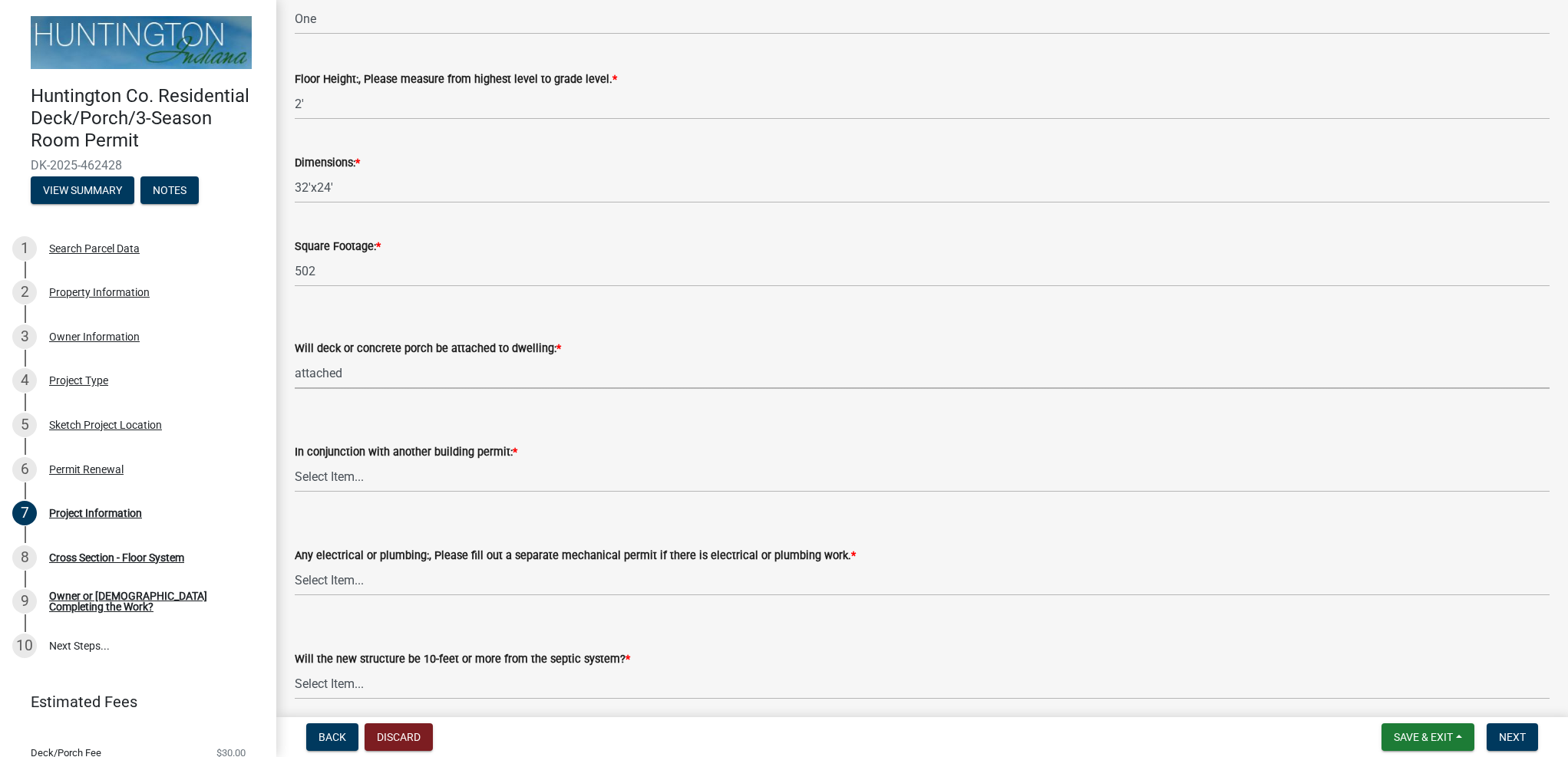
click at [295, 357] on select "Select Item... attached detached" at bounding box center [921, 373] width 1255 height 31
select select "5d94bfeb-bbdb-4df1-80b3-951fe4ef2bc2"
click at [495, 473] on select "Select Item... Yes No" at bounding box center [921, 476] width 1255 height 31
click at [295, 461] on select "Select Item... Yes No" at bounding box center [921, 476] width 1255 height 31
select select "a7e385a0-0cd1-4372-aa45-c651bc497d77"
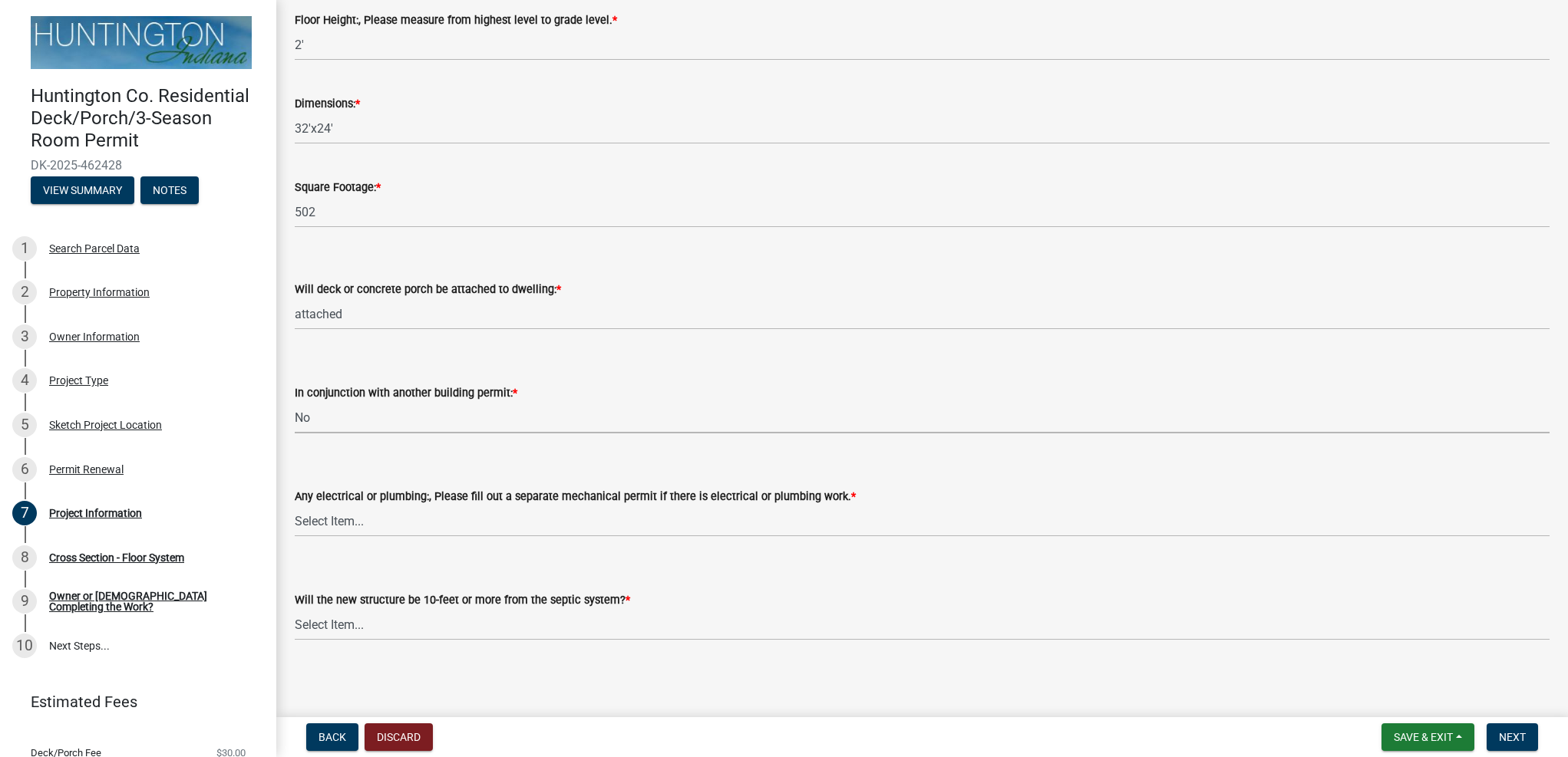
scroll to position [830, 0]
click at [504, 523] on select "Select Item... Electrical Plumbing Both Neither" at bounding box center [921, 518] width 1255 height 31
click at [295, 503] on select "Select Item... Electrical Plumbing Both Neither" at bounding box center [921, 518] width 1255 height 31
select select "f8accff7-e311-4f10-943d-020d44278482"
click at [372, 624] on select "Select Item... Yes No (Health Dept. approval needed) NA" at bounding box center [921, 621] width 1255 height 31
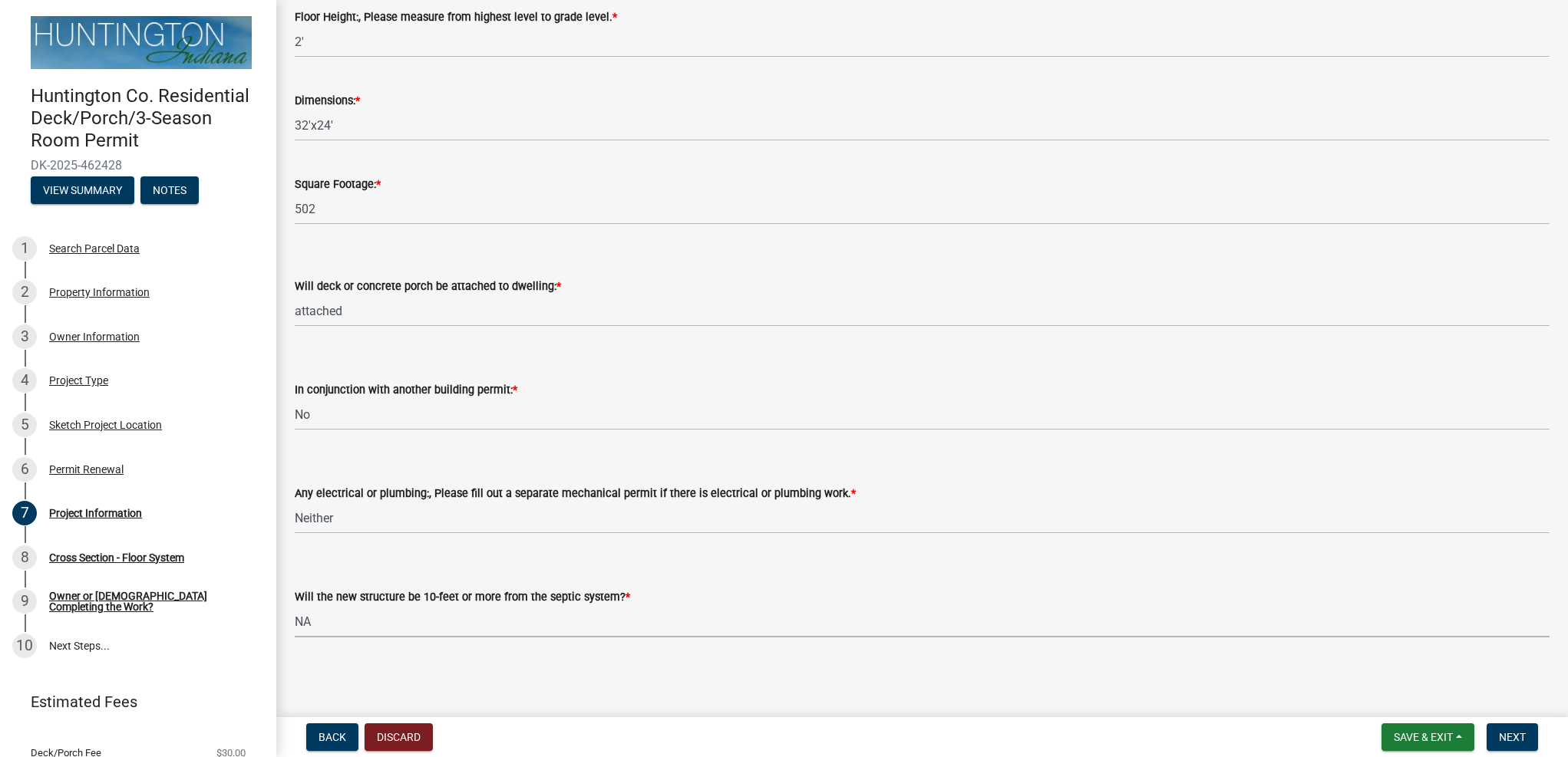
click at [295, 606] on select "Select Item... Yes No (Health Dept. approval needed) NA" at bounding box center [921, 621] width 1255 height 31
select select "4f126b2c-65fe-4a49-b0a4-9268999a9cdb"
click at [1511, 735] on span "Next" at bounding box center [1512, 737] width 27 height 13
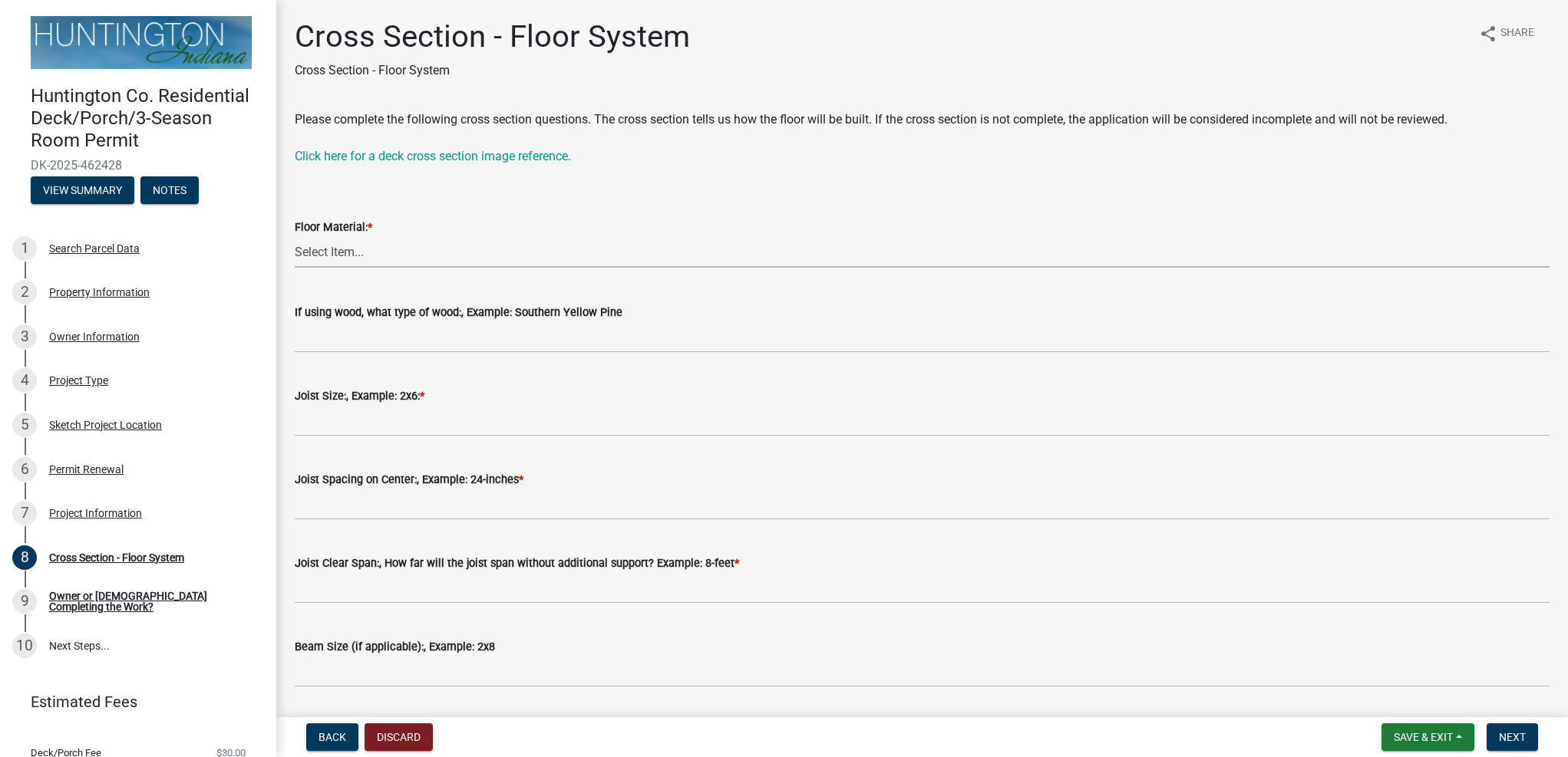
click at [493, 251] on select "Select Item... Wood Composite" at bounding box center [921, 251] width 1255 height 31
click at [295, 236] on select "Select Item... Wood Composite" at bounding box center [921, 251] width 1255 height 31
select select "43fe9734-bd2d-40cc-9ff7-0a8bd7233f2b"
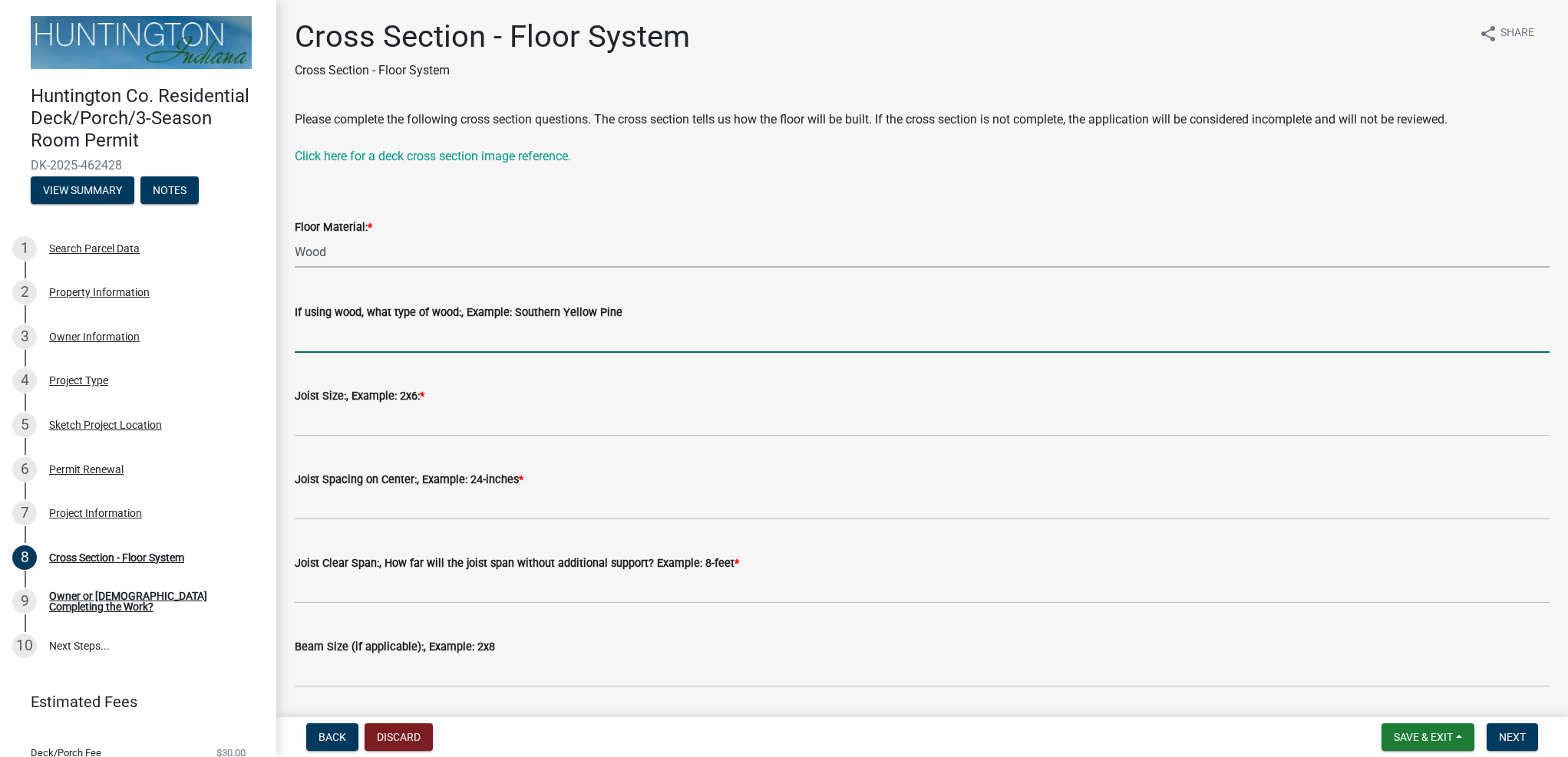
click at [542, 339] on input "If using wood, what type of wood:, Example: Southern Yellow Pine" at bounding box center [921, 337] width 1255 height 31
type input "pine"
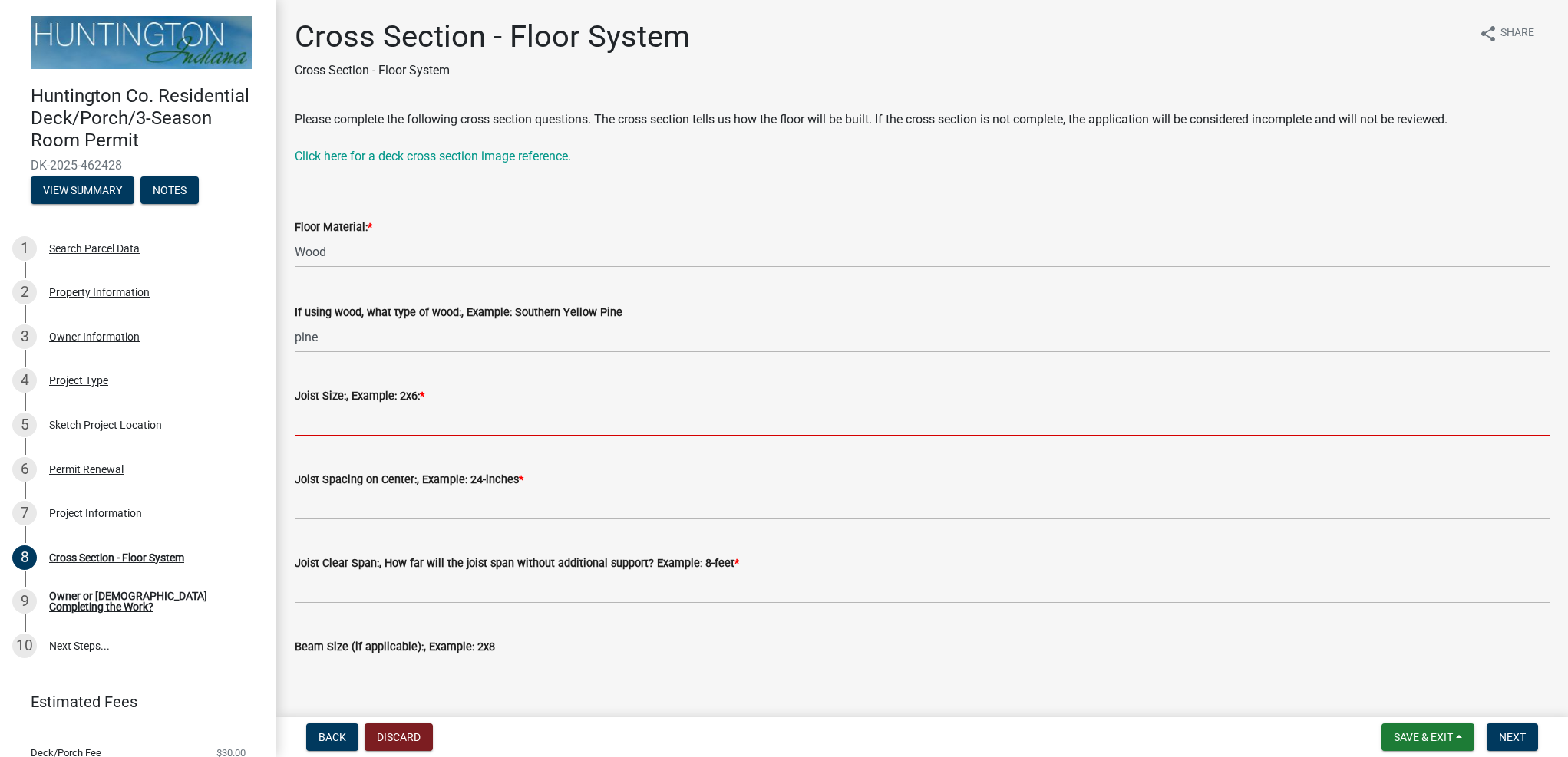
click at [477, 421] on input "Joist Size:, Example: 2x6: *" at bounding box center [921, 420] width 1255 height 31
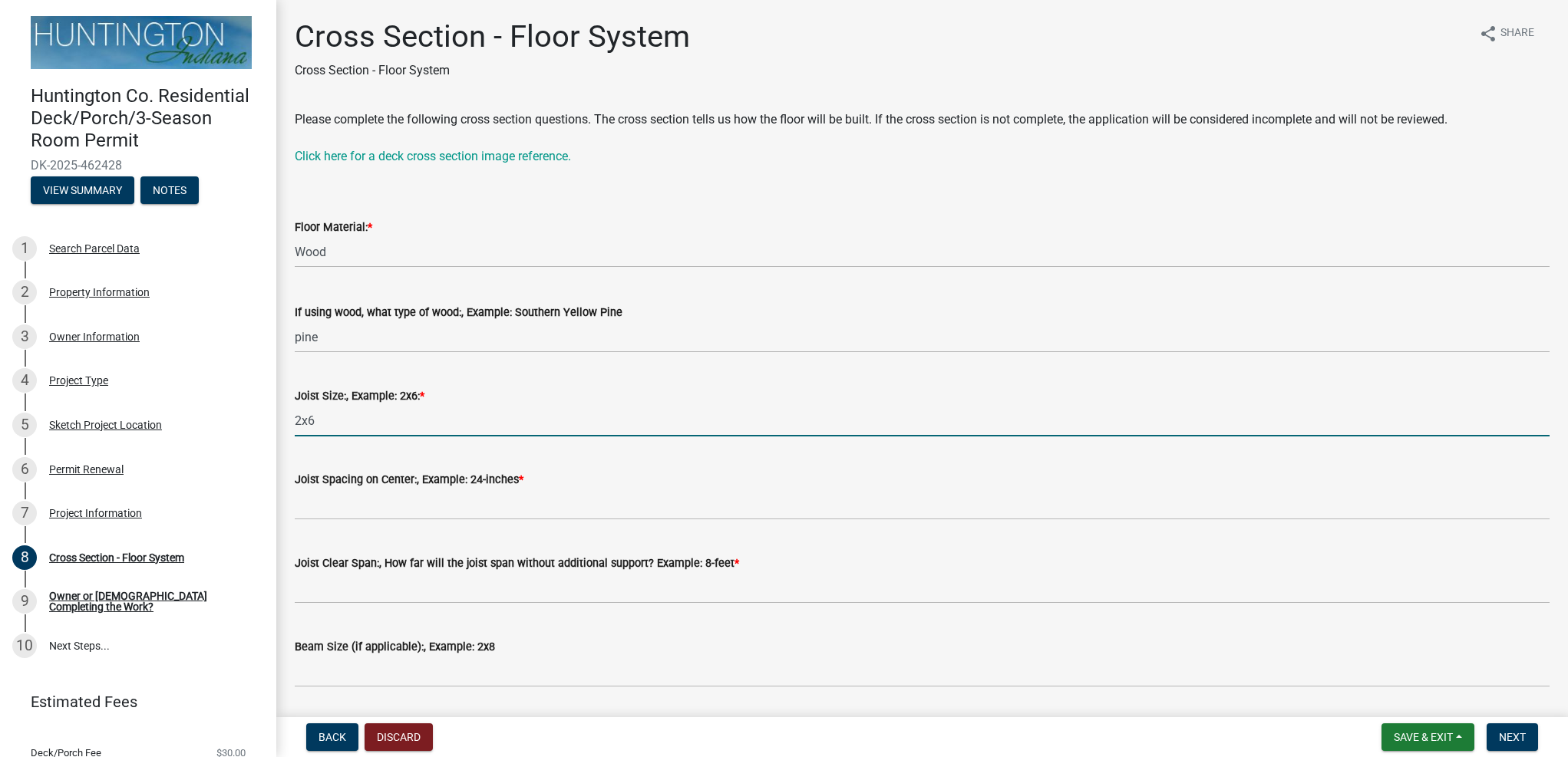
type input "2x6"
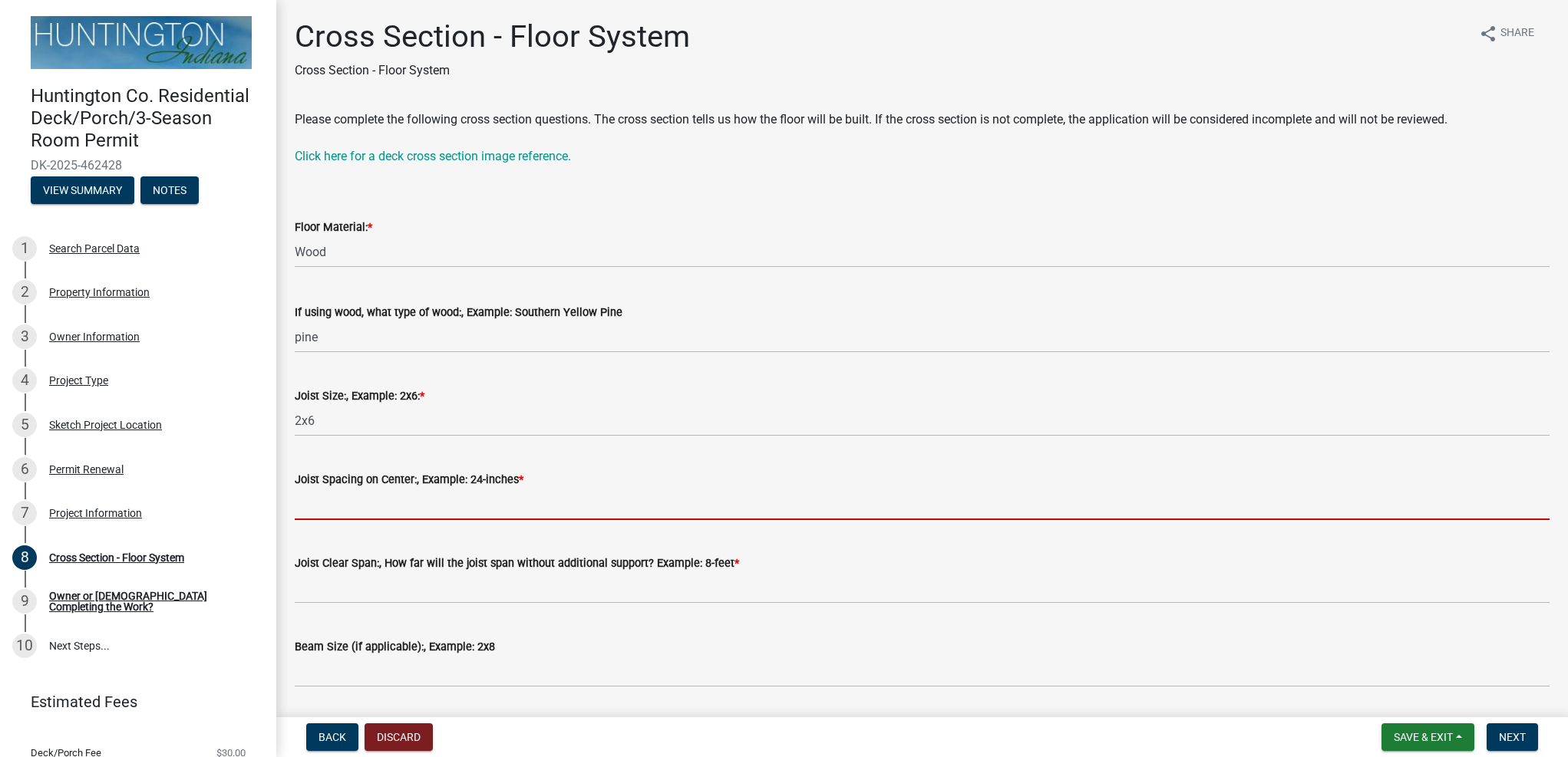
click at [462, 508] on input "Joist Spacing on Center:, Example: 24-inches *" at bounding box center [921, 504] width 1255 height 31
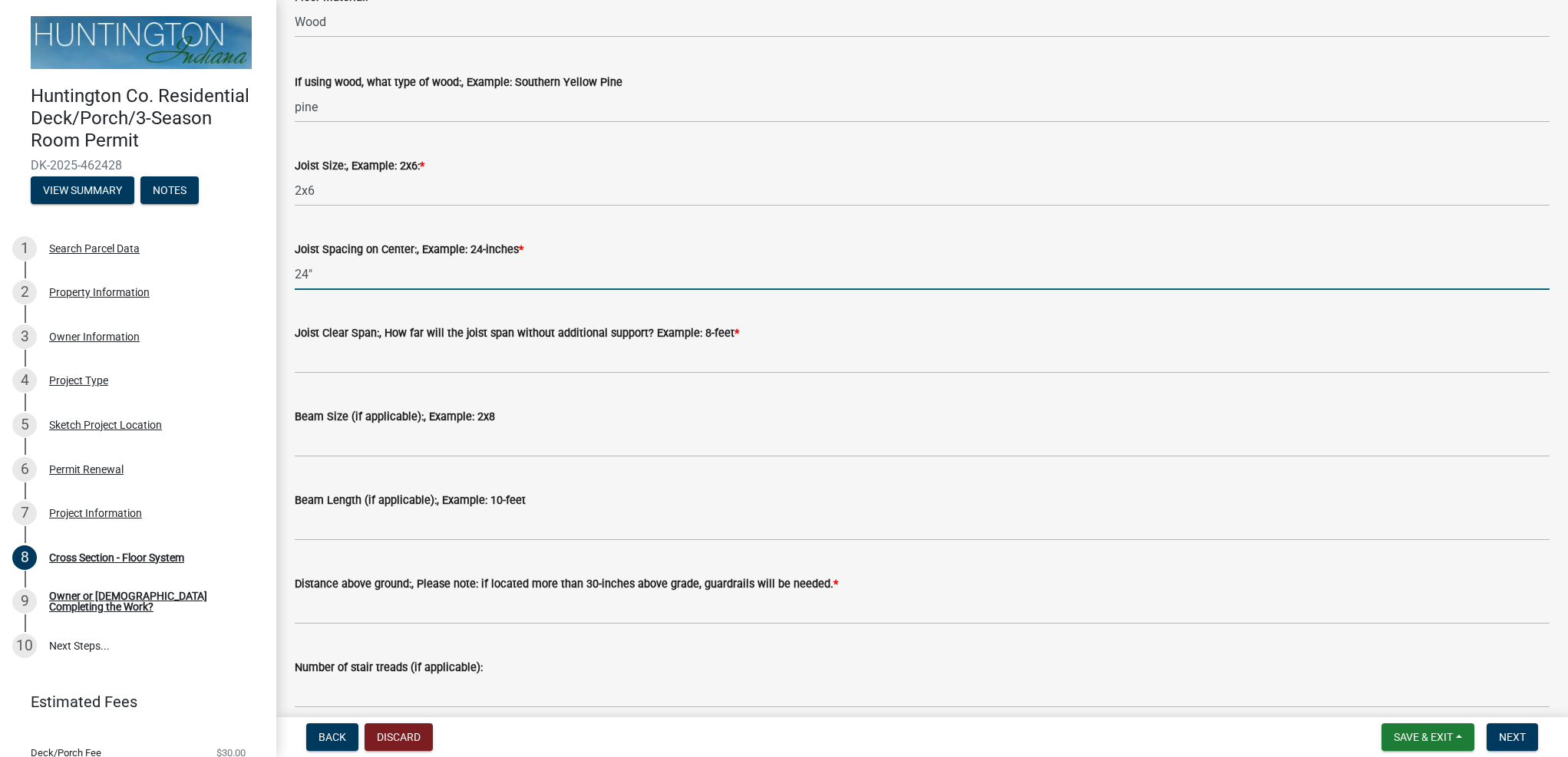
scroll to position [154, 0]
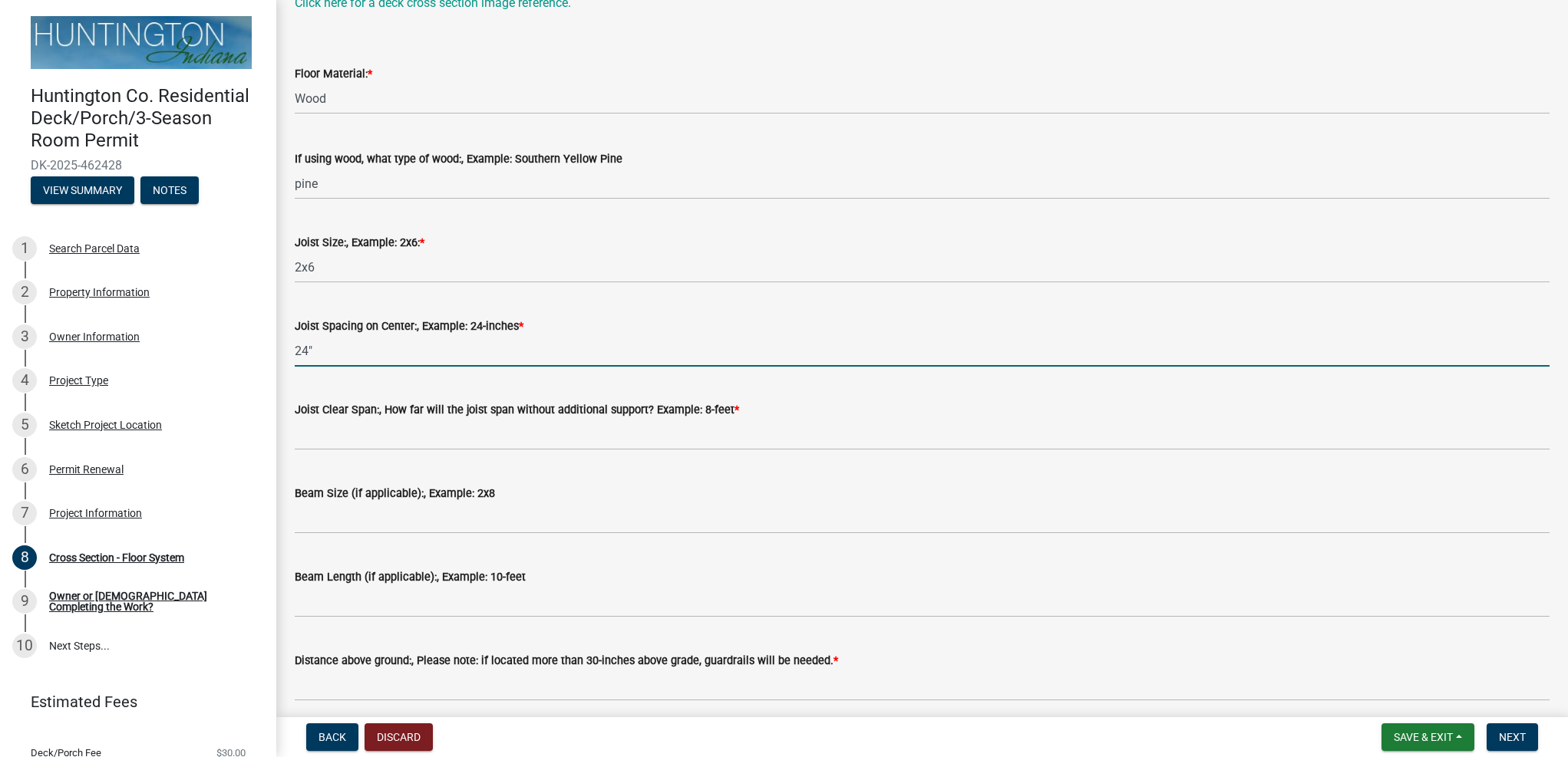
type input "24""
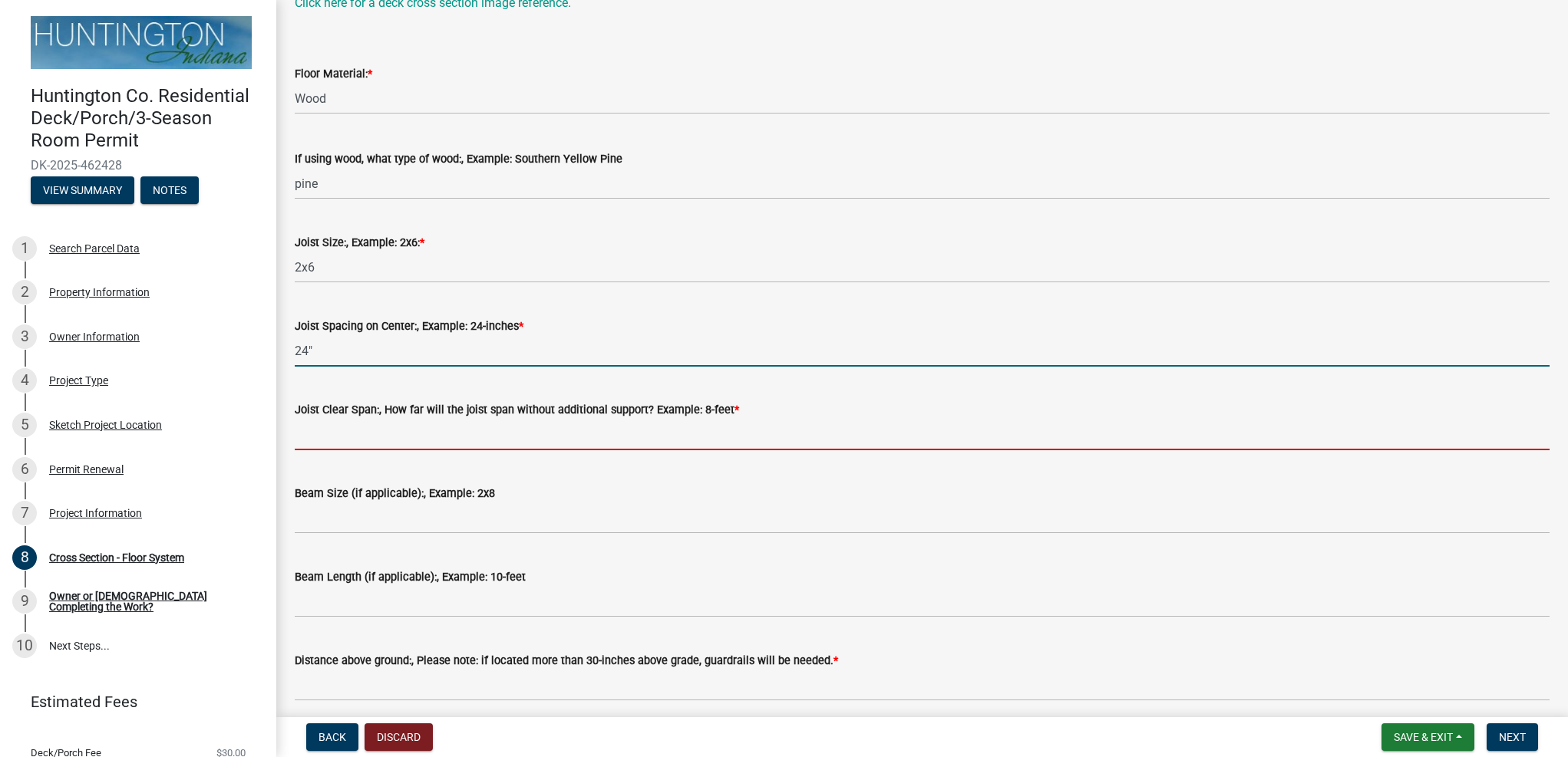
click at [489, 444] on input "Joist Clear Span:, How far will the joist span without additional support? Exam…" at bounding box center [921, 434] width 1255 height 31
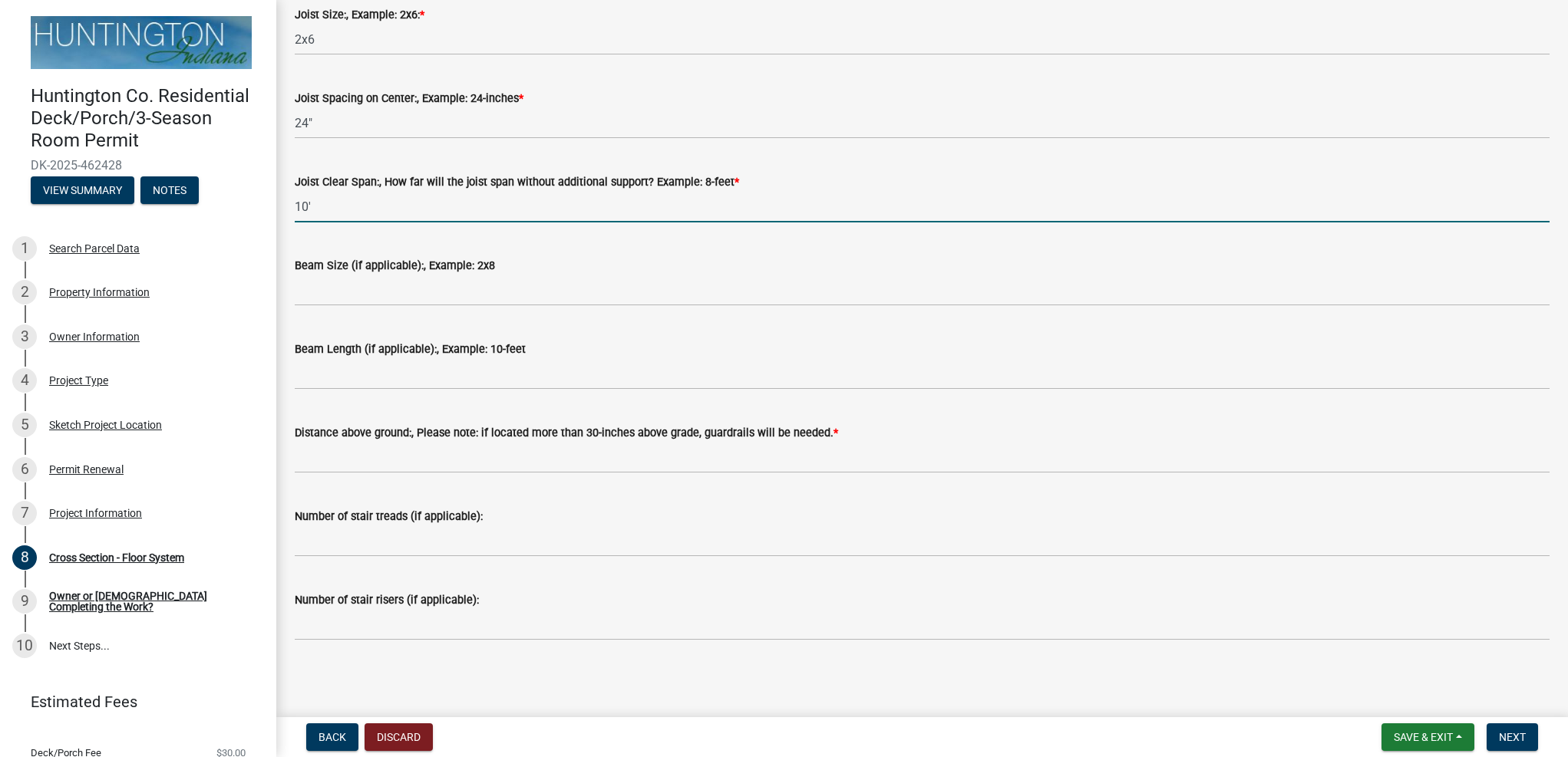
scroll to position [383, 0]
type input "10'"
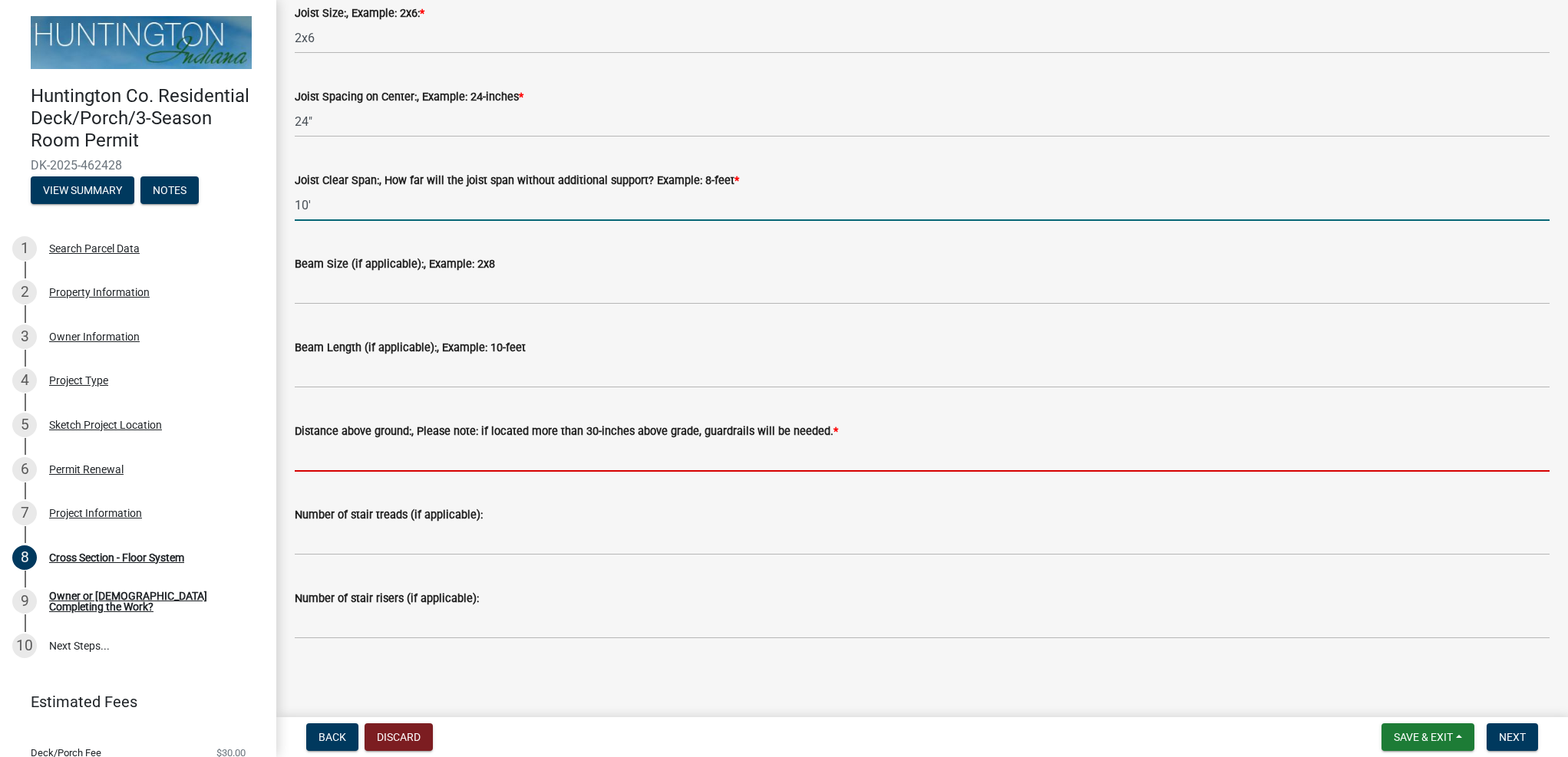
click at [517, 461] on input "Distance above ground:, Please note: if located more than 30-inches above grade…" at bounding box center [921, 455] width 1255 height 31
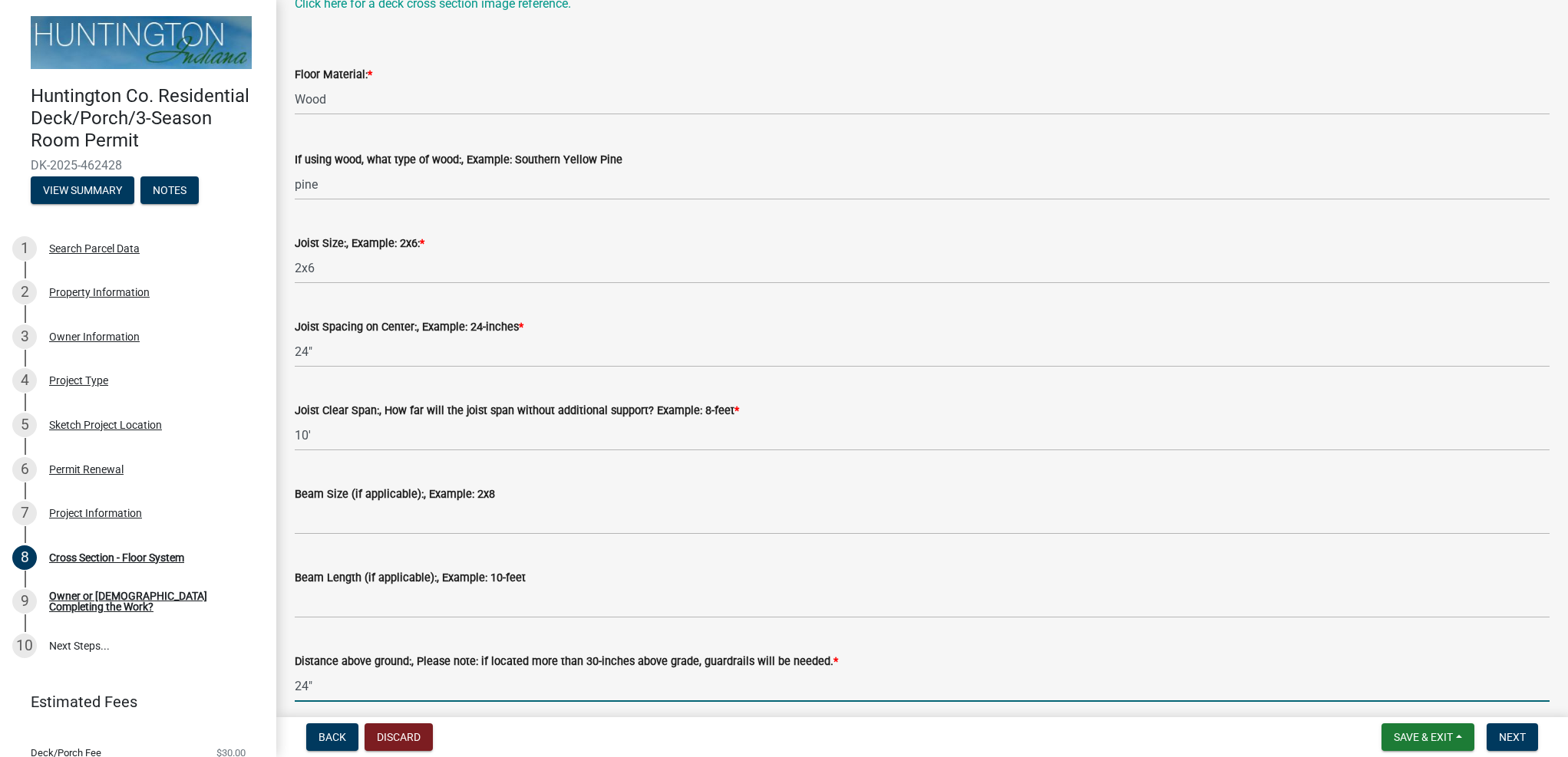
scroll to position [229, 0]
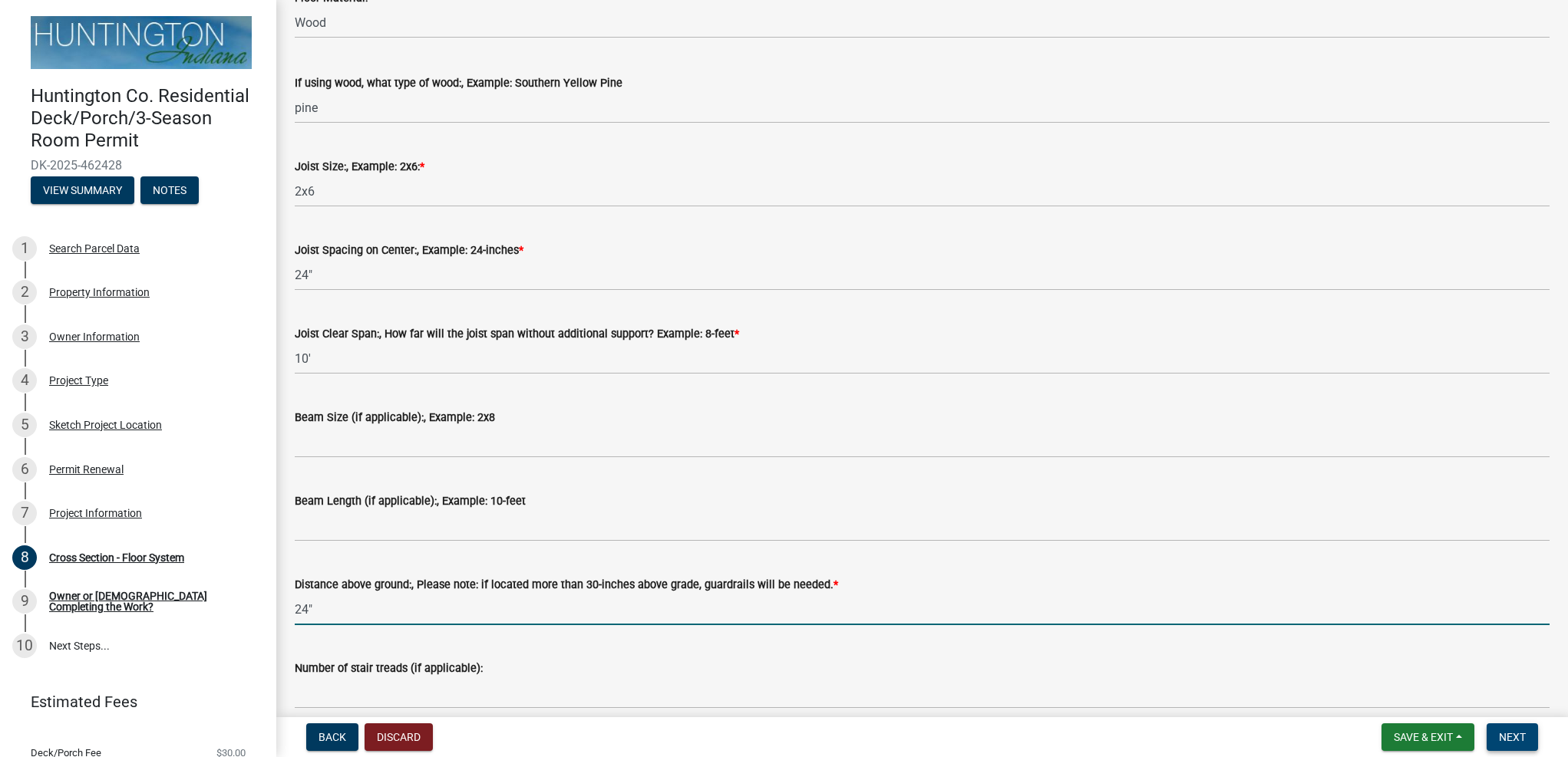
type input "24""
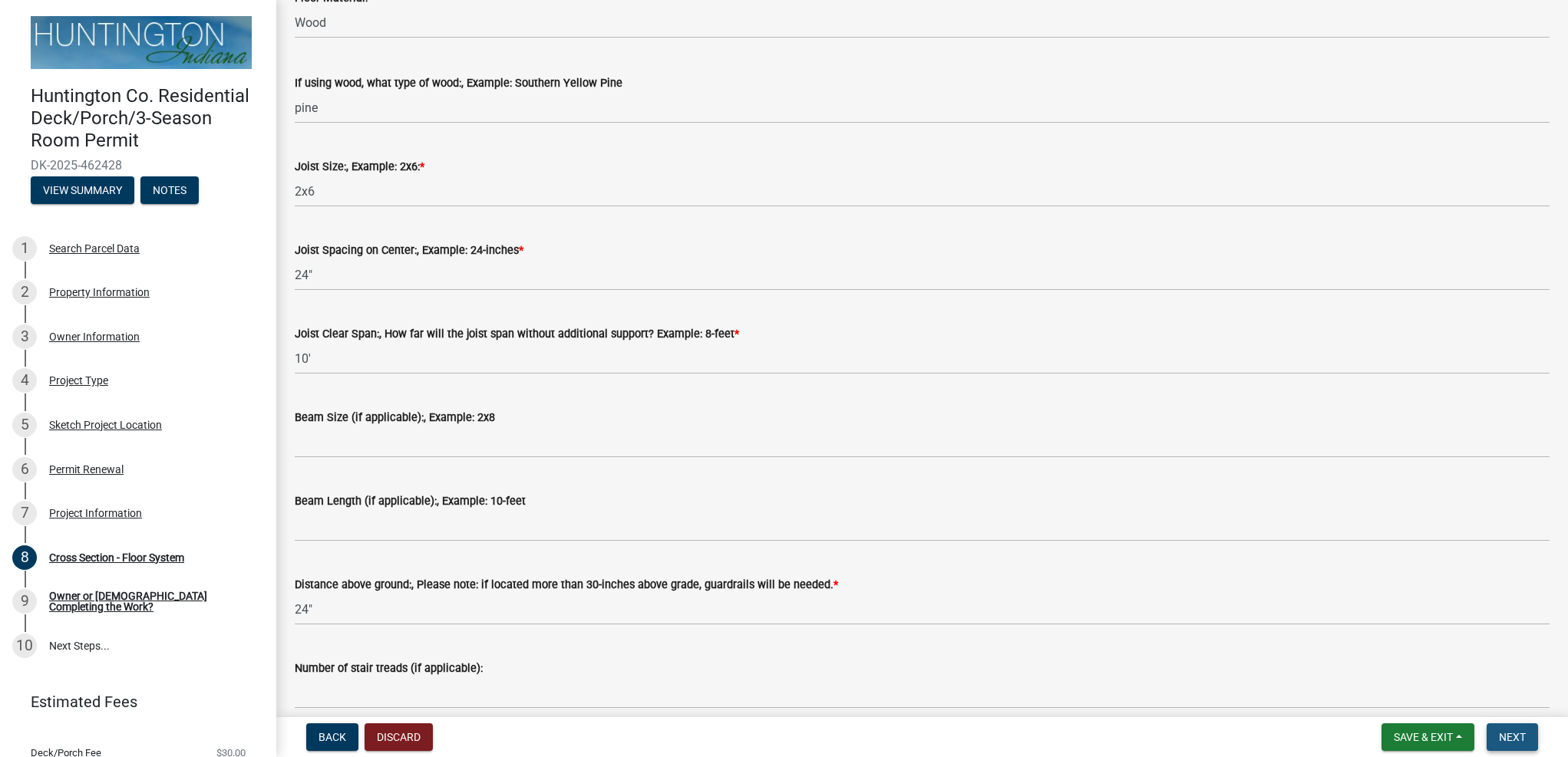
click at [1504, 740] on span "Next" at bounding box center [1512, 737] width 27 height 13
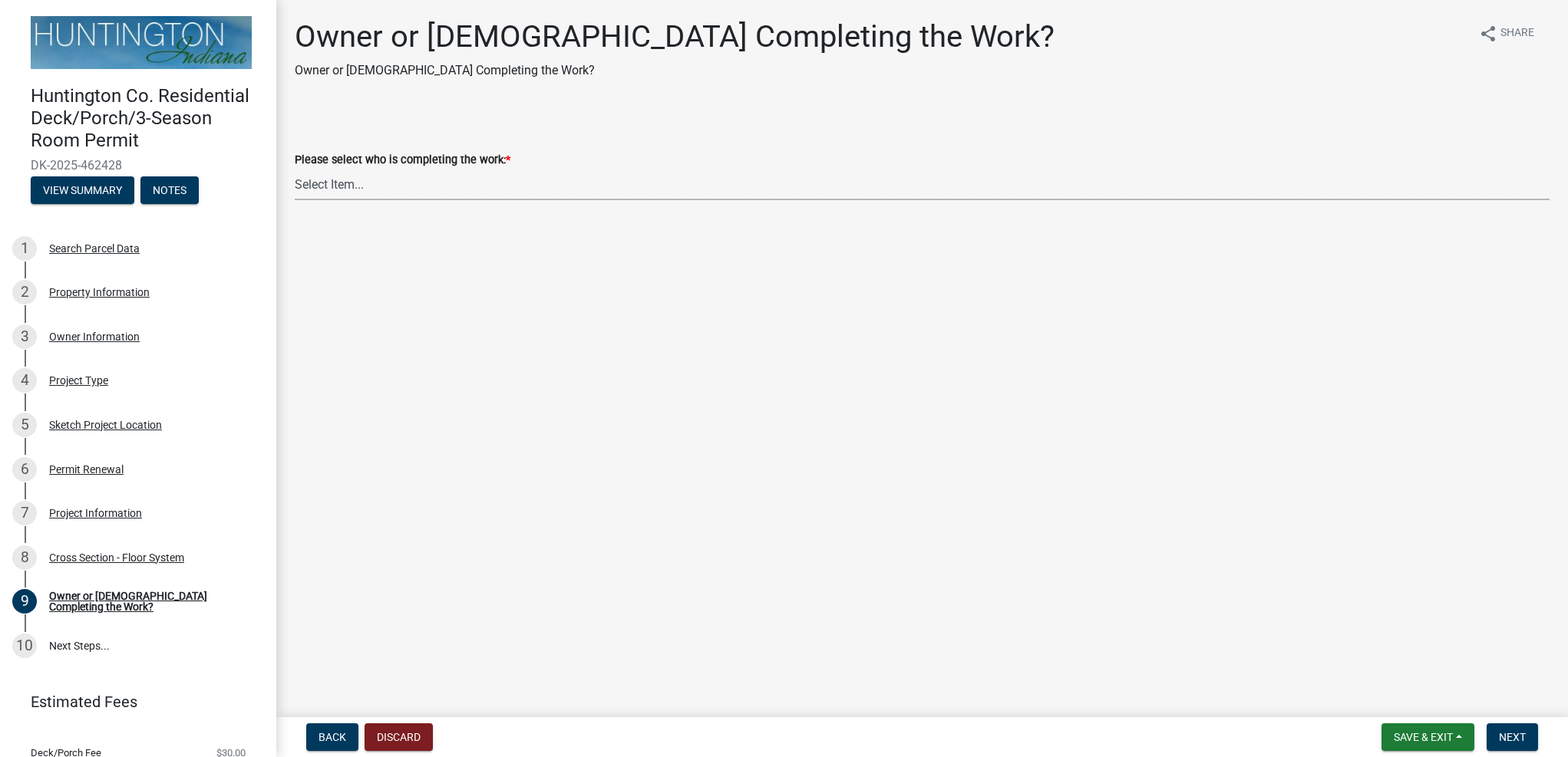
click at [388, 183] on select "Select Item... Owner Contractor" at bounding box center [921, 184] width 1255 height 31
click at [295, 169] on select "Select Item... Owner Contractor" at bounding box center [921, 184] width 1255 height 31
select select "1f935bf6-95f2-4274-836d-939ffca8e77c"
click at [1507, 742] on span "Next" at bounding box center [1512, 737] width 27 height 13
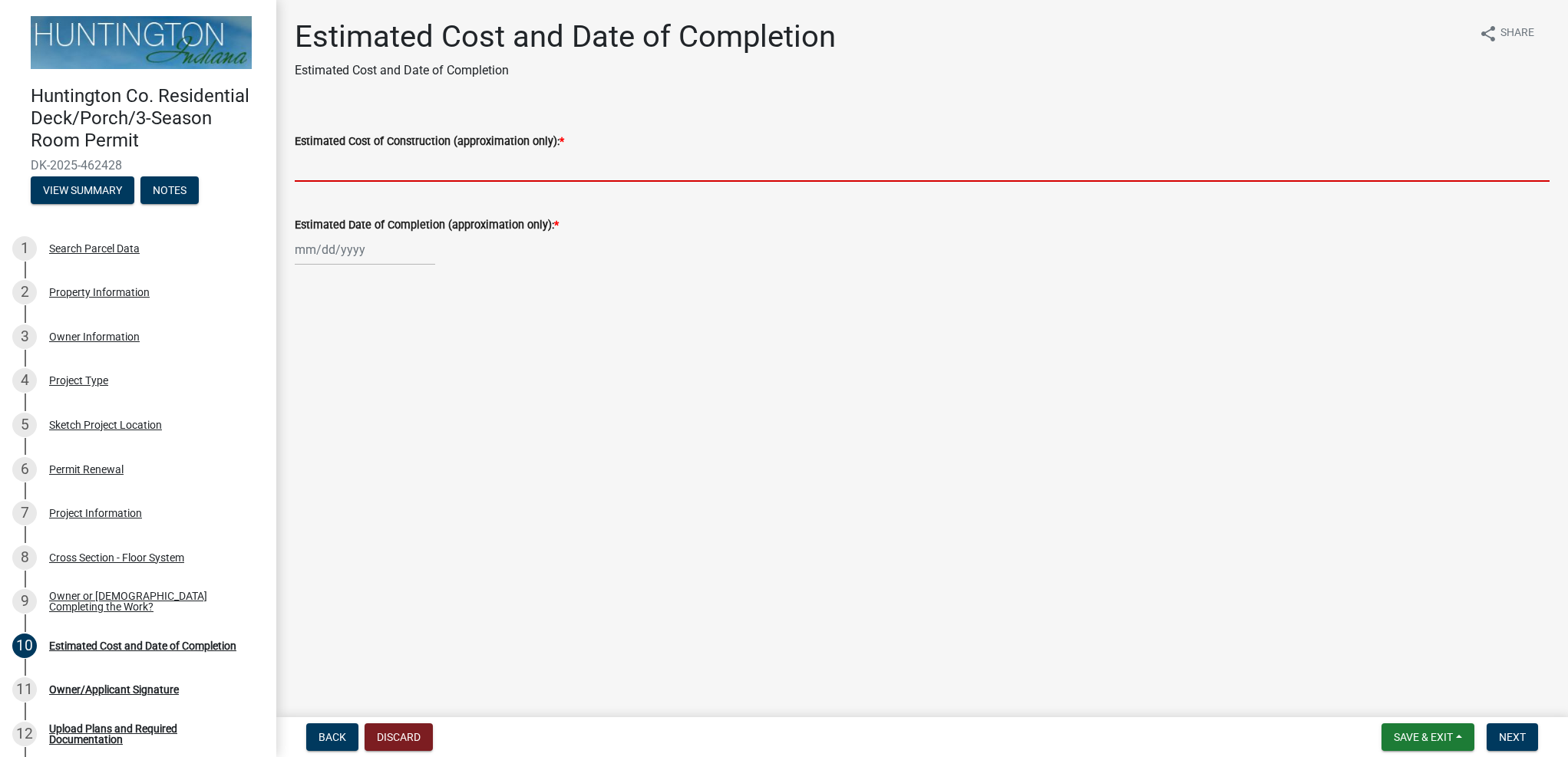
click at [419, 170] on input "Estimated Cost of Construction (approximation only): *" at bounding box center [921, 165] width 1255 height 31
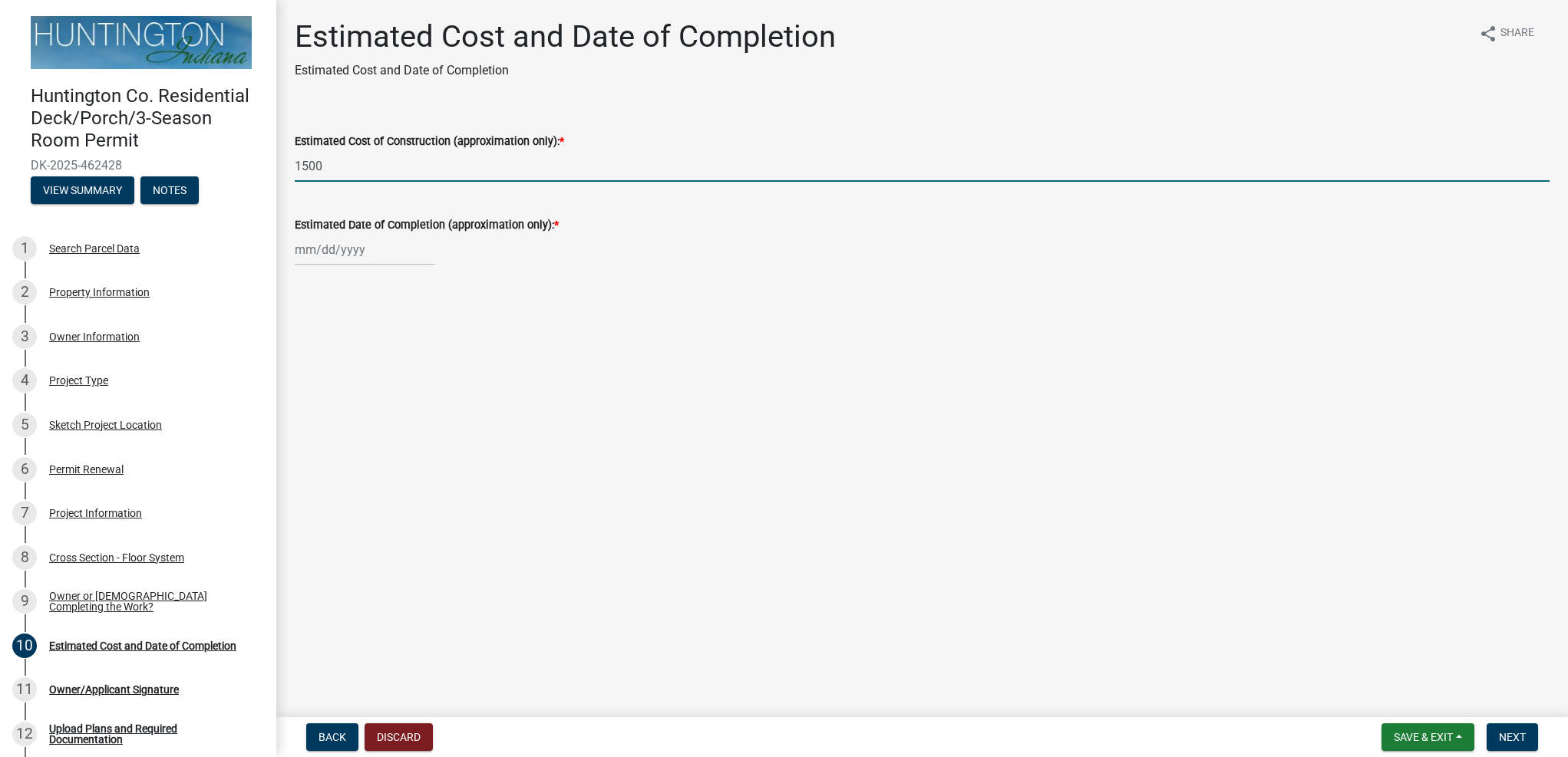
type input "1500"
click at [295, 255] on div at bounding box center [365, 250] width 140 height 31
select select "8"
select select "2025"
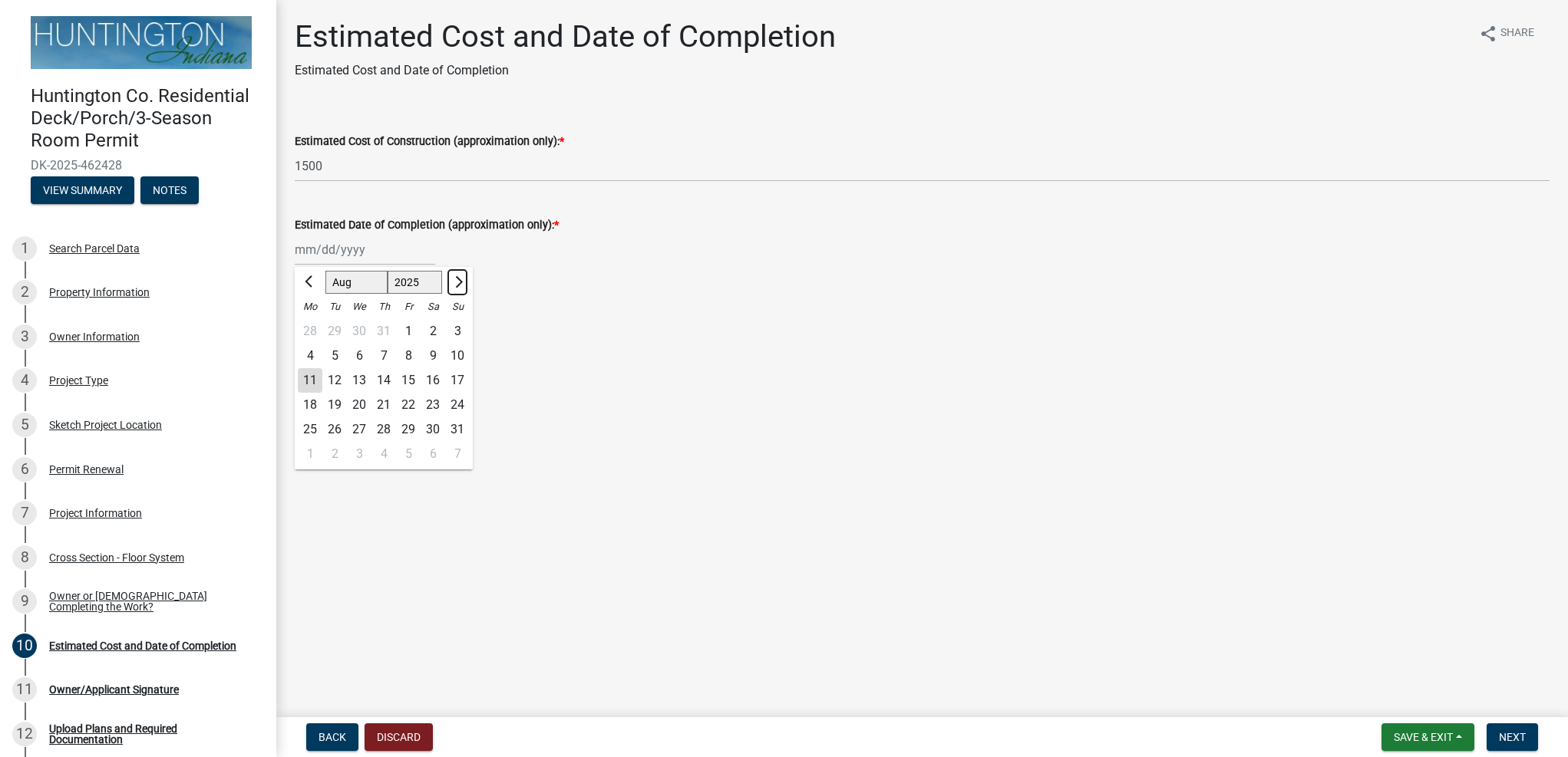
click at [457, 280] on span "Next month" at bounding box center [456, 282] width 12 height 12
select select "9"
click at [340, 427] on div "30" at bounding box center [334, 429] width 24 height 24
type input "[DATE]"
click at [1511, 739] on span "Next" at bounding box center [1512, 737] width 27 height 13
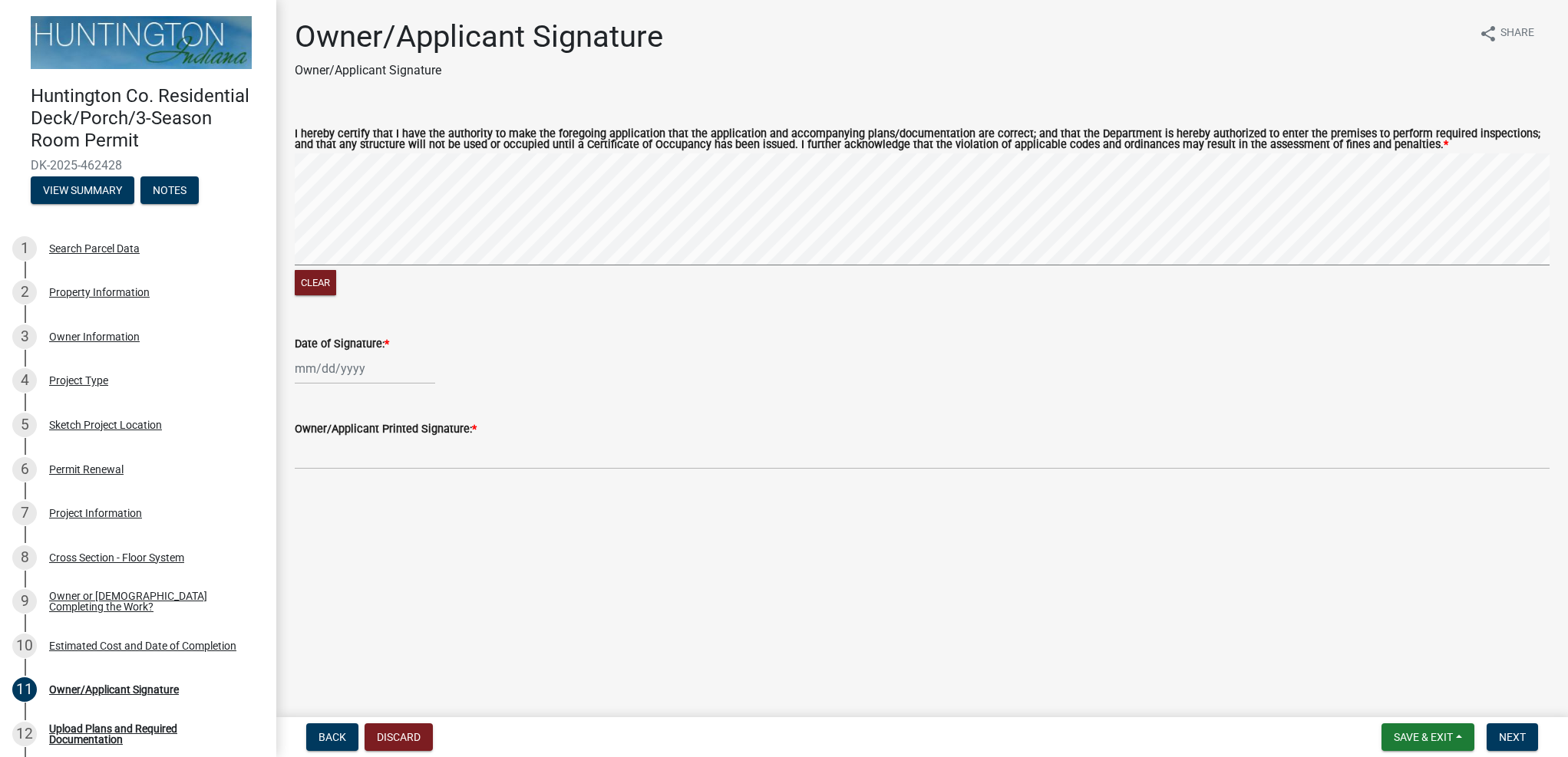
click at [308, 371] on div at bounding box center [365, 368] width 140 height 31
select select "8"
select select "2025"
click at [312, 492] on div "11" at bounding box center [310, 499] width 24 height 24
type input "[DATE]"
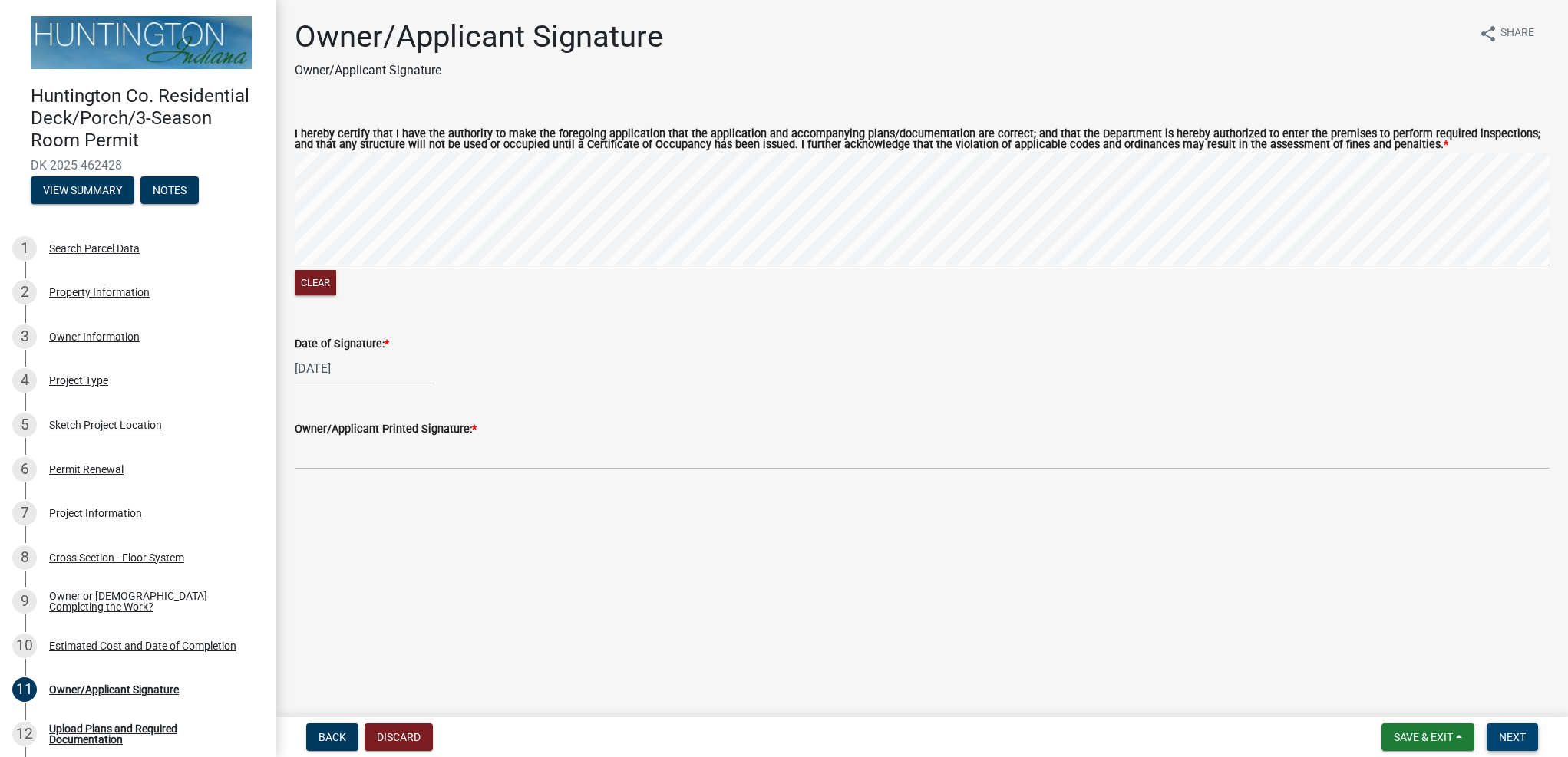
click at [1511, 731] on span "Next" at bounding box center [1512, 737] width 27 height 13
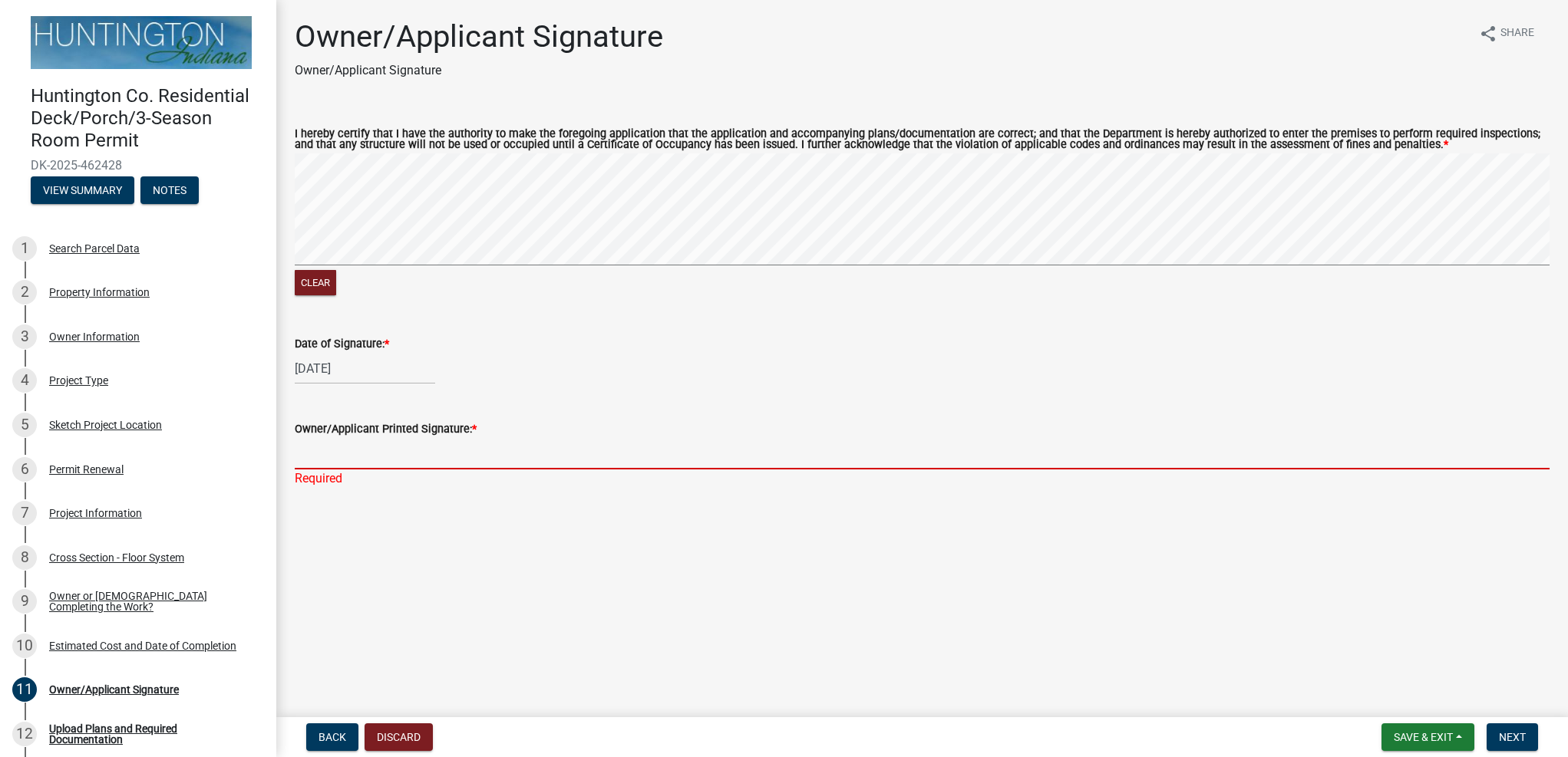
click at [366, 461] on input "Owner/Applicant Printed Signature: *" at bounding box center [921, 453] width 1255 height 31
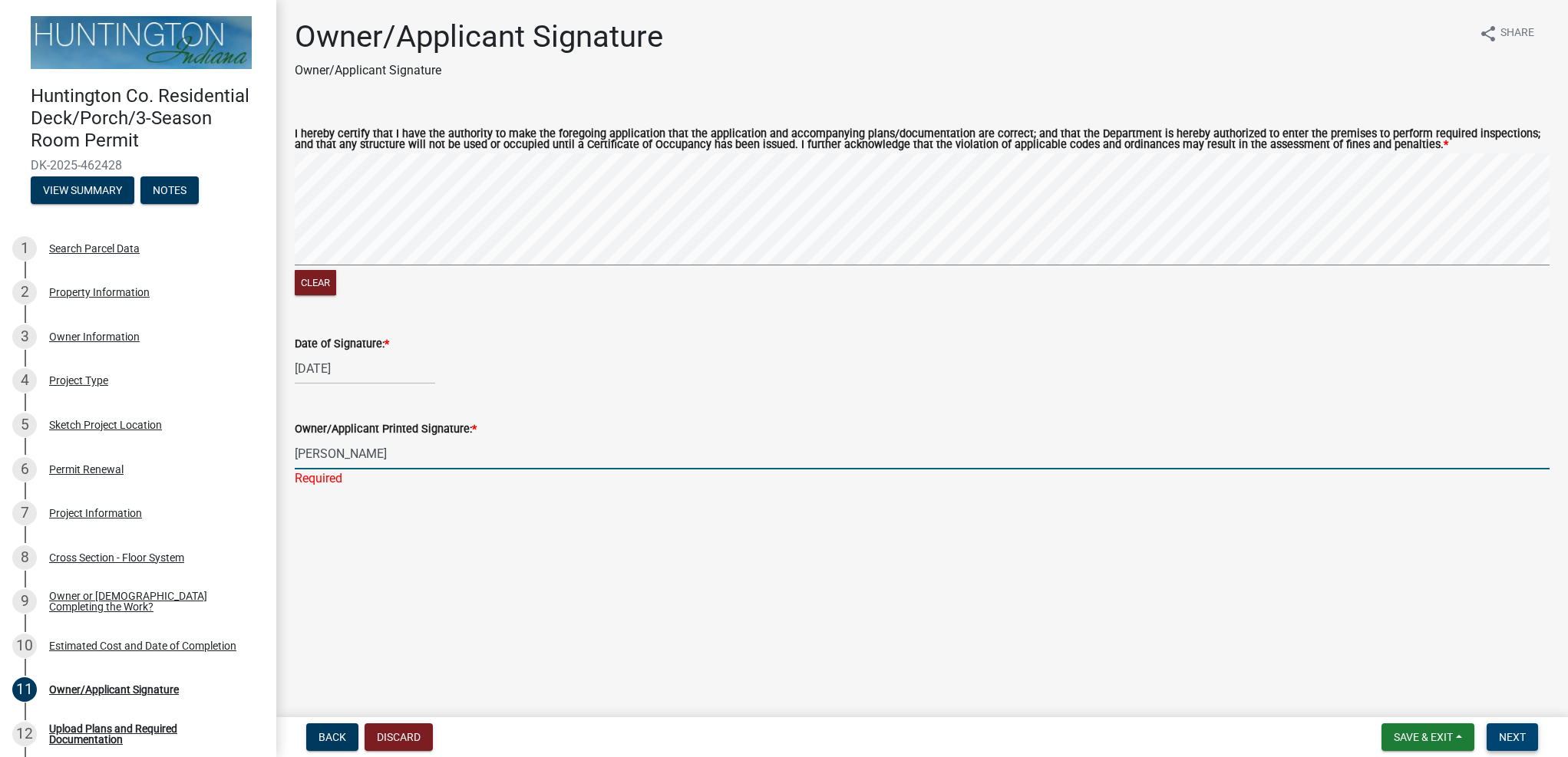
type input "[PERSON_NAME]"
click at [1511, 733] on span "Next" at bounding box center [1512, 737] width 27 height 13
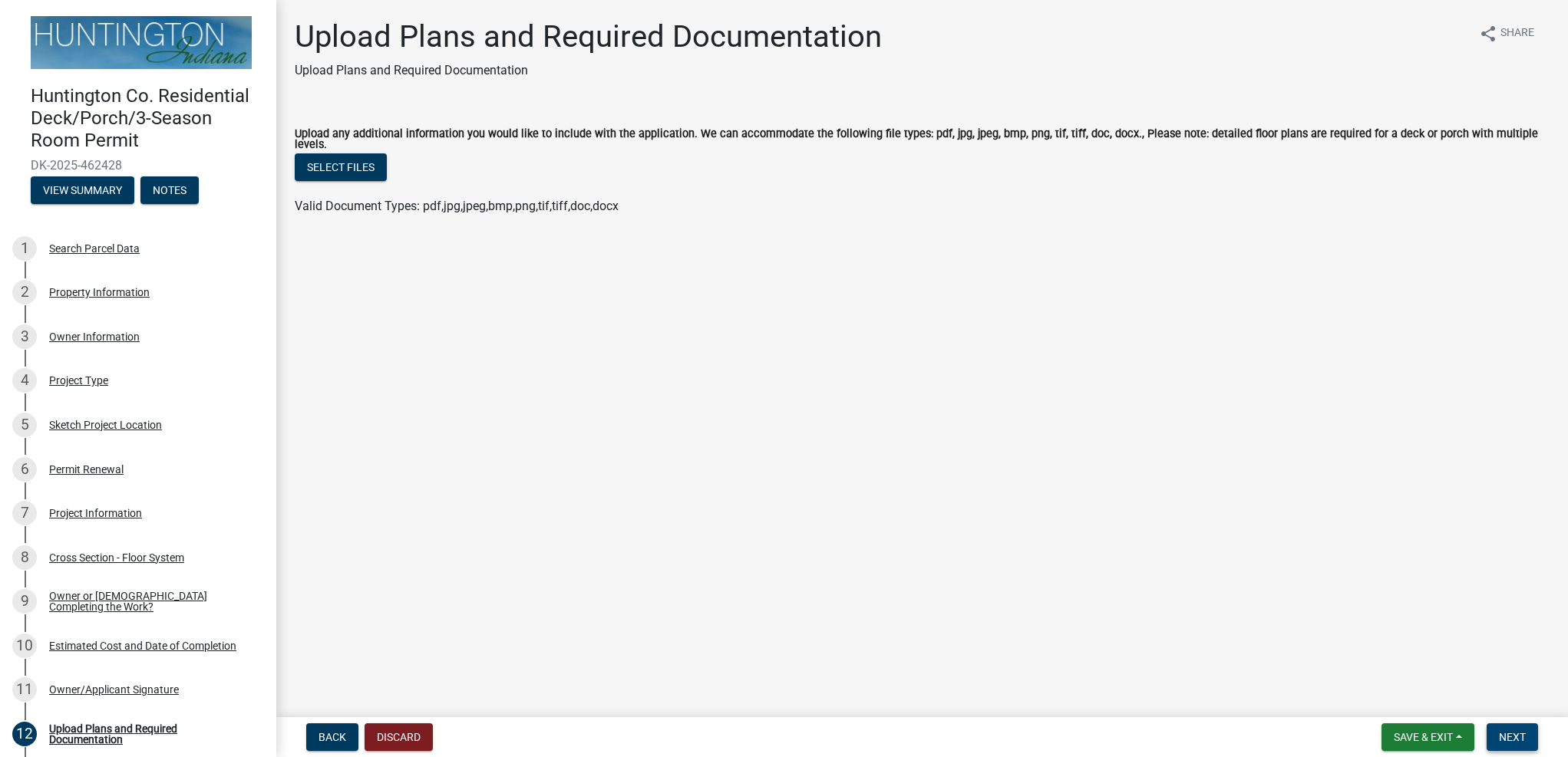
click at [1510, 738] on span "Next" at bounding box center [1512, 737] width 27 height 13
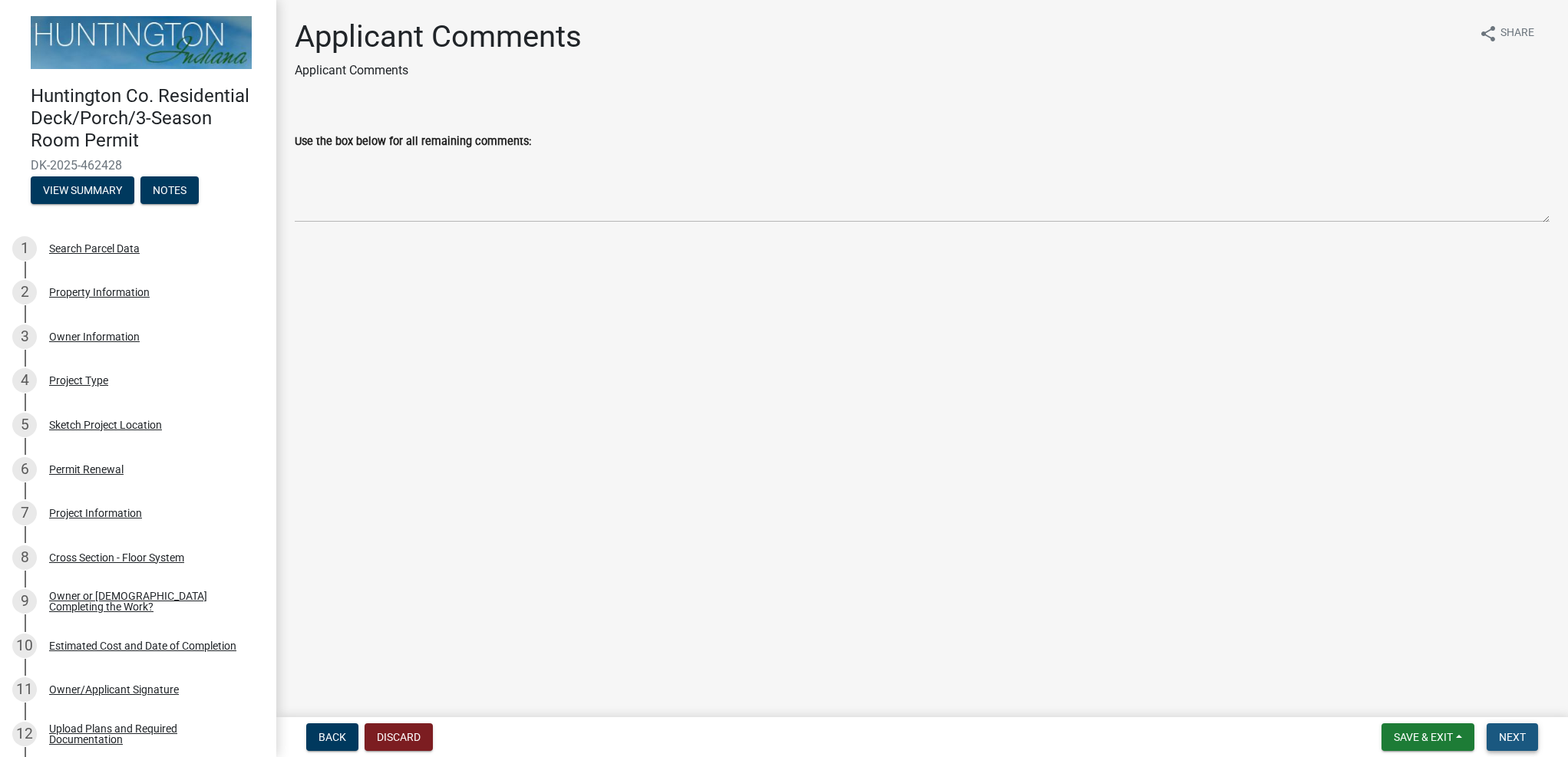
click at [1510, 739] on span "Next" at bounding box center [1512, 737] width 27 height 13
click at [1512, 735] on span "Next" at bounding box center [1512, 737] width 27 height 13
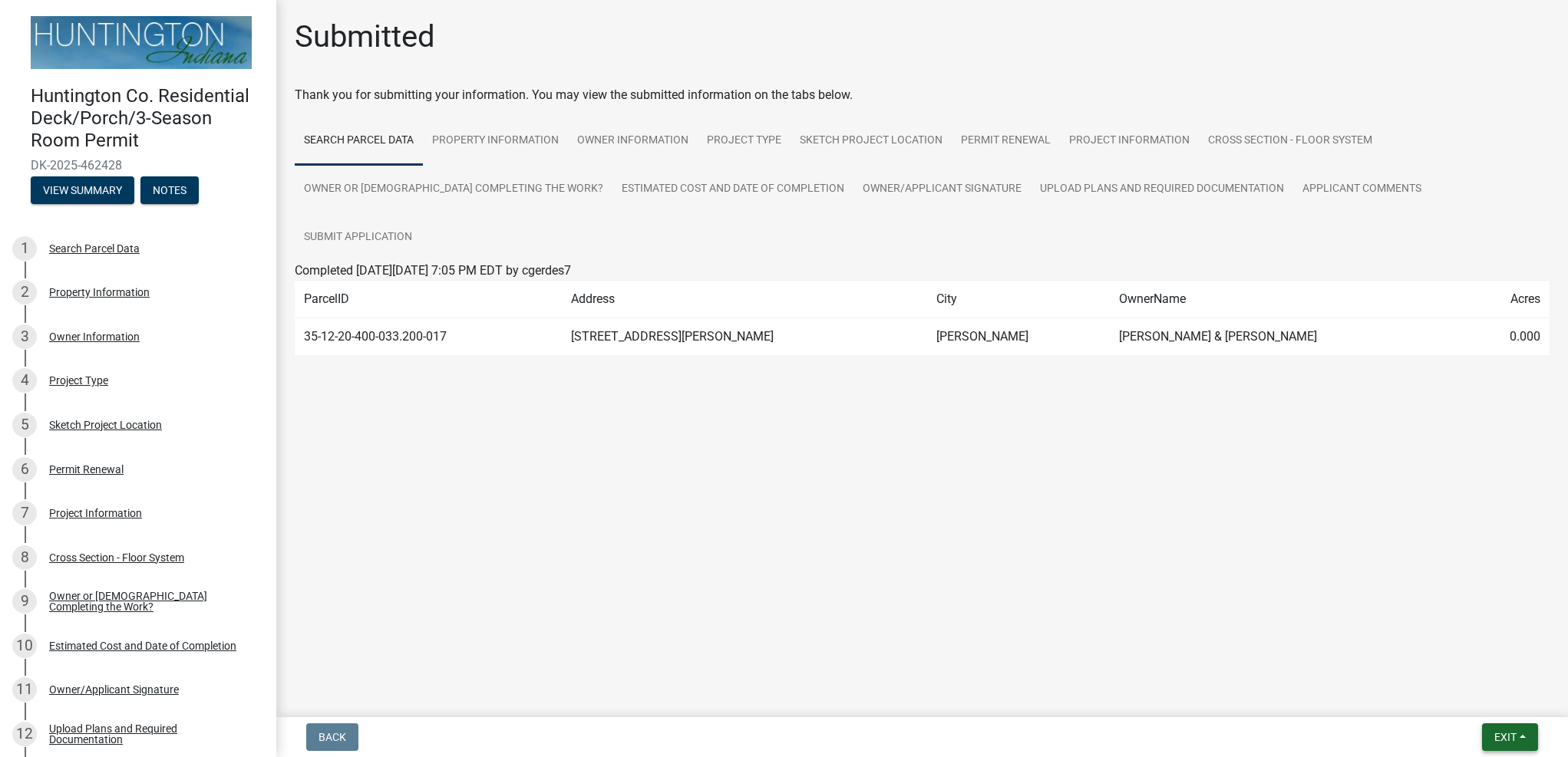
click at [1506, 741] on span "Exit" at bounding box center [1504, 737] width 22 height 13
click at [1484, 704] on button "Save & Exit" at bounding box center [1476, 697] width 123 height 37
